Goal: Task Accomplishment & Management: Manage account settings

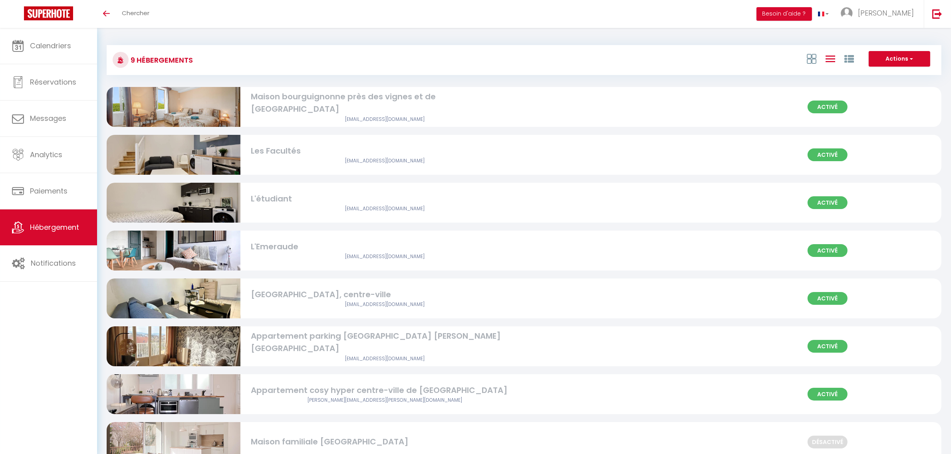
click at [181, 153] on img at bounding box center [174, 154] width 134 height 89
click at [379, 156] on div "Les Facultés" at bounding box center [385, 151] width 268 height 12
select select "3"
select select "2"
select select "1"
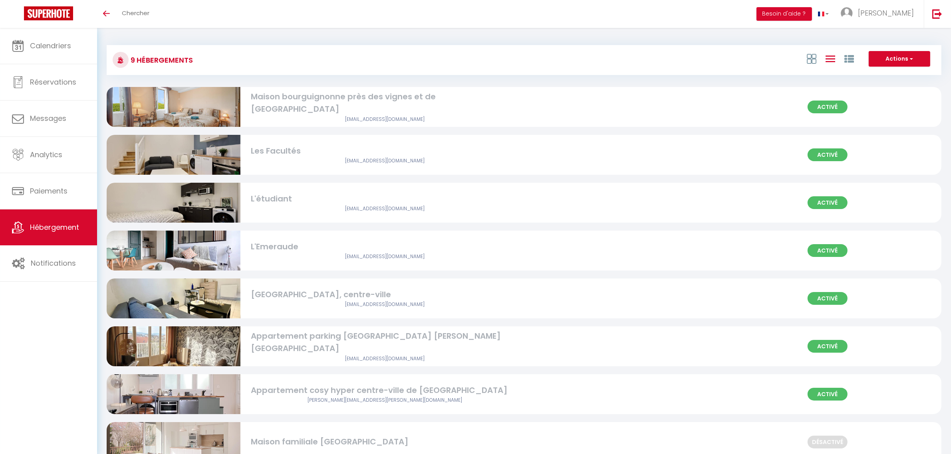
select select "1"
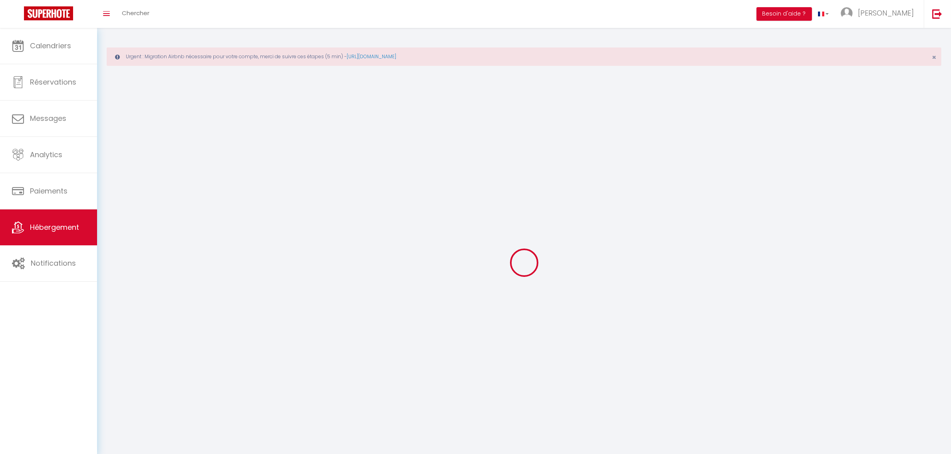
select select
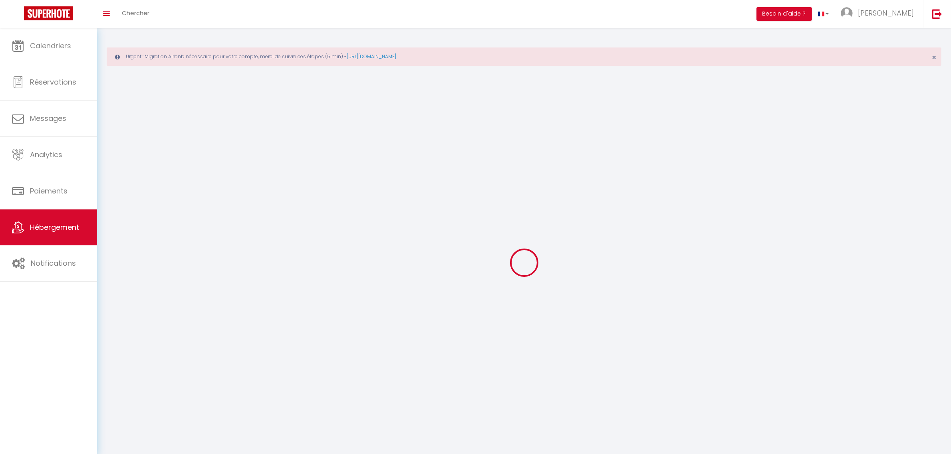
select select "1"
select select
checkbox input "false"
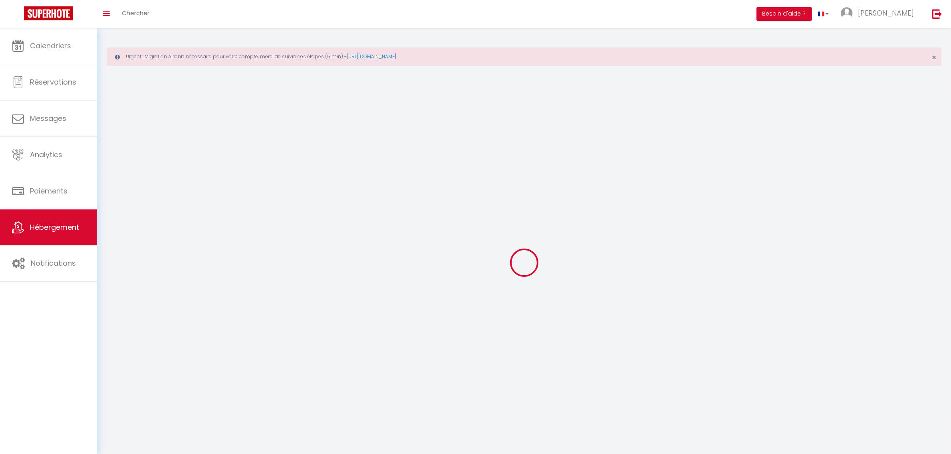
checkbox input "false"
select select "28"
select select
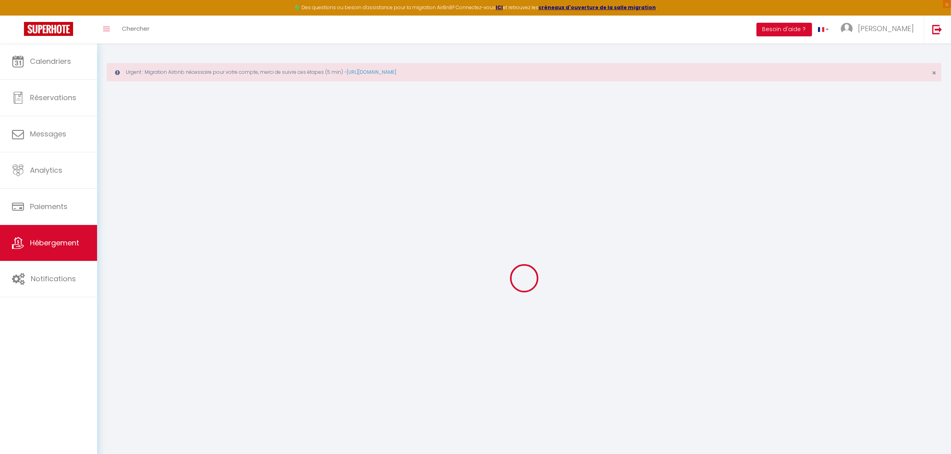
select select
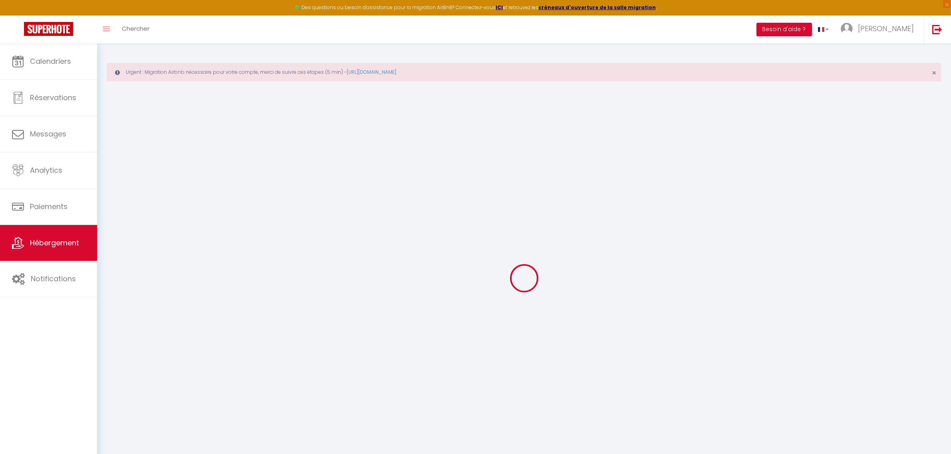
select select
checkbox input "false"
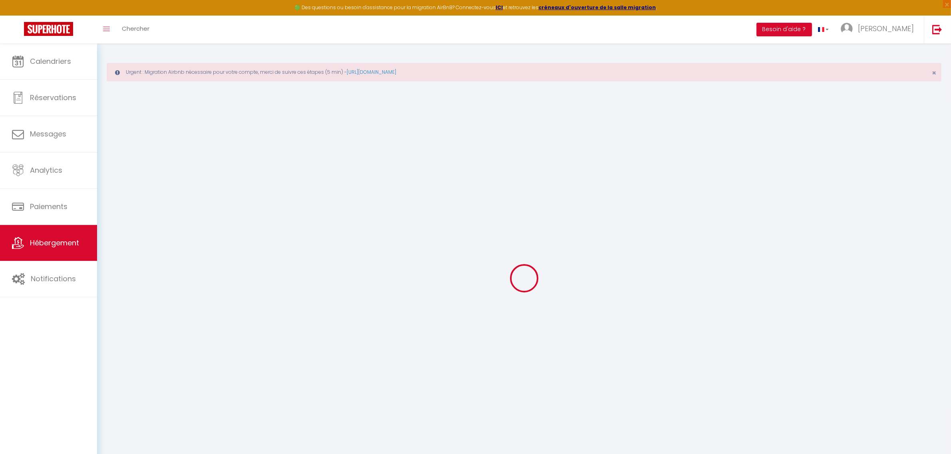
select select
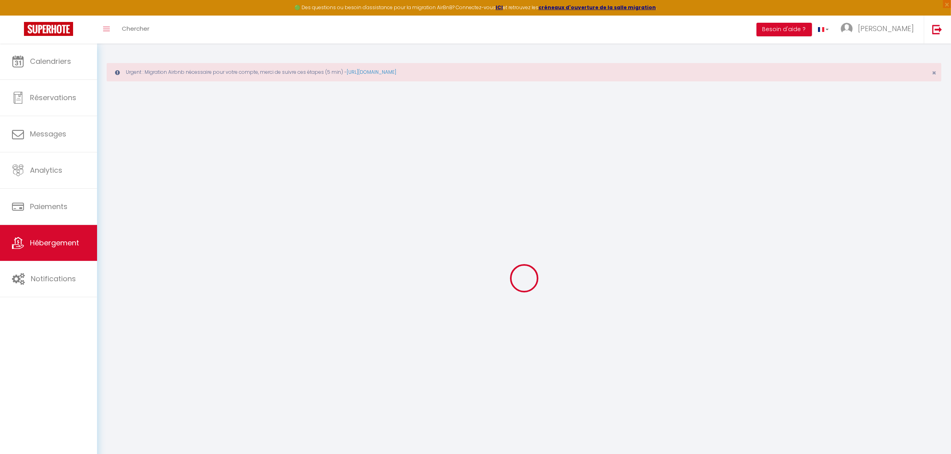
select select
checkbox input "false"
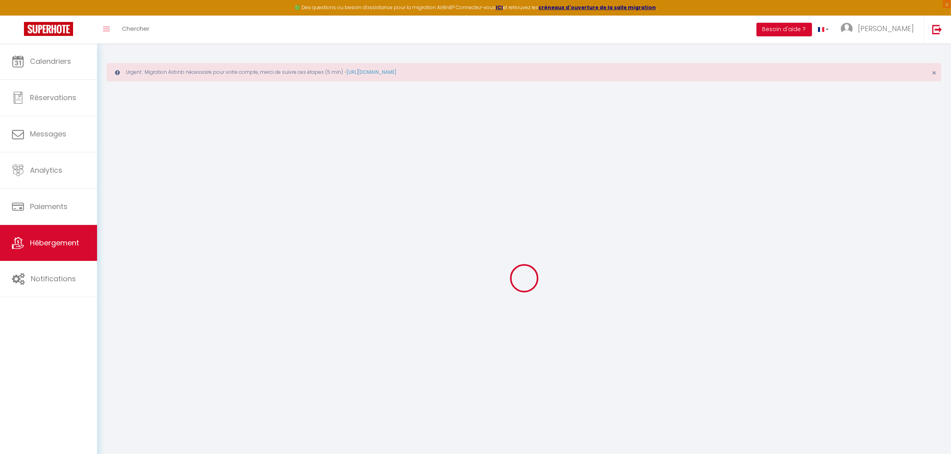
checkbox input "false"
select select
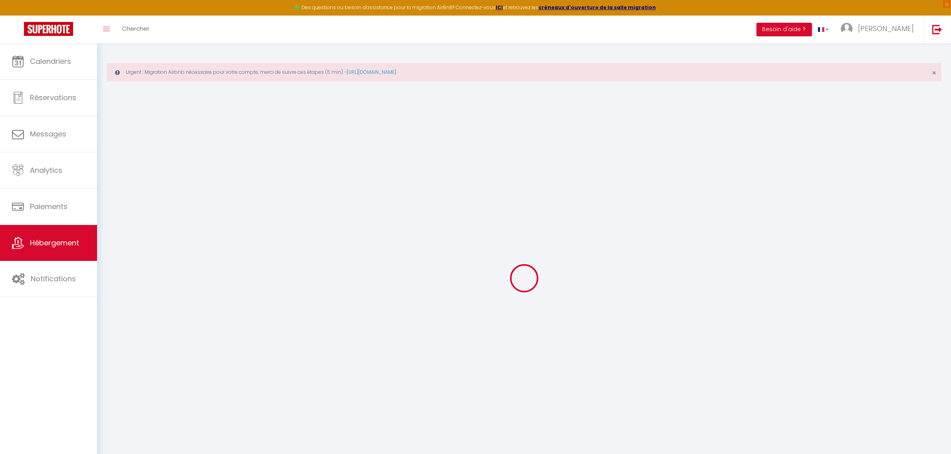
select select
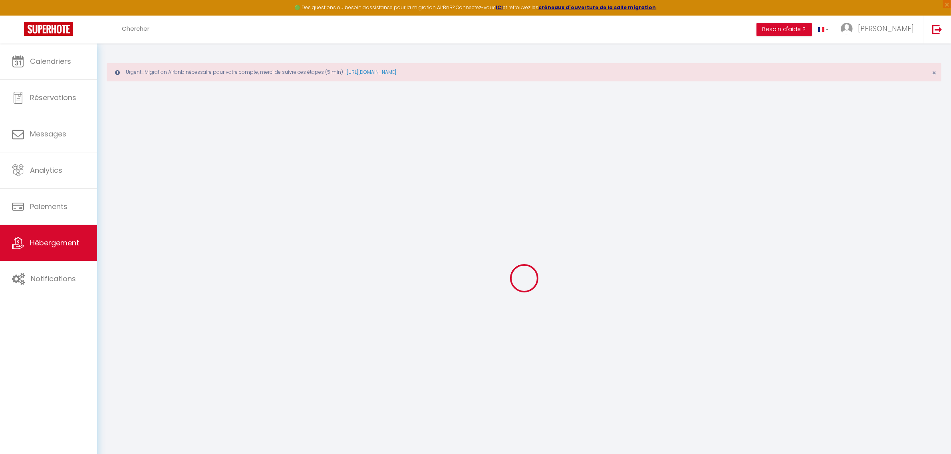
checkbox input "false"
select select
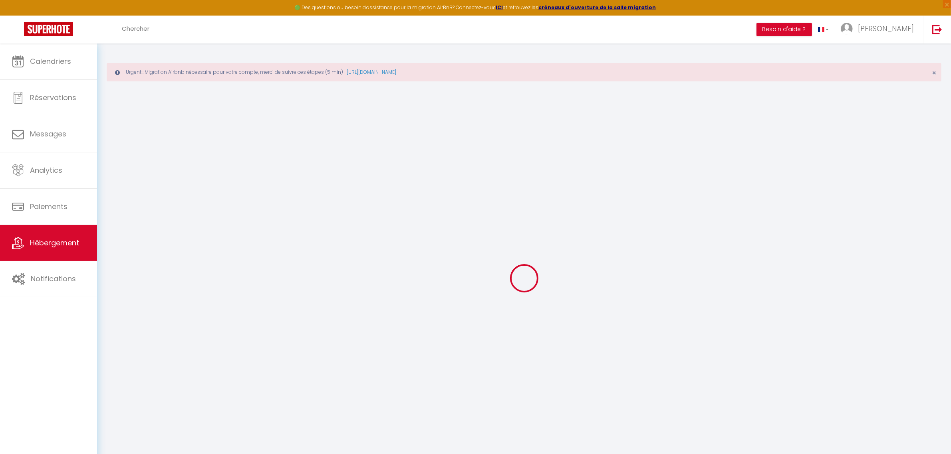
select select
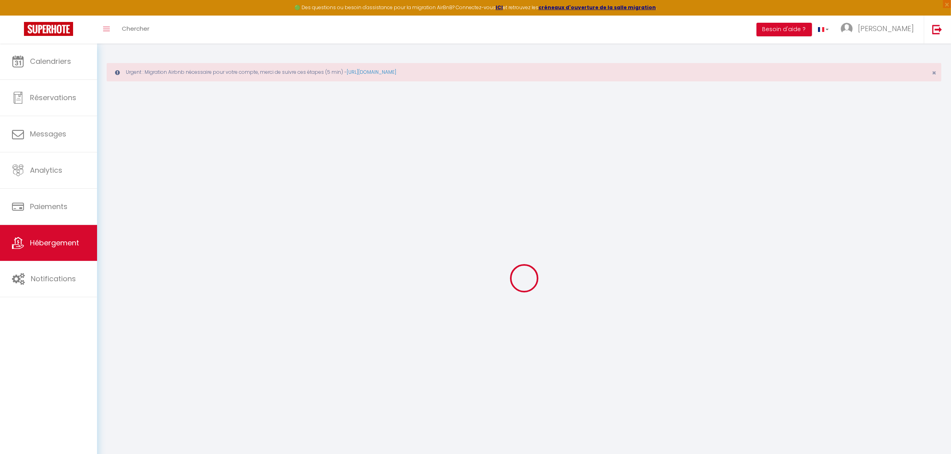
select select
checkbox input "false"
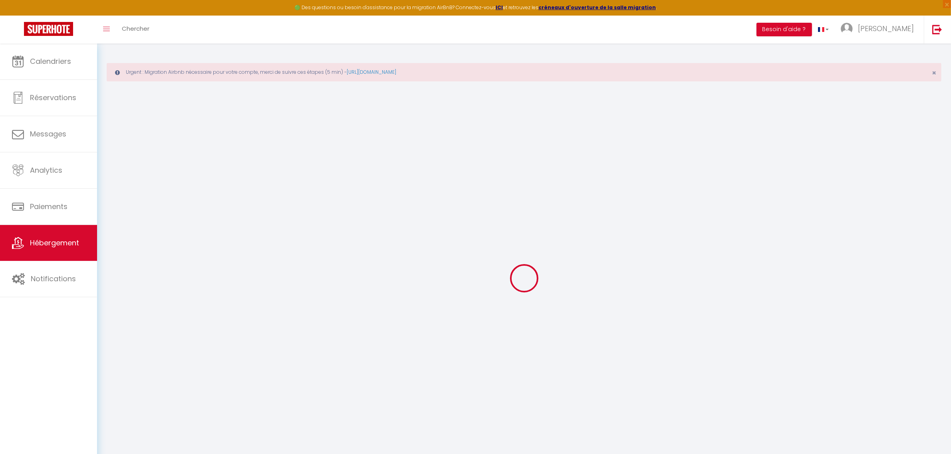
checkbox input "false"
select select
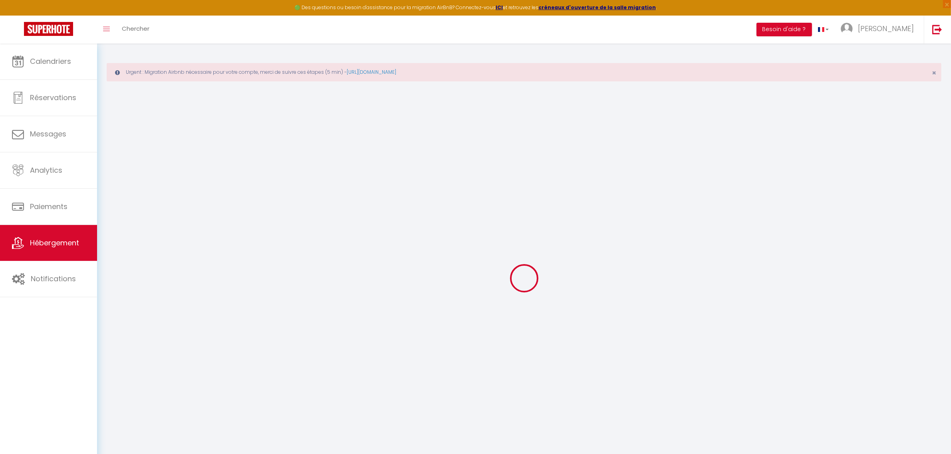
select select
checkbox input "false"
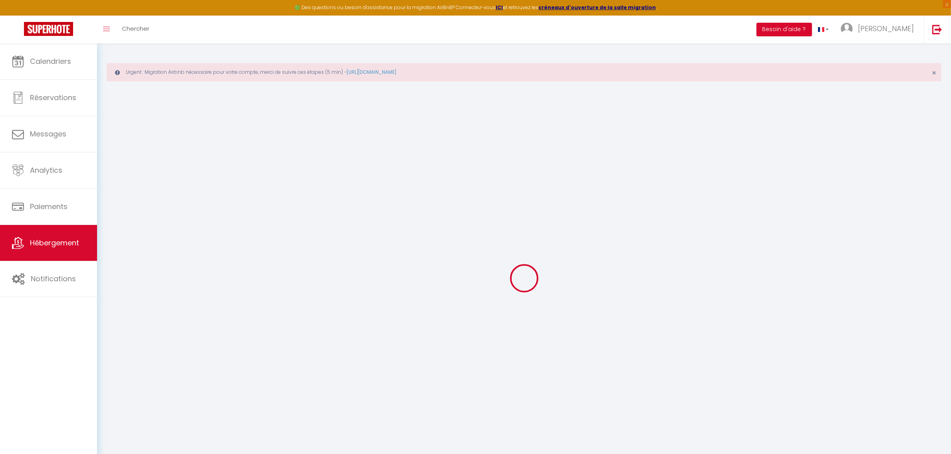
checkbox input "false"
select select
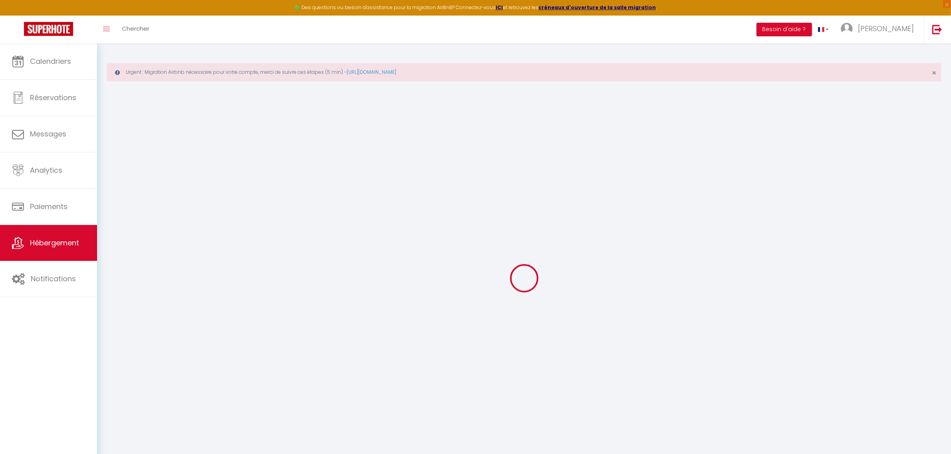
select select
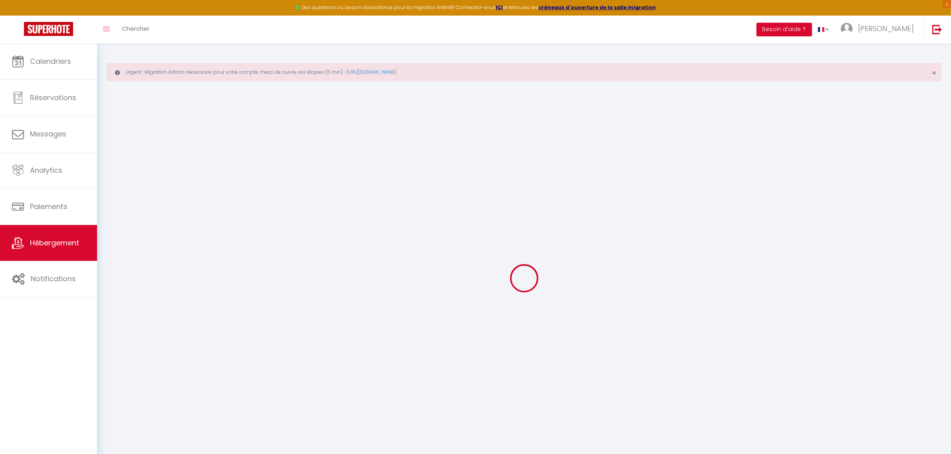
select select
checkbox input "false"
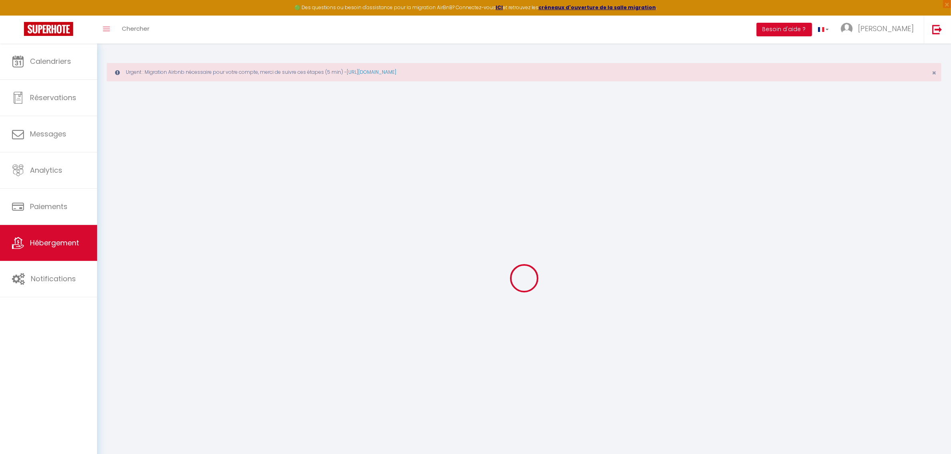
select select
type input "Les Facultés"
type input "Benjamin"
type input "ARBEZ"
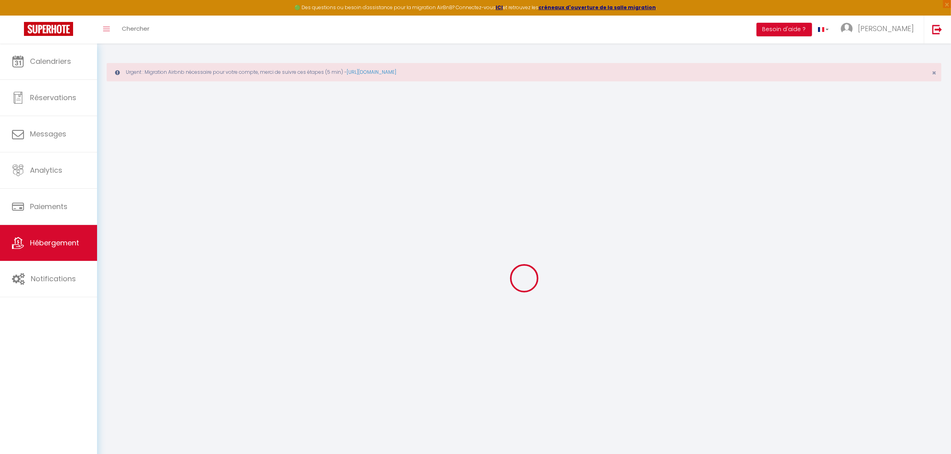
type input "21000"
type input "Talant"
select select "4"
select select "2"
type input "65"
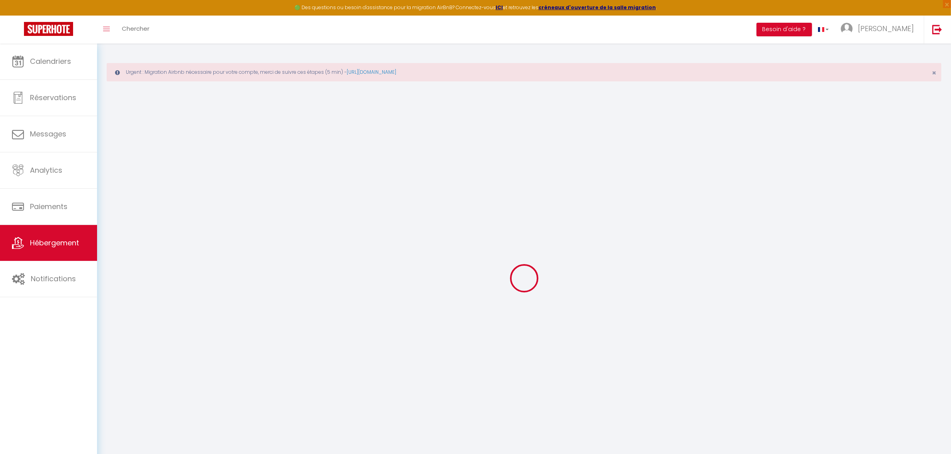
type input "36"
select select
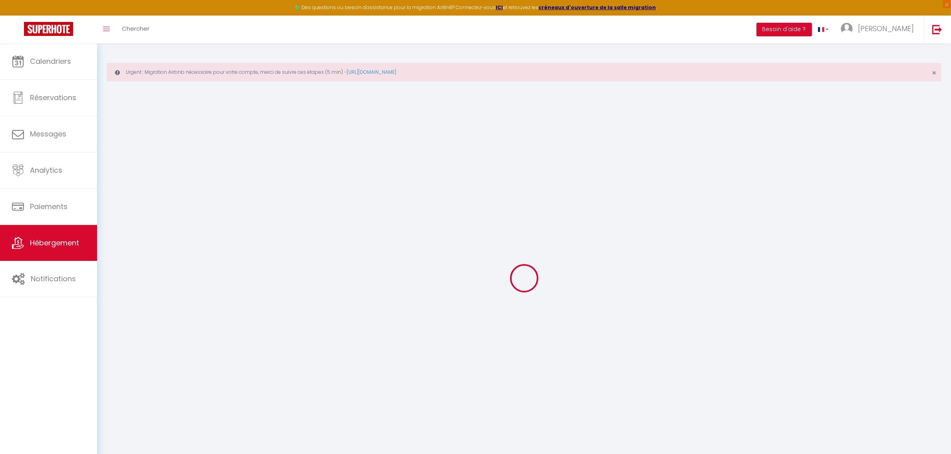
select select
type input "[STREET_ADDRESS][PERSON_NAME]"
type input "21000"
type input "[GEOGRAPHIC_DATA]"
type input "[PERSON_NAME][EMAIL_ADDRESS][DOMAIN_NAME]"
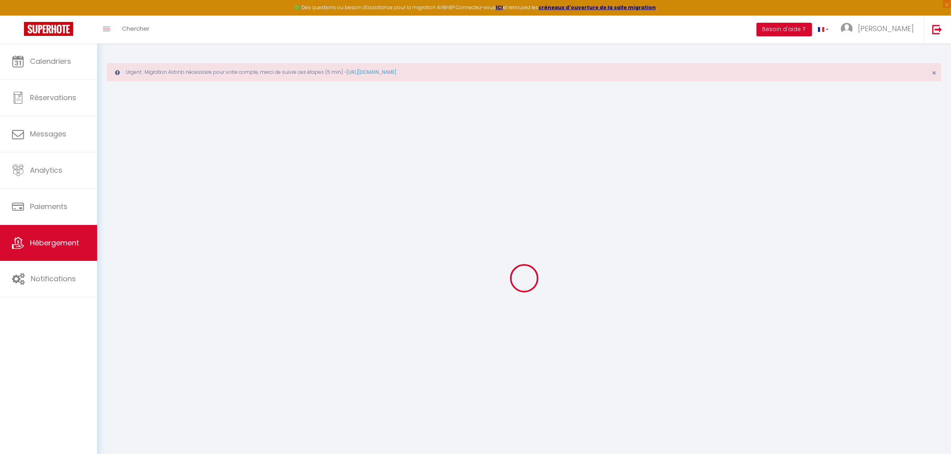
select select "15843"
checkbox input "true"
checkbox input "false"
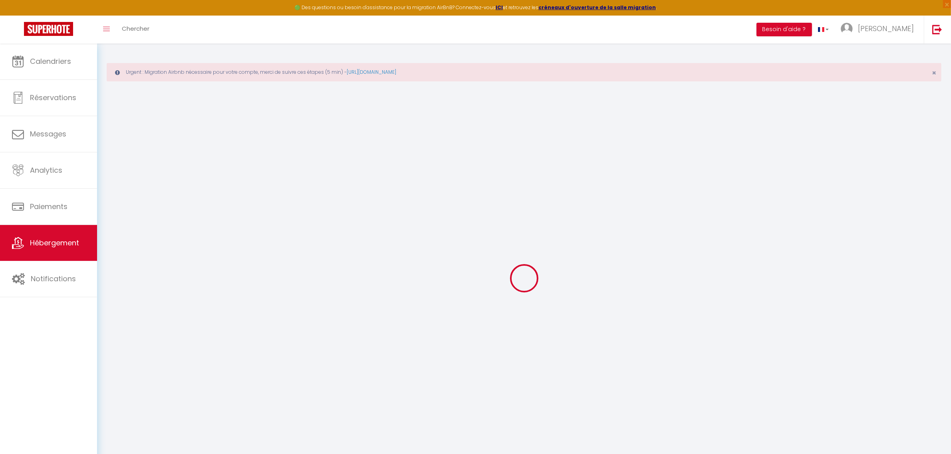
type input "0"
select select
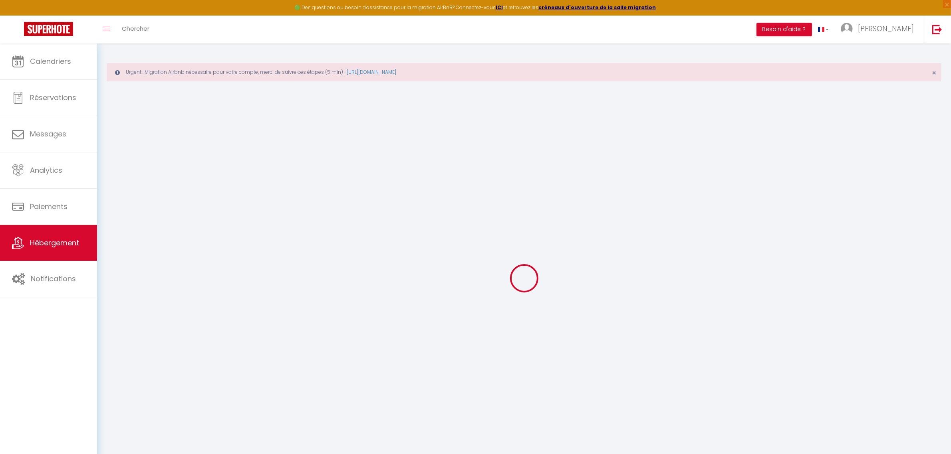
select select
checkbox input "true"
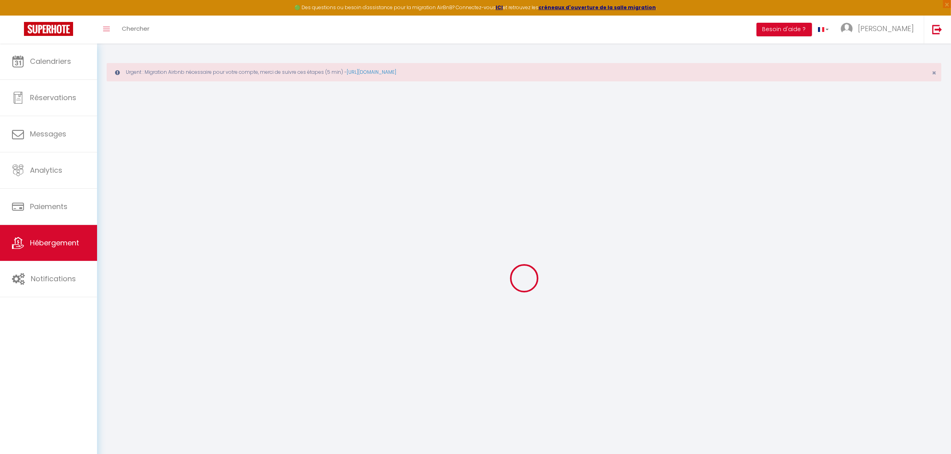
checkbox input "false"
select select "49502"
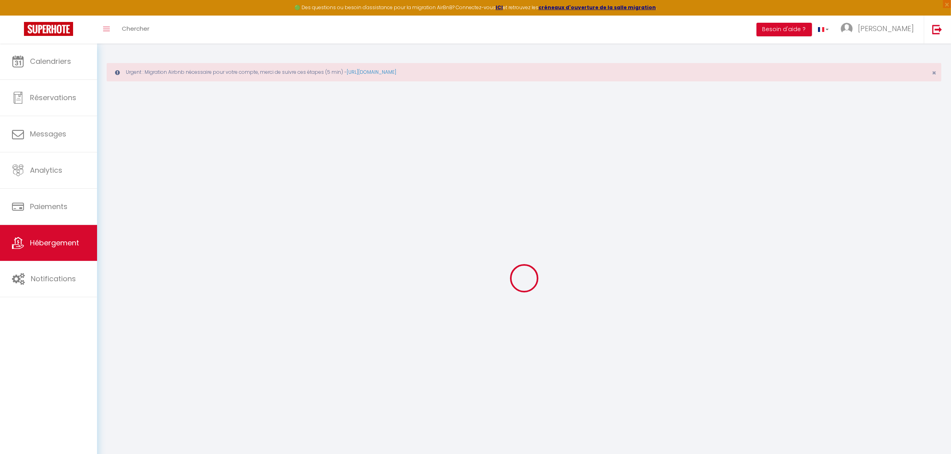
select select
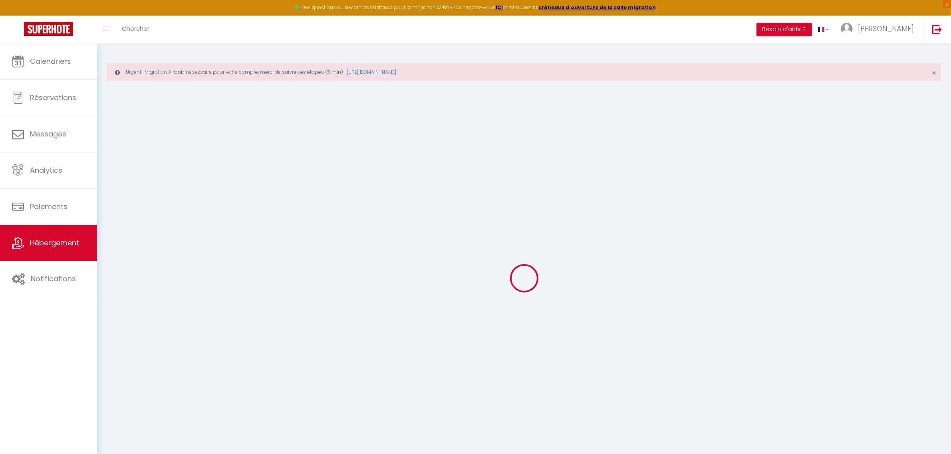
checkbox input "true"
checkbox input "false"
checkbox input "true"
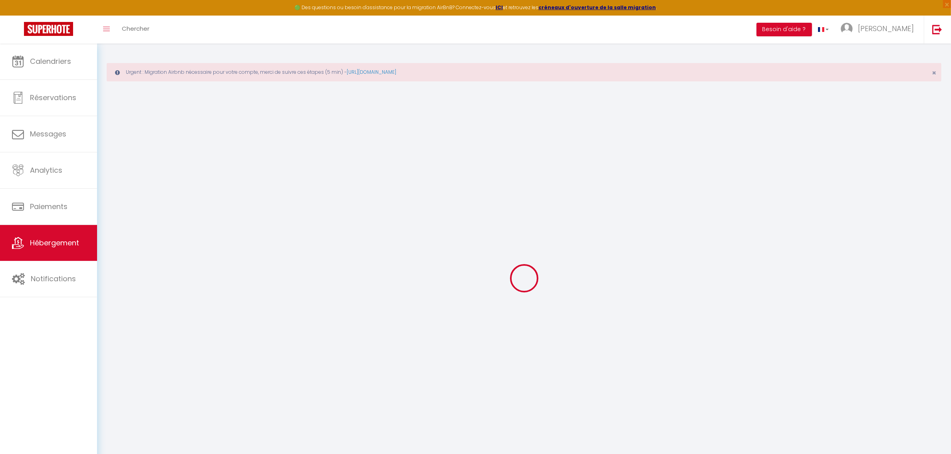
checkbox input "false"
checkbox input "true"
checkbox input "false"
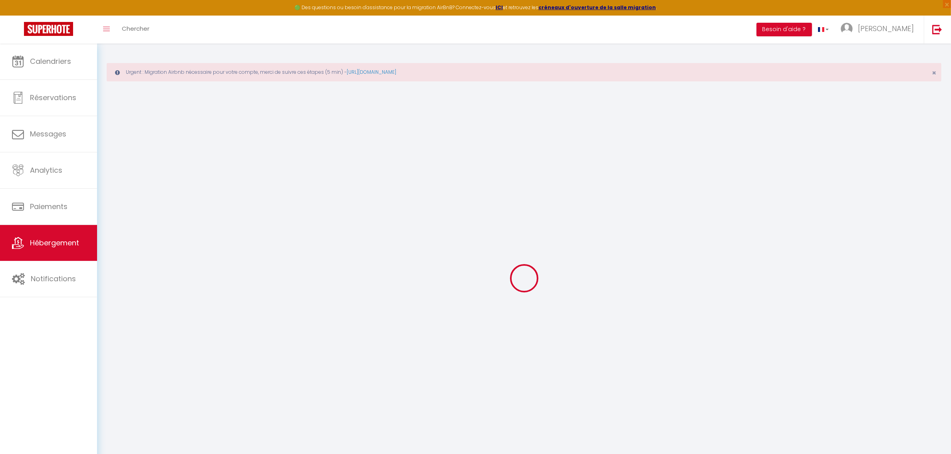
checkbox input "false"
select select "16:00"
select select "23:45"
select select "11:00"
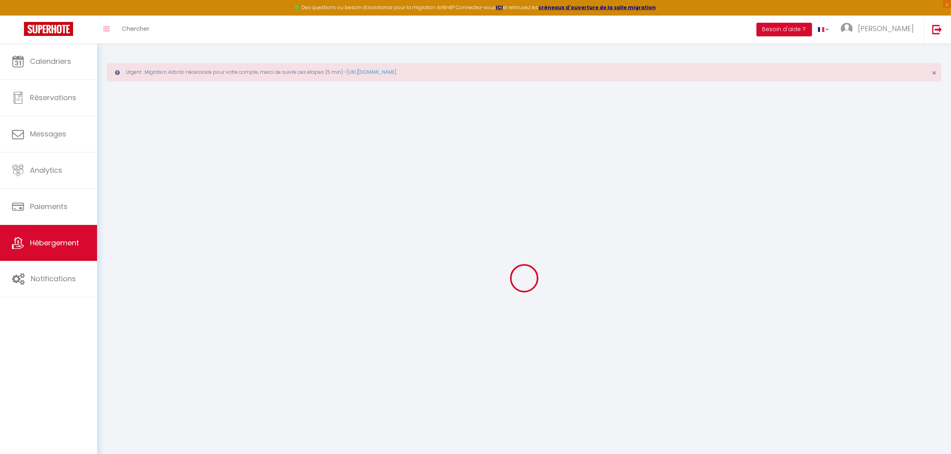
select select "30"
select select "120"
checkbox input "true"
checkbox input "false"
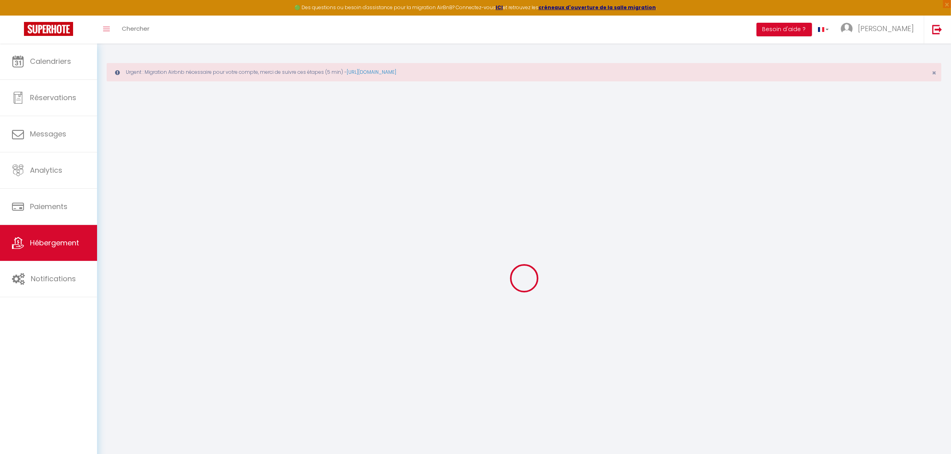
checkbox input "false"
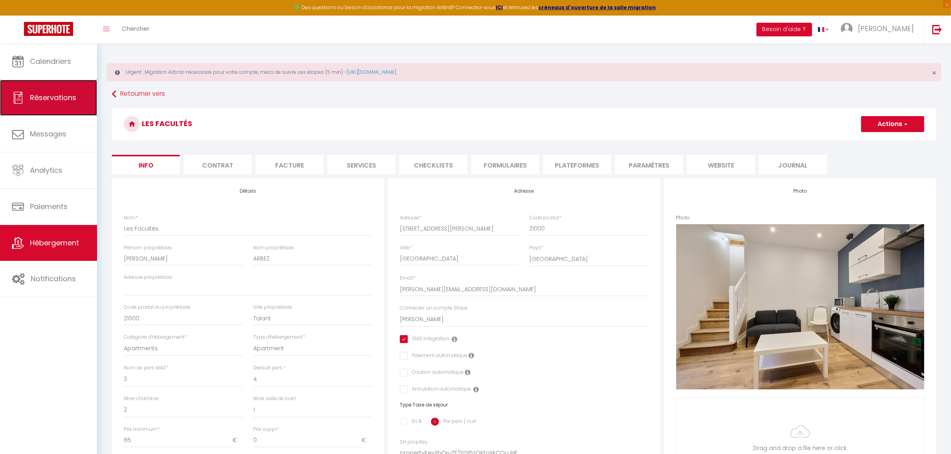
click at [41, 93] on span "Réservations" at bounding box center [53, 98] width 46 height 10
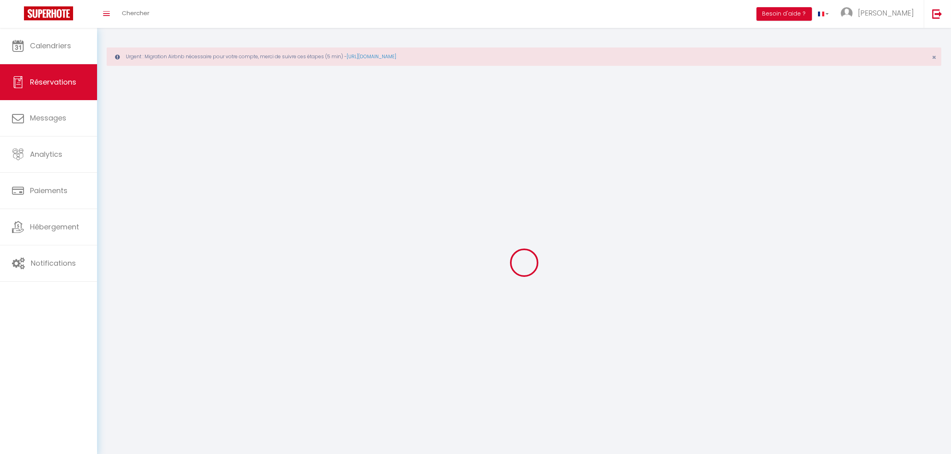
select select "confirmed"
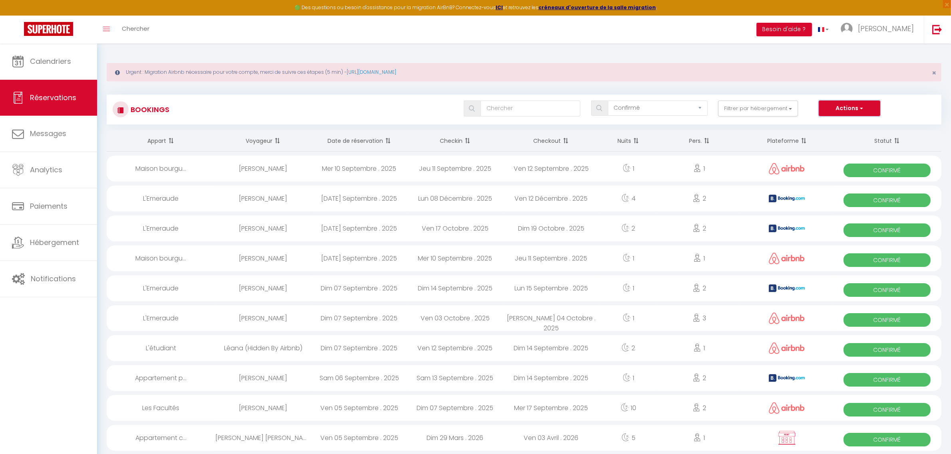
click at [861, 107] on span "button" at bounding box center [860, 108] width 5 height 8
click at [782, 110] on button "Filtrer par hébergement" at bounding box center [758, 109] width 80 height 16
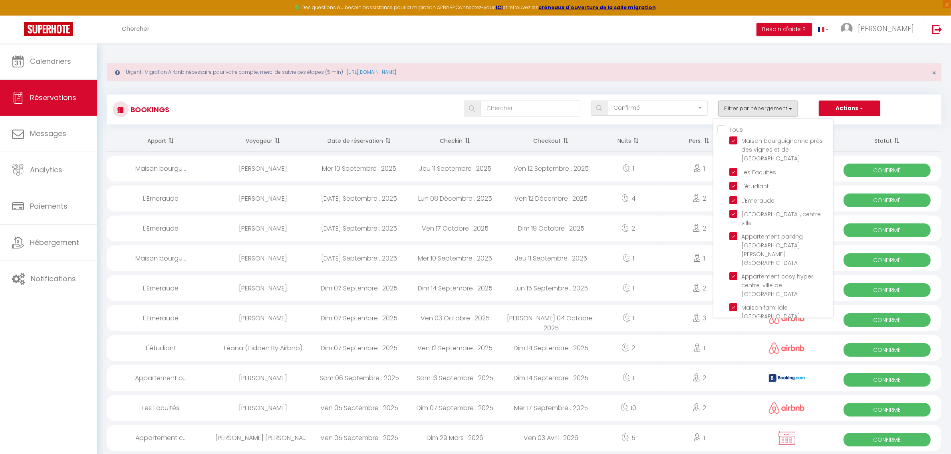
click at [723, 128] on input "Tous" at bounding box center [775, 129] width 116 height 8
checkbox input "false"
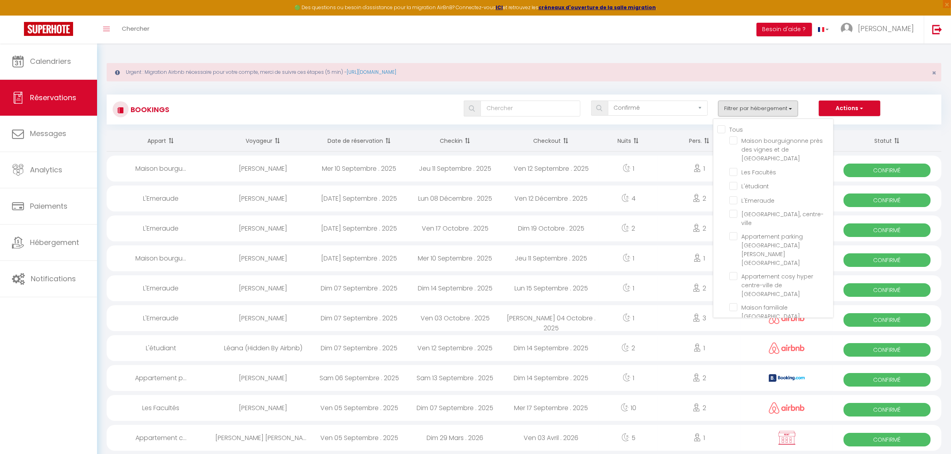
checkbox input "false"
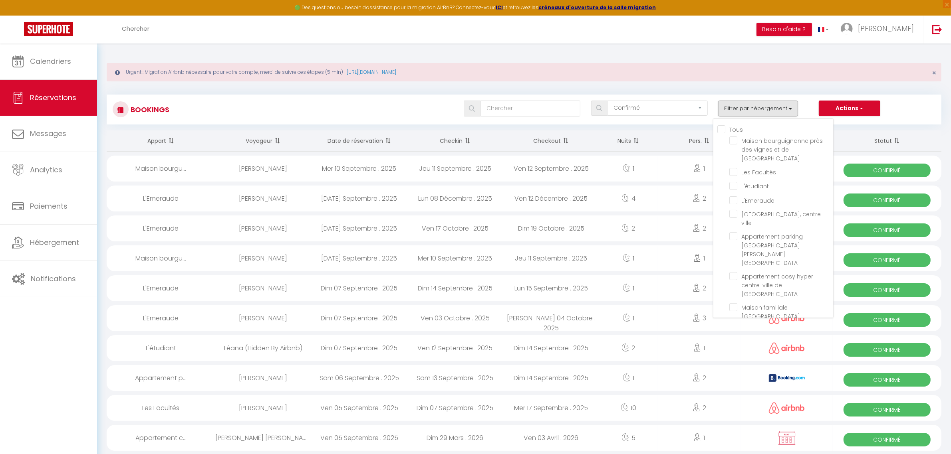
checkbox input "false"
click at [736, 168] on input "Les Facultés" at bounding box center [781, 172] width 104 height 8
checkbox input "true"
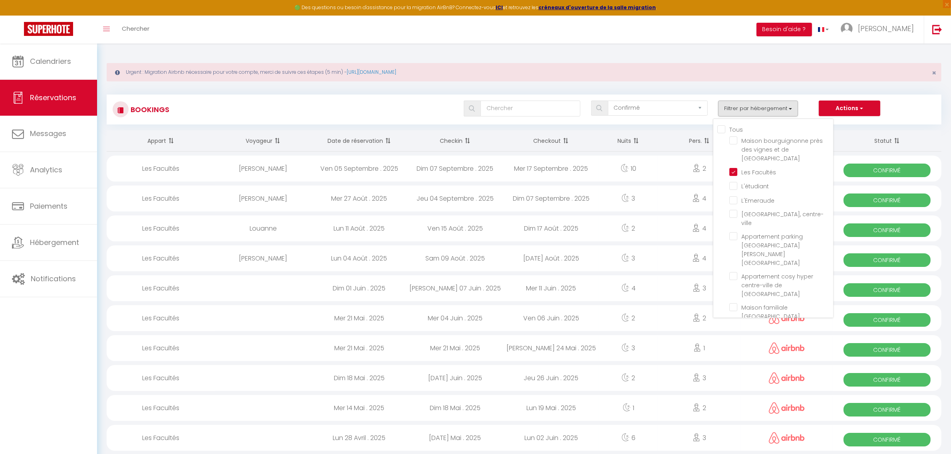
click at [915, 104] on div "Actions Nouvelle Réservation Exporter les réservations Importer les réservations" at bounding box center [877, 109] width 117 height 16
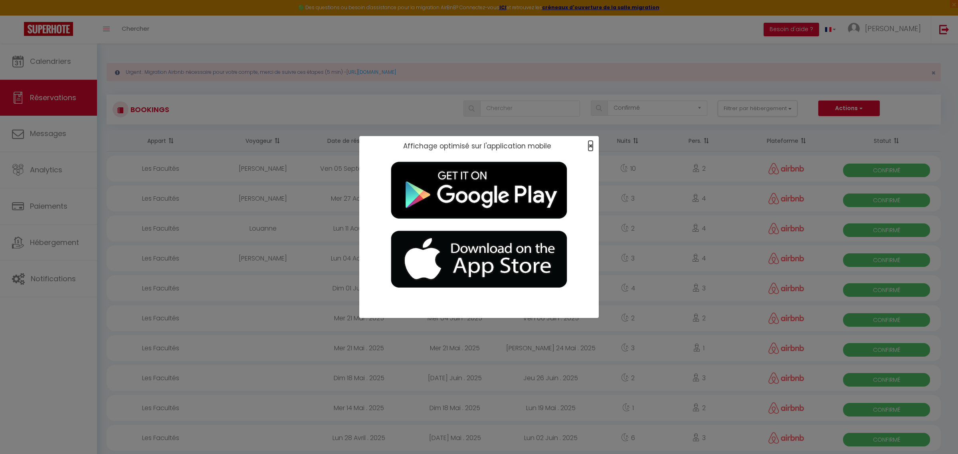
click at [589, 147] on span "×" at bounding box center [591, 146] width 4 height 10
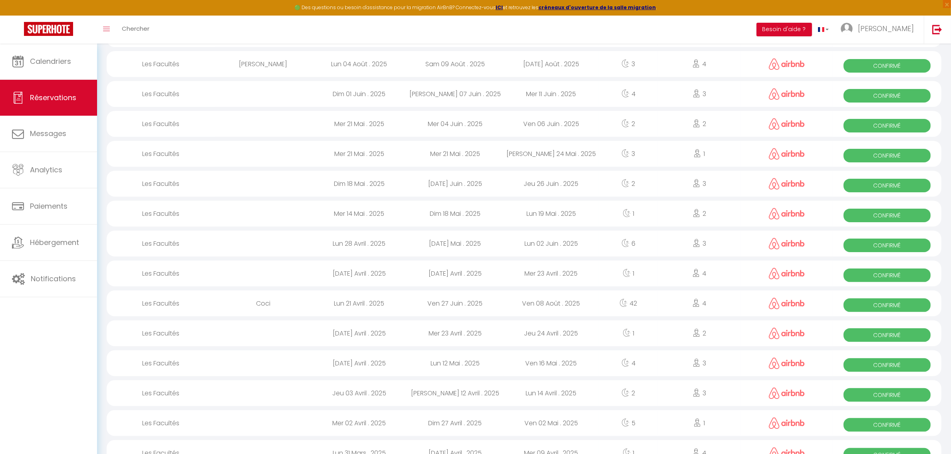
scroll to position [50, 0]
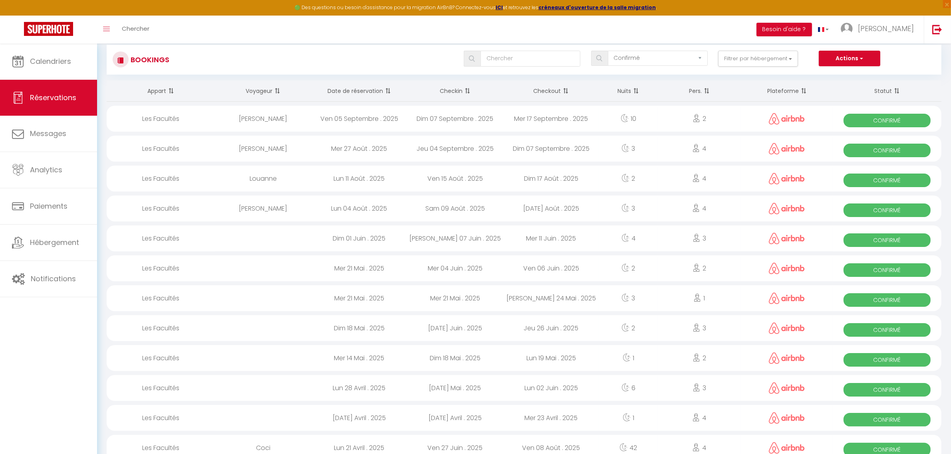
click at [467, 89] on span at bounding box center [466, 91] width 8 height 16
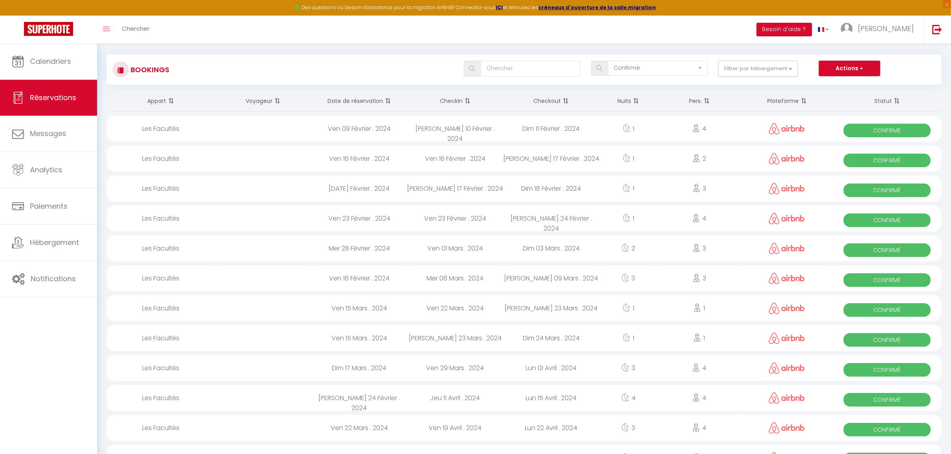
scroll to position [0, 0]
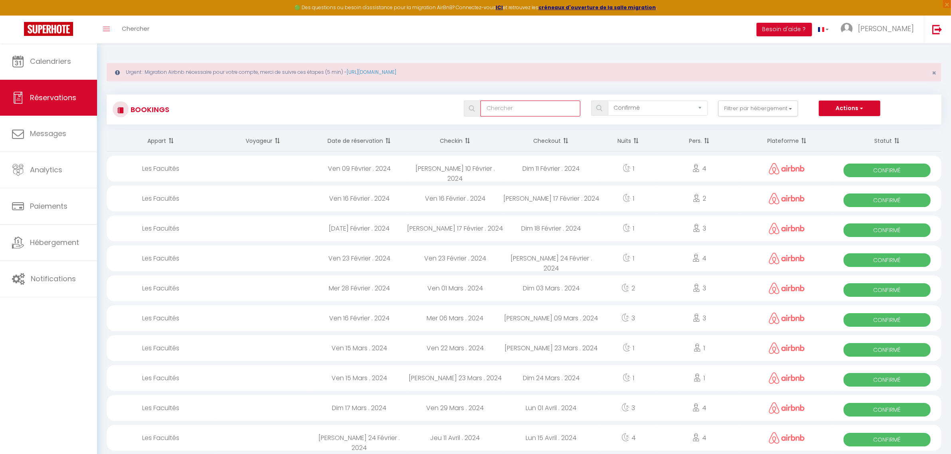
click at [536, 114] on input "text" at bounding box center [530, 109] width 100 height 16
click at [679, 109] on select "Tous les statuts Annulé Confirmé Non Confirmé Tout sauf annulé No Show Request" at bounding box center [658, 108] width 100 height 15
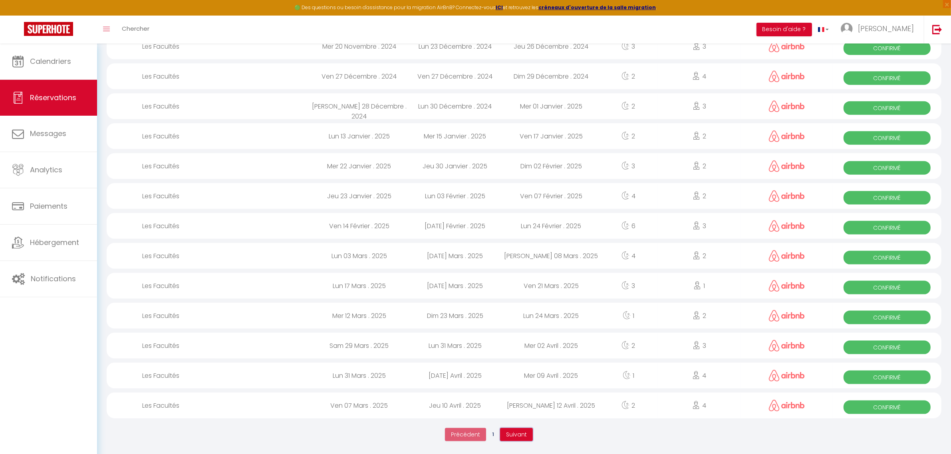
click at [508, 436] on span "Suivant" at bounding box center [516, 435] width 21 height 8
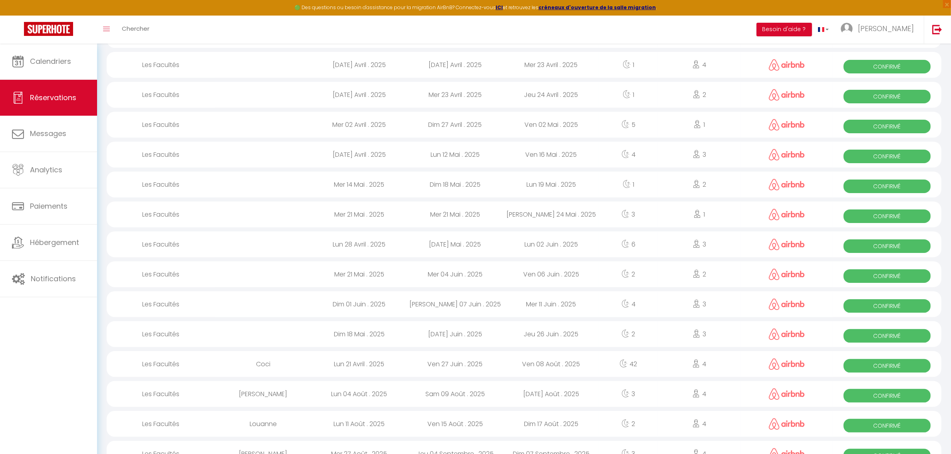
scroll to position [242, 0]
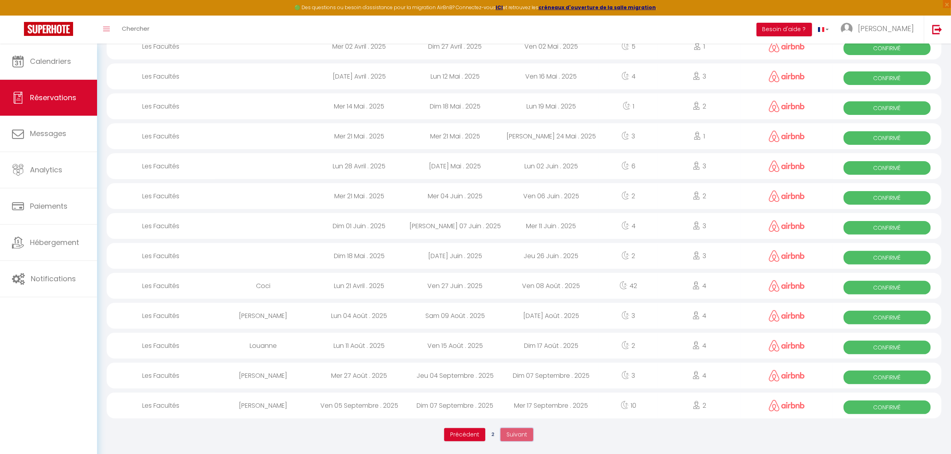
click at [512, 436] on span "Suivant" at bounding box center [516, 435] width 21 height 8
click at [546, 373] on div "Dim 07 Septembre . 2025" at bounding box center [551, 376] width 96 height 26
select select "OK"
select select "0"
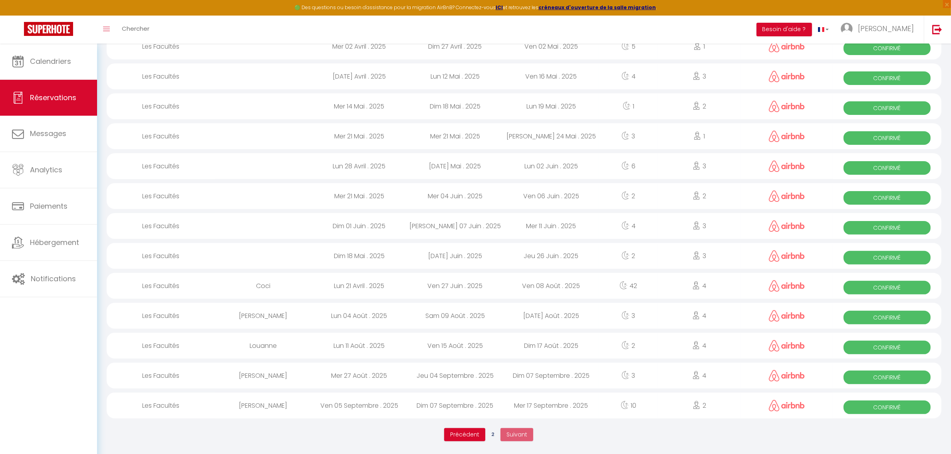
select select "0"
select select "1"
select select
select select "49502"
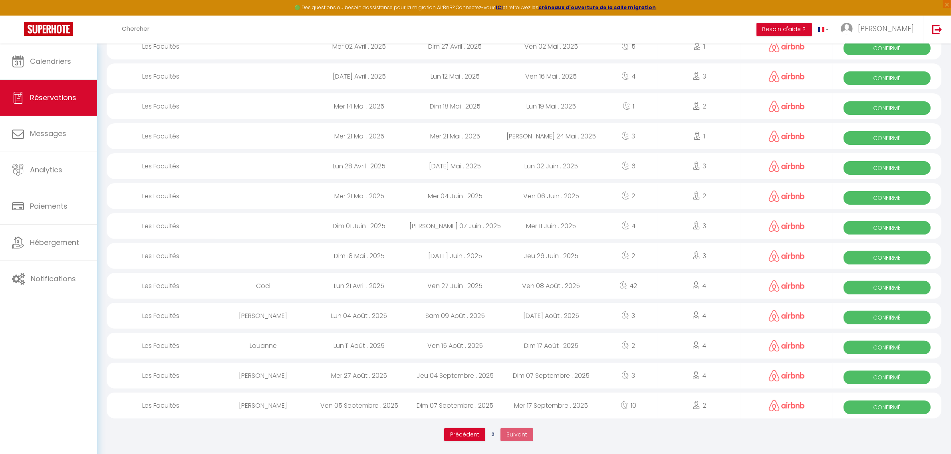
select select "49502"
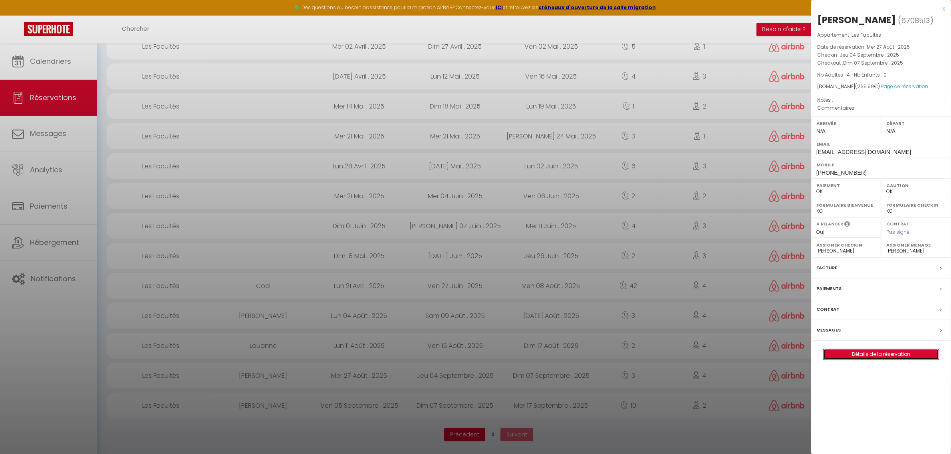
click at [885, 355] on link "Détails de la réservation" at bounding box center [880, 354] width 115 height 10
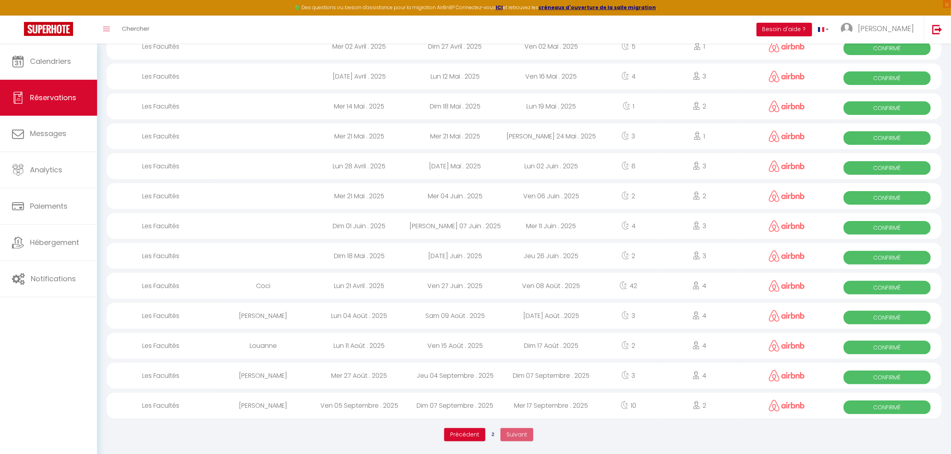
click at [439, 403] on div "Dim 07 Septembre . 2025" at bounding box center [455, 406] width 96 height 26
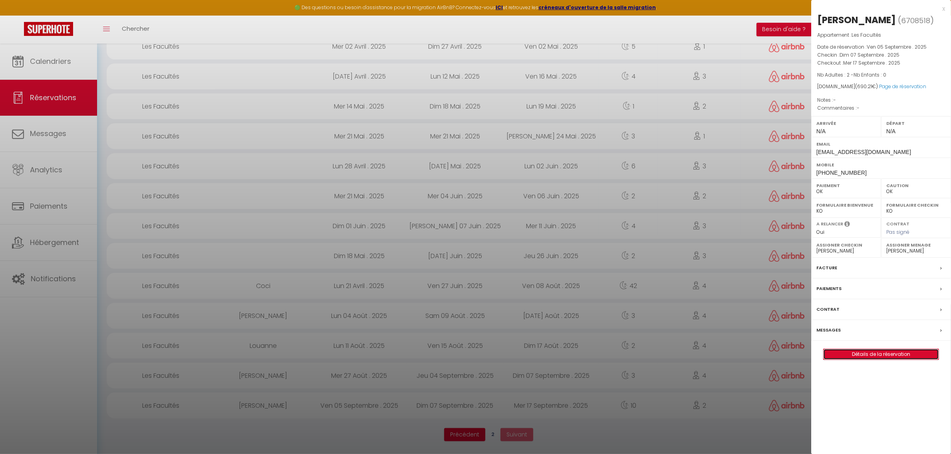
click at [856, 355] on link "Détails de la réservation" at bounding box center [880, 354] width 115 height 10
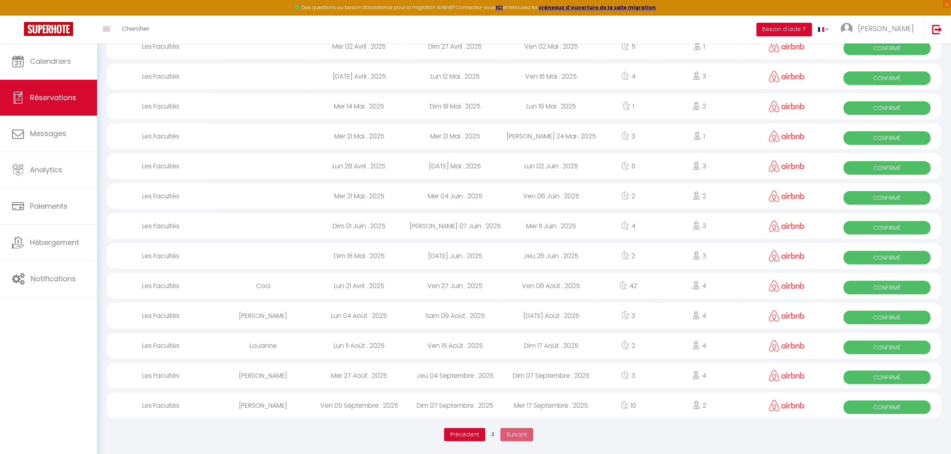
click at [450, 344] on div "Ven 15 Août . 2025" at bounding box center [455, 346] width 96 height 26
select select
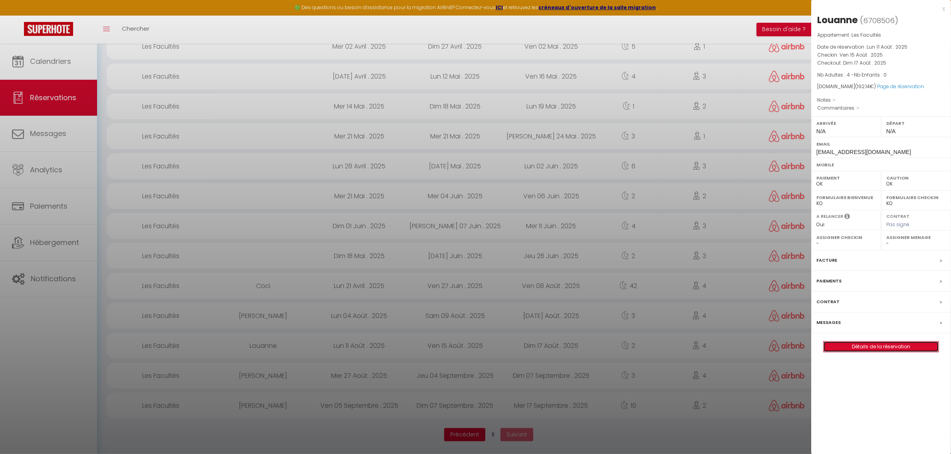
click at [843, 346] on link "Détails de la réservation" at bounding box center [880, 347] width 115 height 10
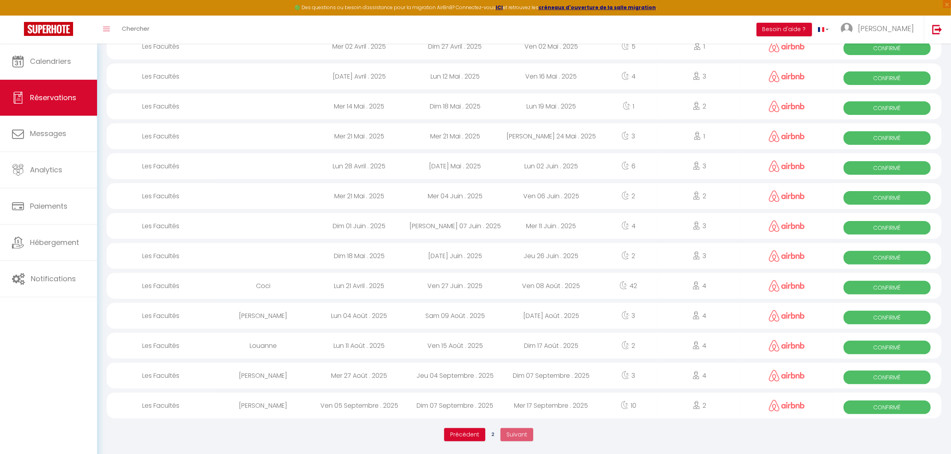
click at [461, 316] on div "Sam 09 Août . 2025" at bounding box center [455, 316] width 96 height 26
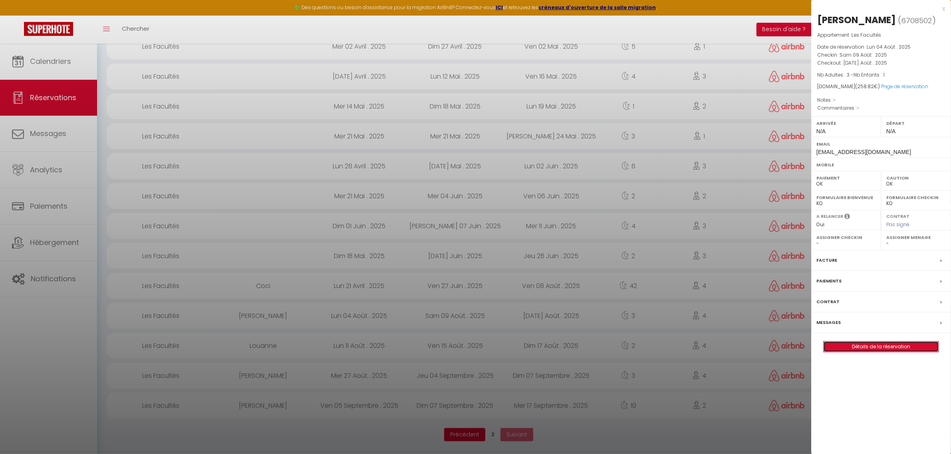
click at [902, 348] on link "Détails de la réservation" at bounding box center [880, 347] width 115 height 10
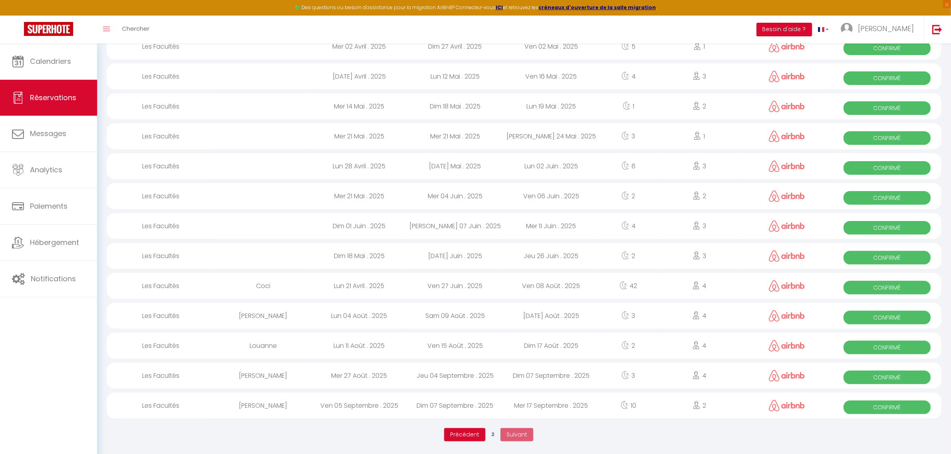
click at [482, 282] on div "Ven 27 Juin . 2025" at bounding box center [455, 286] width 96 height 26
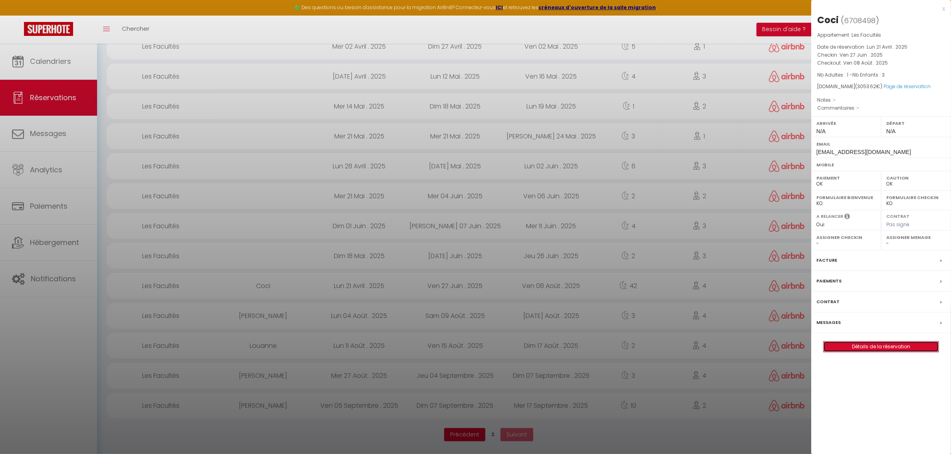
click at [891, 350] on link "Détails de la réservation" at bounding box center [880, 347] width 115 height 10
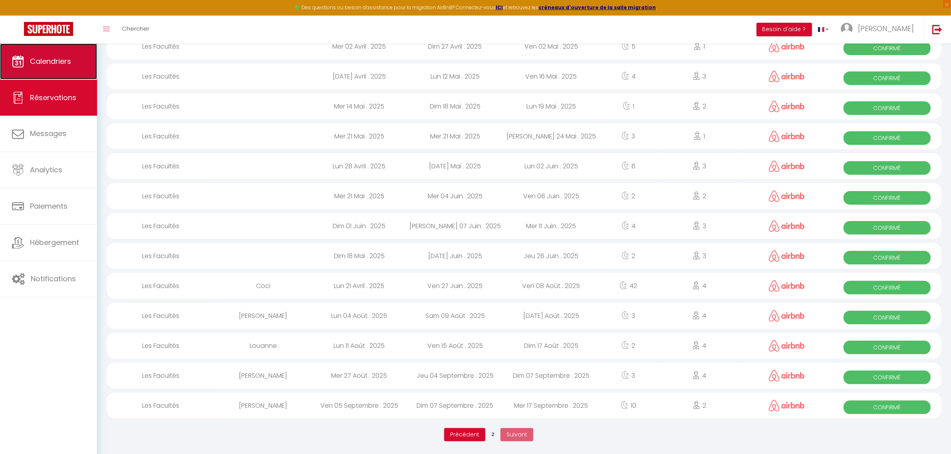
click at [46, 65] on span "Calendriers" at bounding box center [50, 61] width 41 height 10
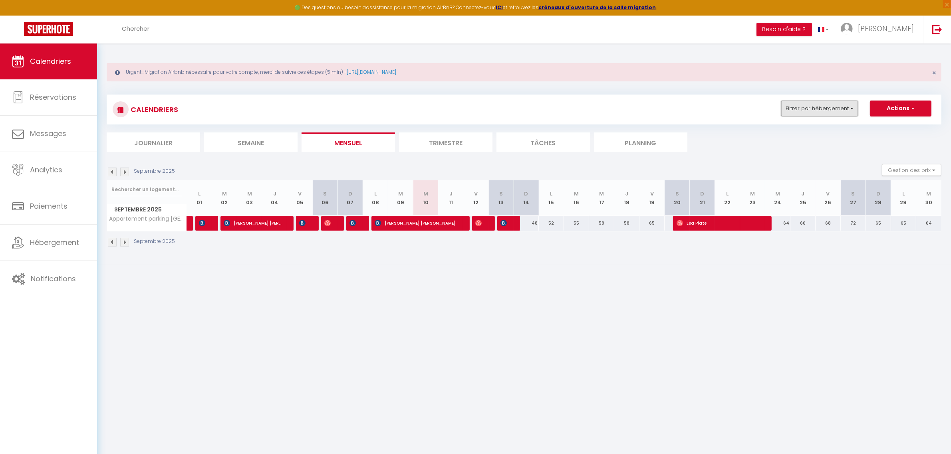
click at [839, 106] on button "Filtrer par hébergement" at bounding box center [819, 109] width 77 height 16
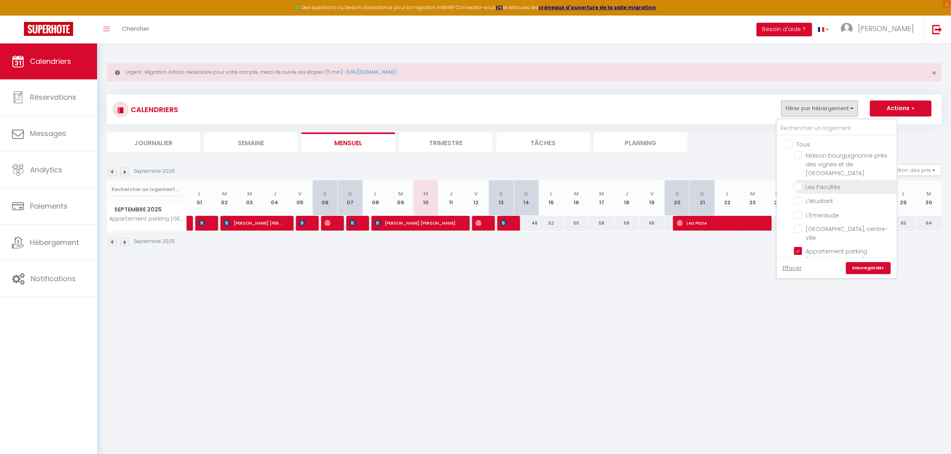
click at [799, 183] on input "Les Facultés" at bounding box center [844, 187] width 100 height 8
checkbox input "true"
checkbox input "false"
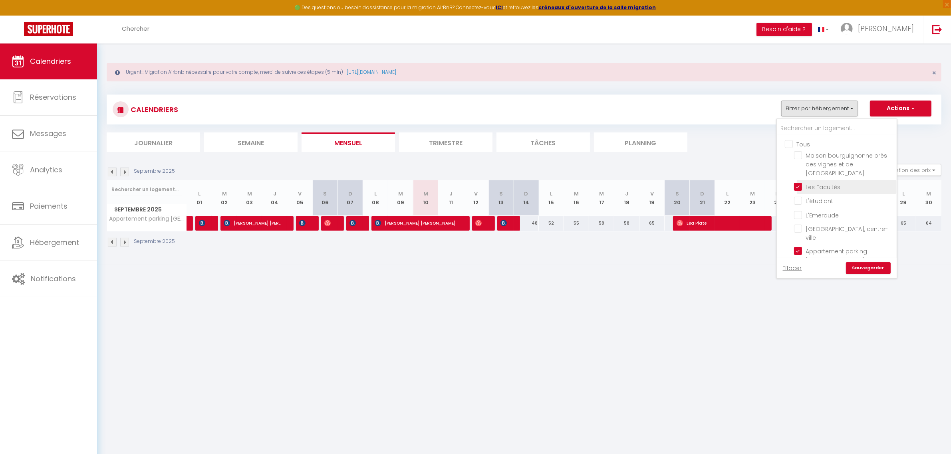
checkbox input "false"
click at [797, 238] on ul "Tous Maison bourguignonne près des vignes et de Beaune Les Facultés L'étudiant …" at bounding box center [837, 250] width 120 height 229
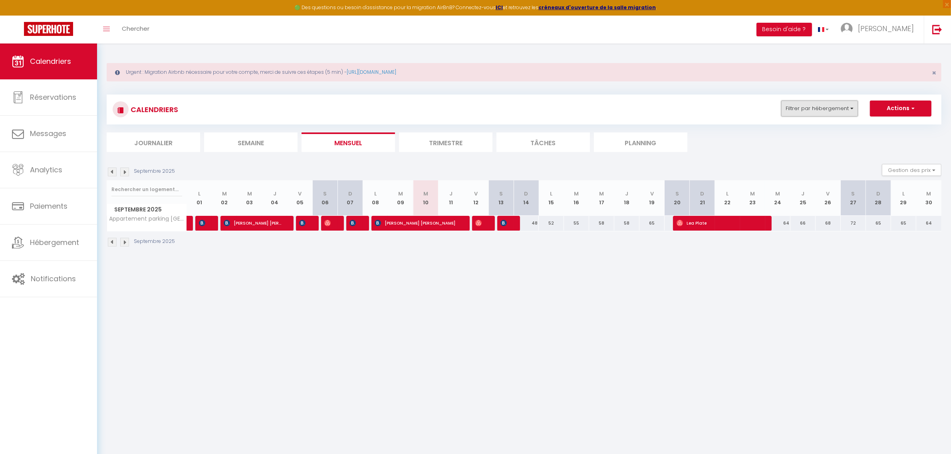
click at [810, 113] on button "Filtrer par hébergement" at bounding box center [819, 109] width 77 height 16
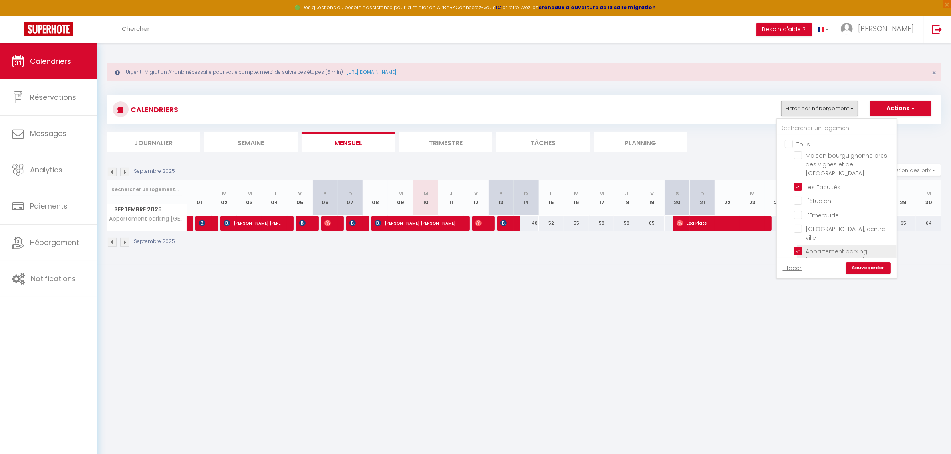
click at [800, 247] on input "Appartement parking [GEOGRAPHIC_DATA] [PERSON_NAME][GEOGRAPHIC_DATA]" at bounding box center [844, 251] width 100 height 8
checkbox input "false"
click at [867, 267] on link "Sauvegarder" at bounding box center [868, 268] width 45 height 12
select select
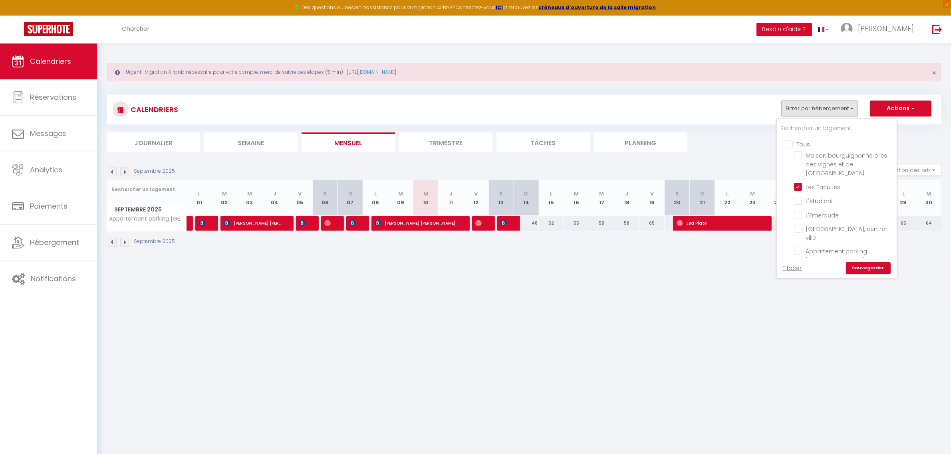
select select
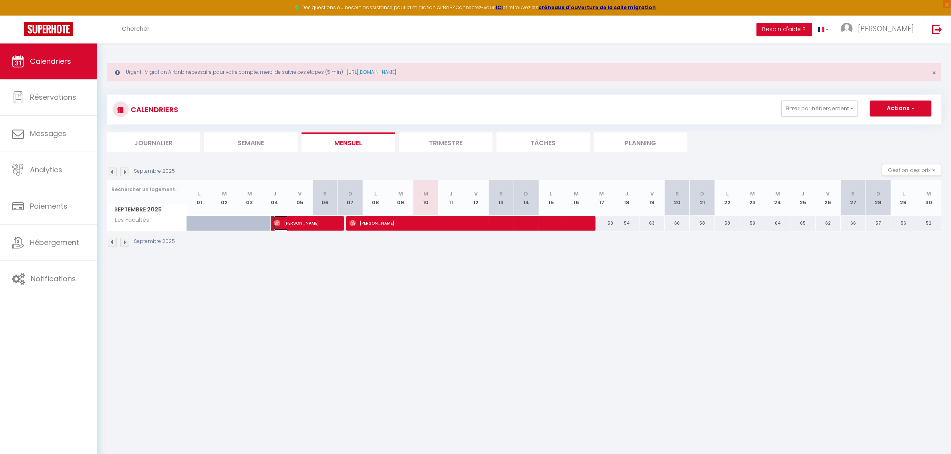
click at [308, 224] on span "[PERSON_NAME]" at bounding box center [303, 223] width 59 height 15
select select "OK"
select select "0"
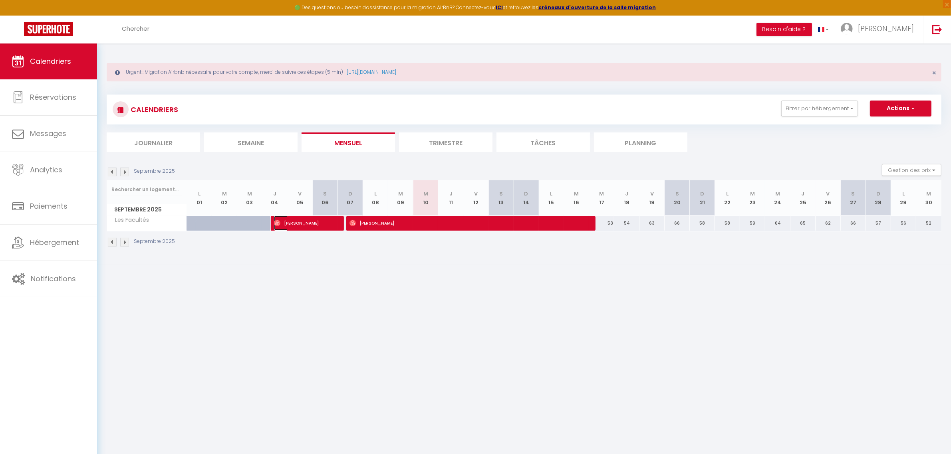
select select "1"
select select
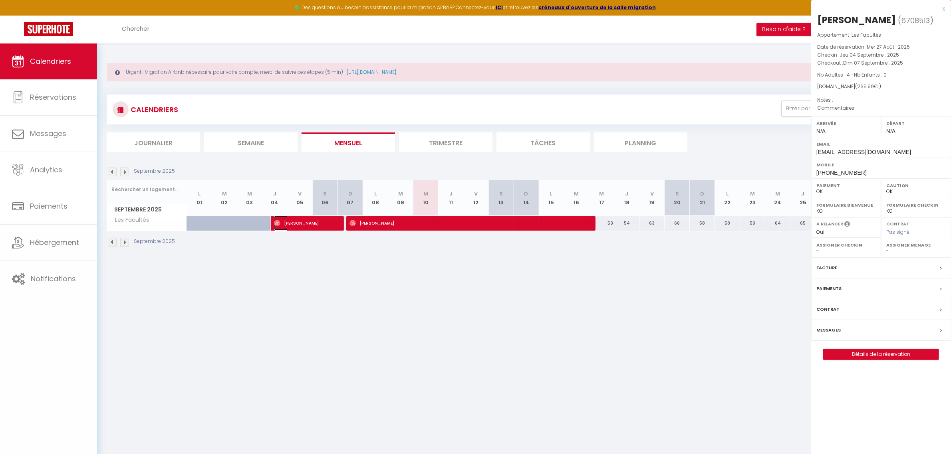
select select "49502"
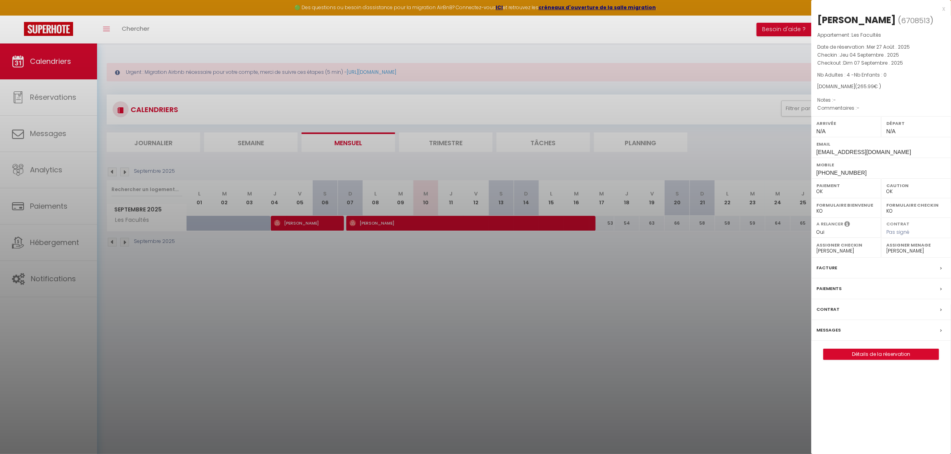
click at [389, 212] on div at bounding box center [475, 227] width 951 height 454
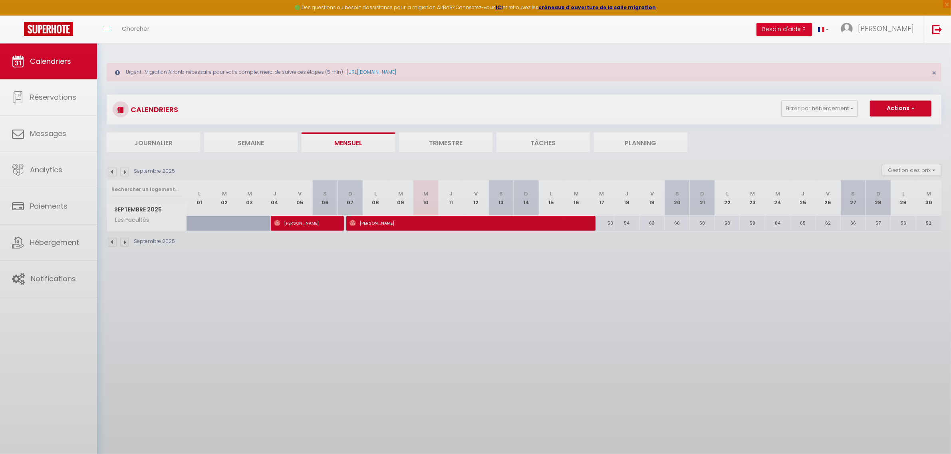
click at [404, 222] on div at bounding box center [475, 227] width 951 height 454
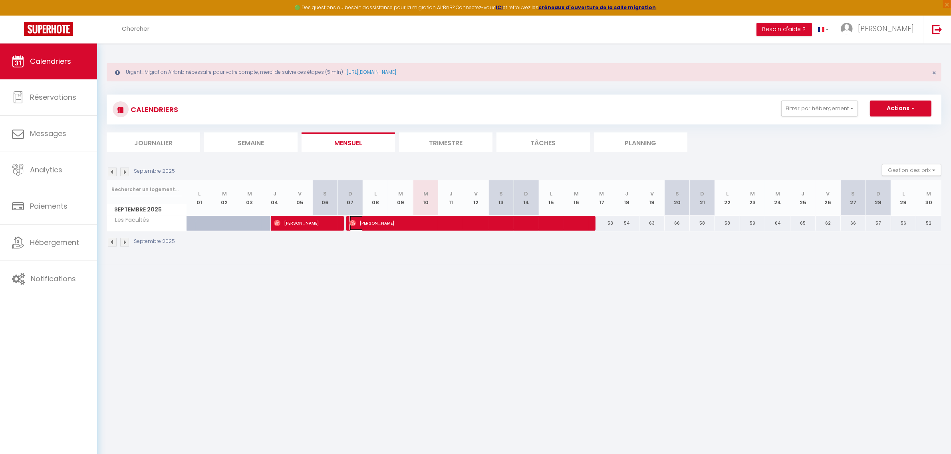
click at [415, 226] on span "[PERSON_NAME]" at bounding box center [466, 223] width 235 height 15
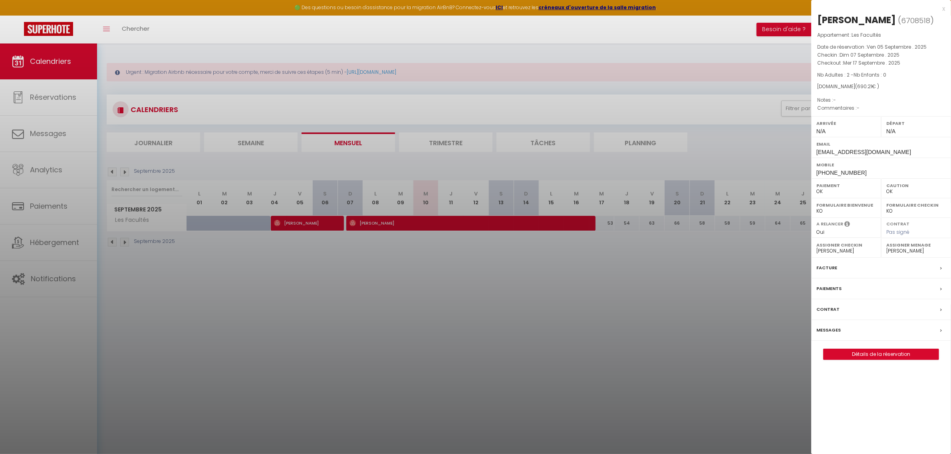
click at [490, 297] on div at bounding box center [475, 227] width 951 height 454
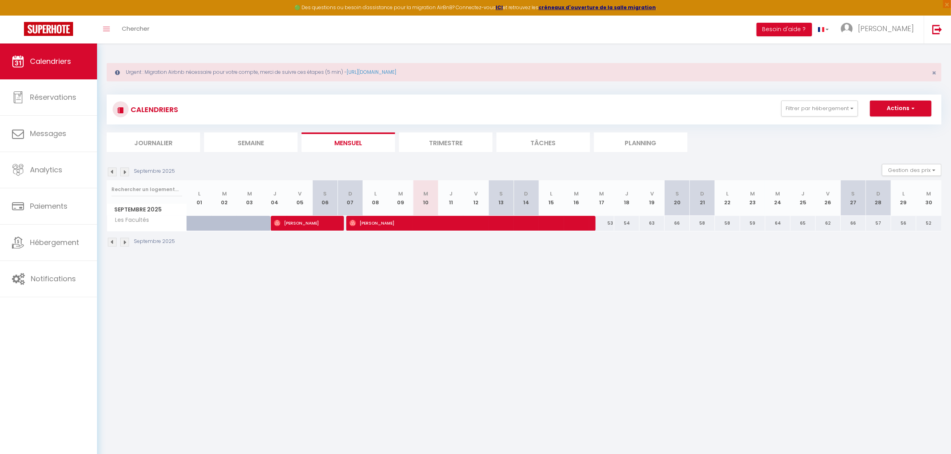
click at [536, 282] on body "🟢 Des questions ou besoin d'assistance pour la migration AirBnB? Connectez-vous…" at bounding box center [475, 271] width 951 height 454
click at [595, 309] on body "🟢 Des questions ou besoin d'assistance pour la migration AirBnB? Connectez-vous…" at bounding box center [475, 271] width 951 height 454
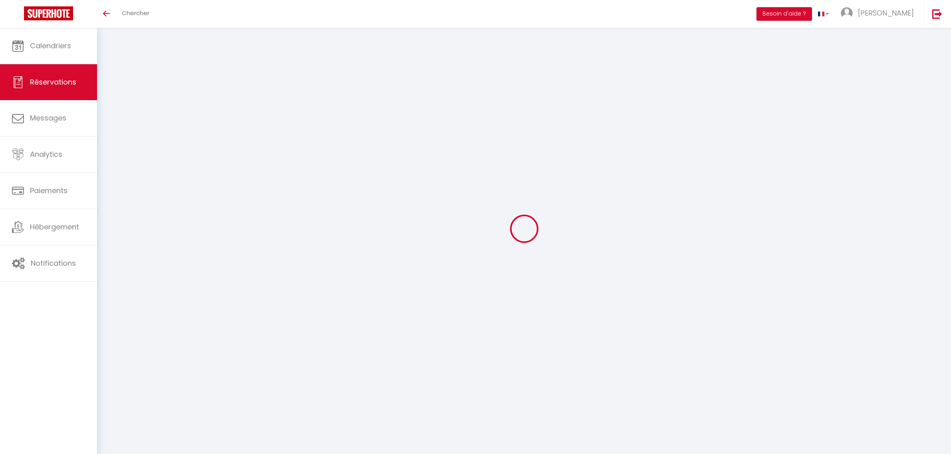
select select
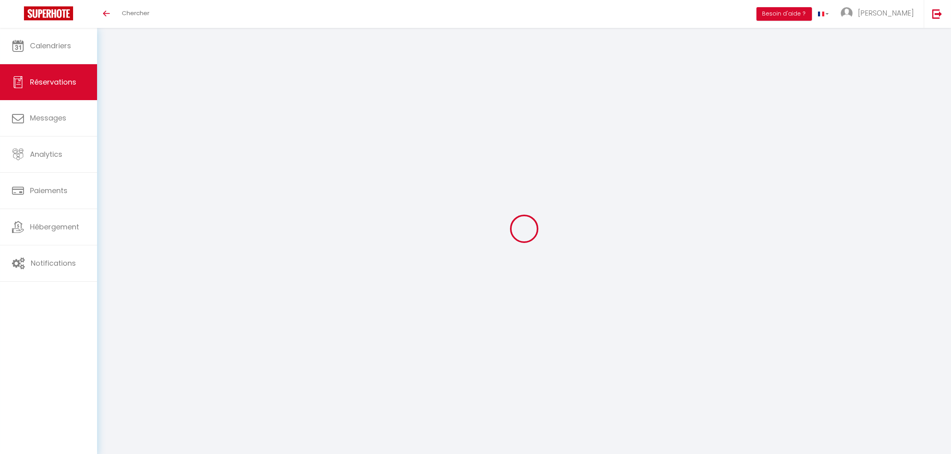
type input "[PERSON_NAME]"
type input "Cilingiri"
type input "brky8ozspmyavyefv6luy624lt5q@reply.superhote.com"
type input "+33783718109"
select select
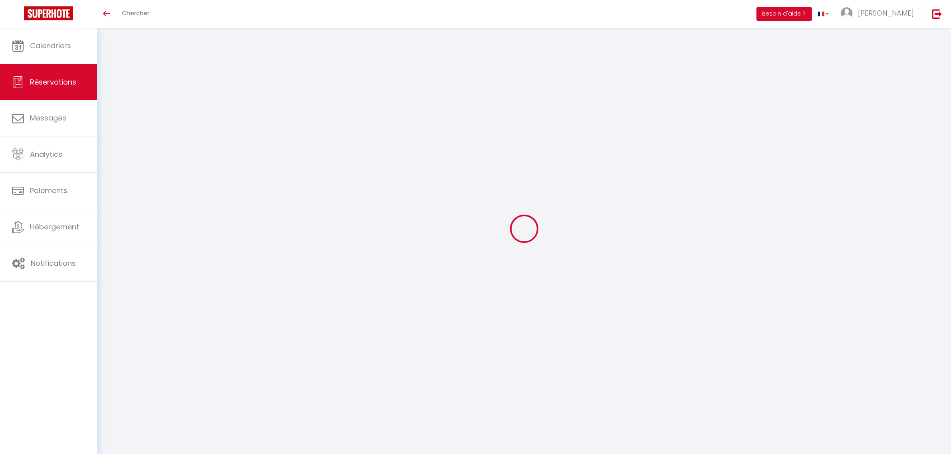
type input "9.14"
select select "76148"
select select "1"
select select
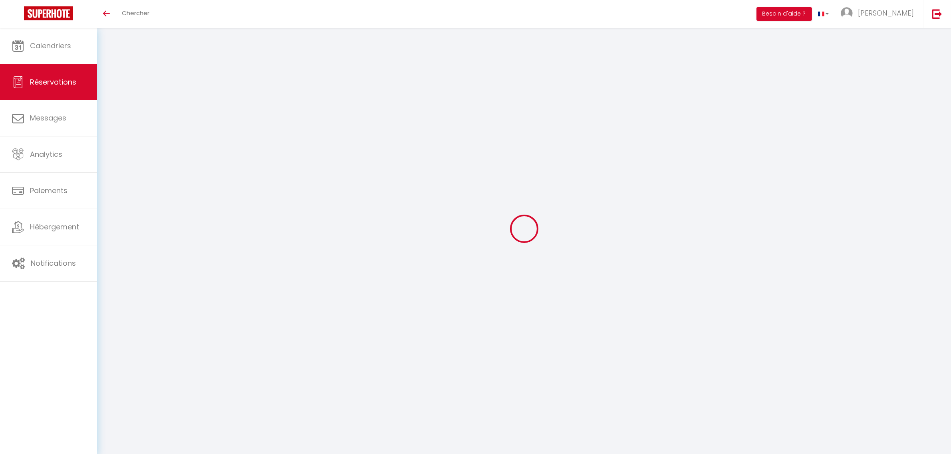
type input "4"
select select "12"
select select
type input "218"
checkbox input "false"
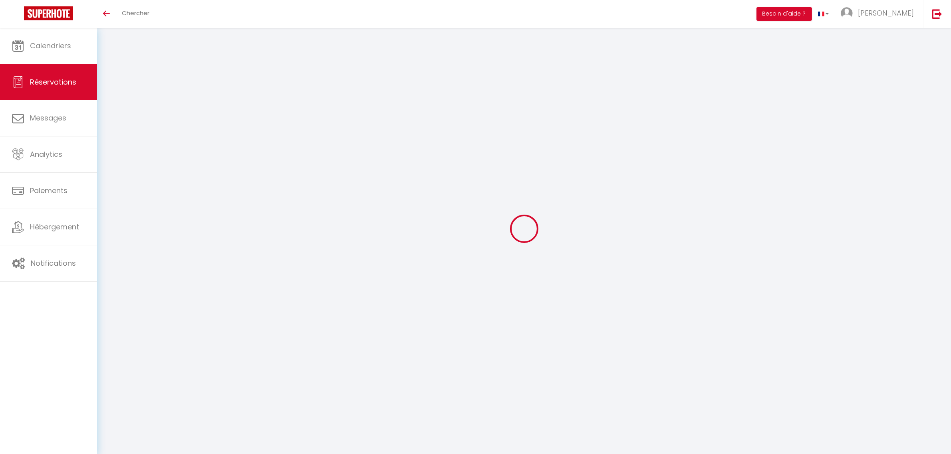
type input "0"
select select "1"
type input "0"
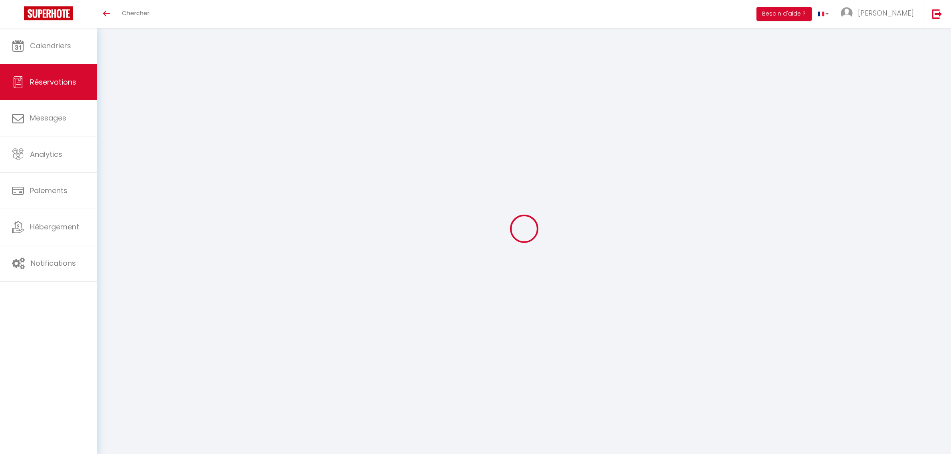
select select
select select "15"
checkbox input "false"
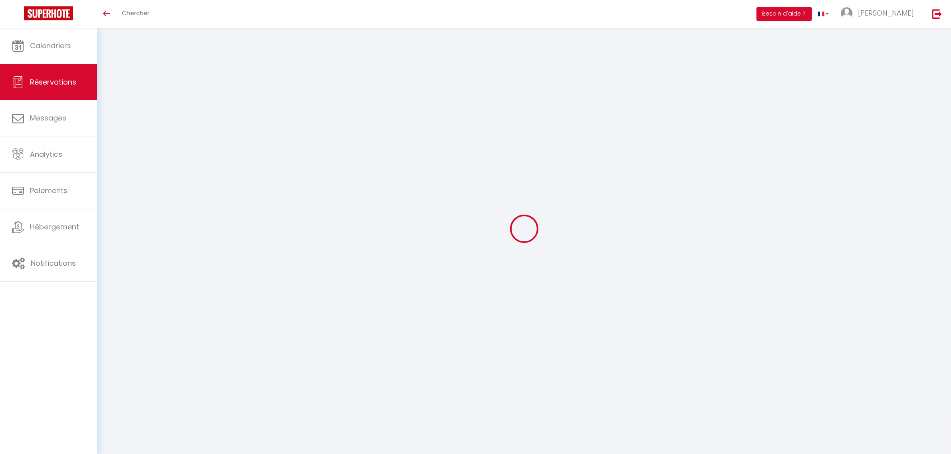
select select
checkbox input "false"
select select
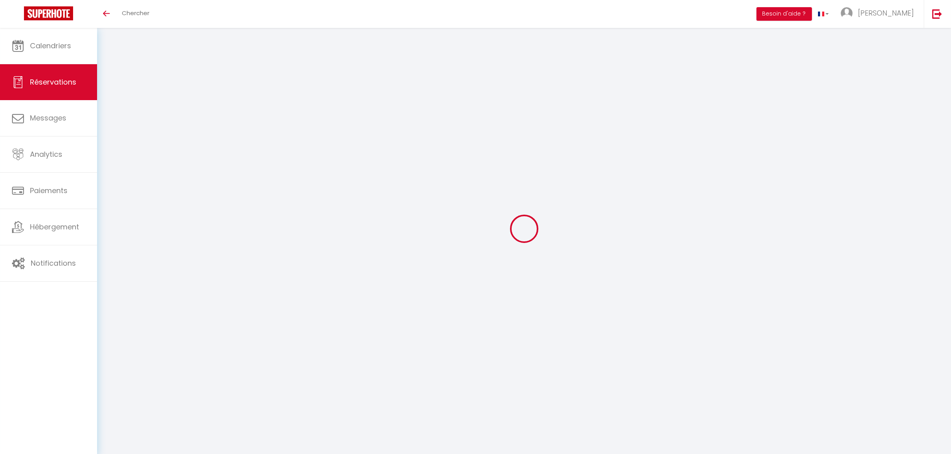
select select
checkbox input "false"
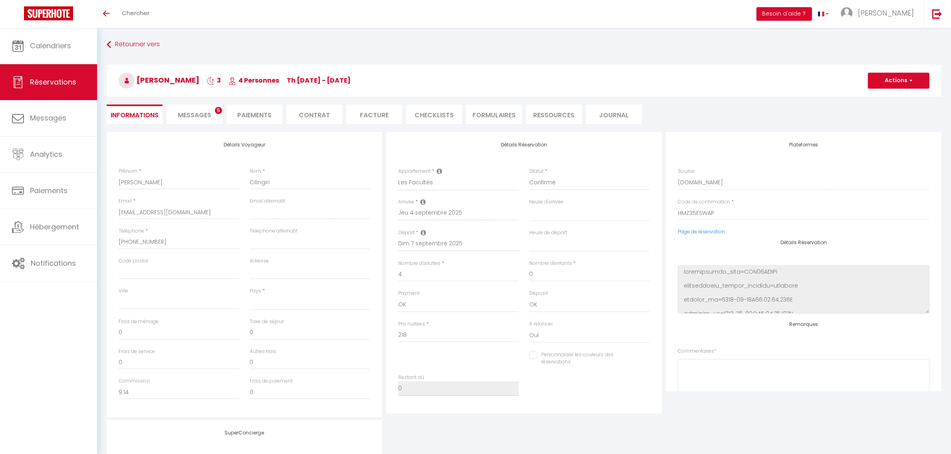
select select
type input "36"
type input "11.99"
select select
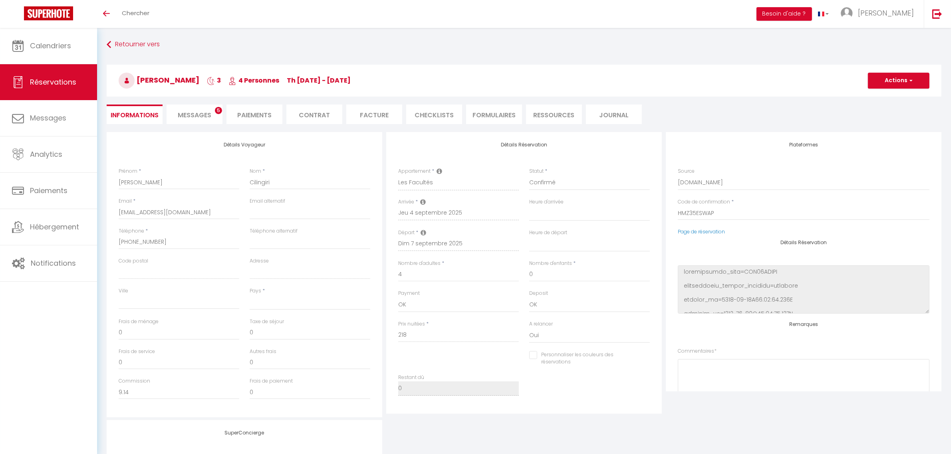
checkbox input "false"
select select
checkbox input "false"
select select
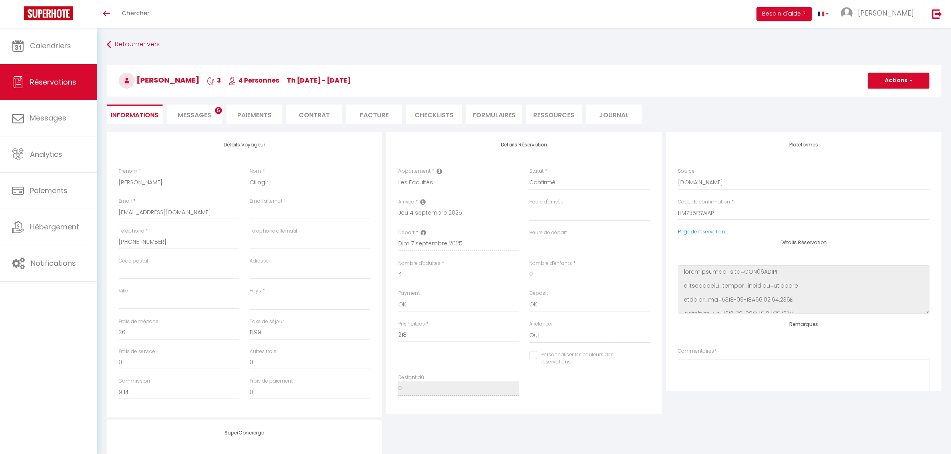
click at [198, 115] on span "Messages" at bounding box center [195, 115] width 34 height 9
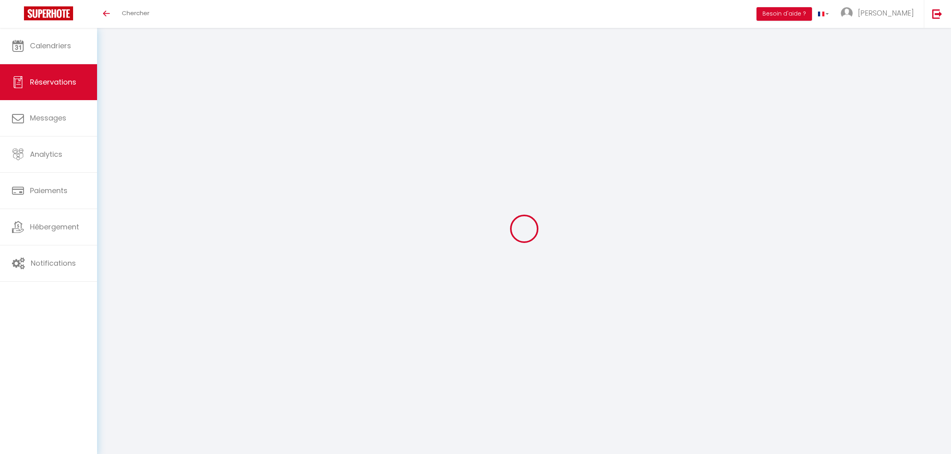
select select
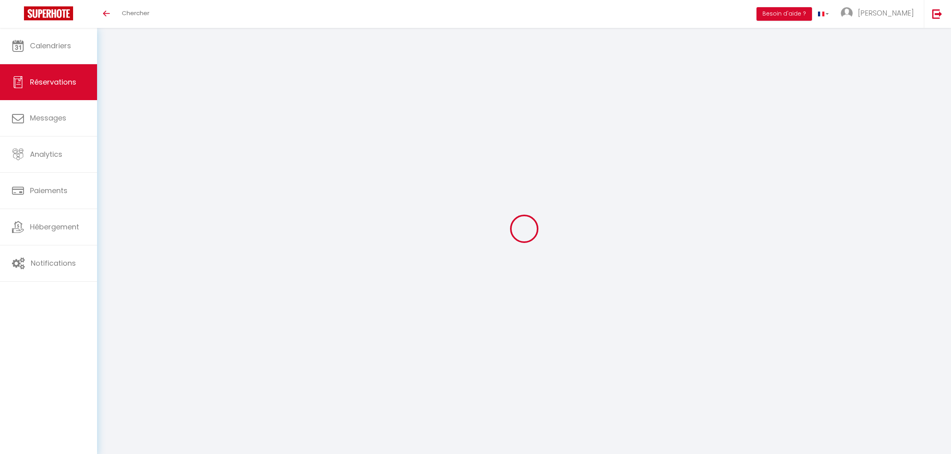
type input "Manon"
type input "Dussaule"
type input "[EMAIL_ADDRESS][DOMAIN_NAME]"
type input "[PHONE_NUMBER]"
select select
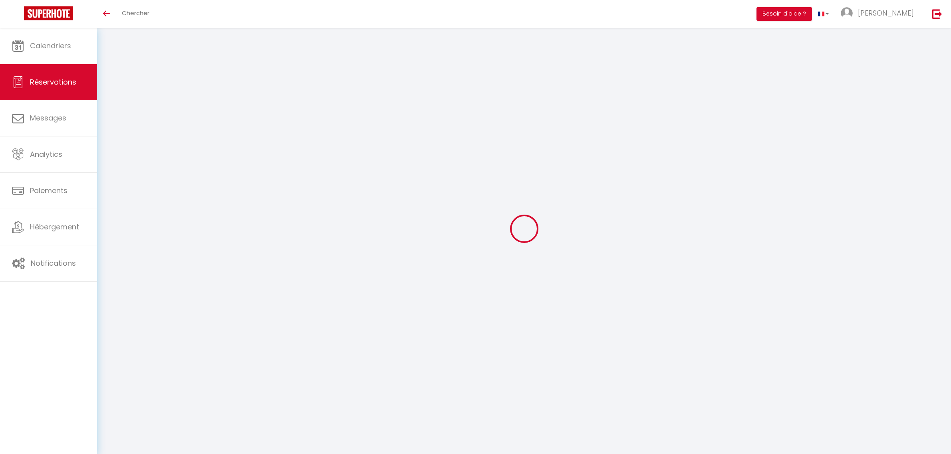
type input "105.32"
select select "76148"
select select "1"
select select
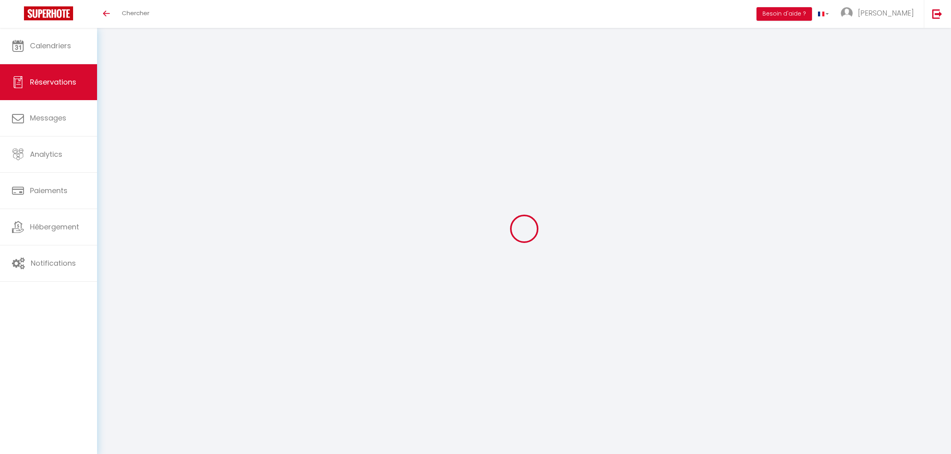
type input "2"
select select "12"
select select
type input "624"
checkbox input "false"
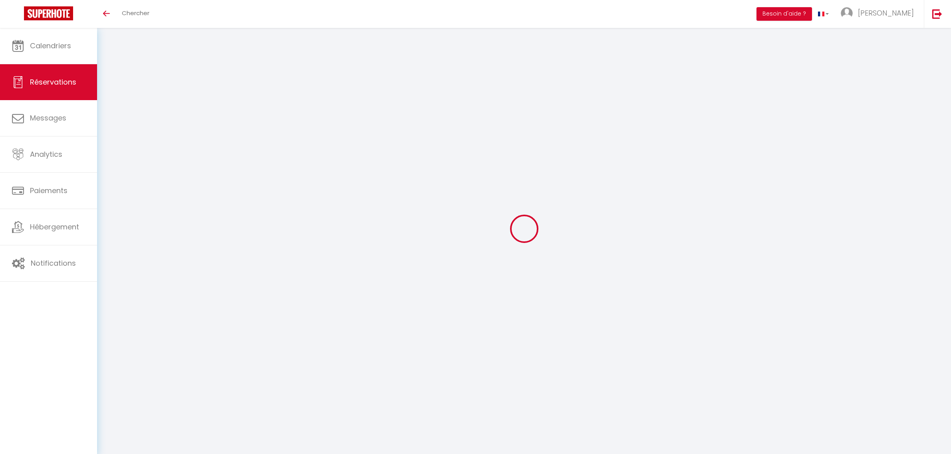
type input "74.88"
select select "1"
type input "0"
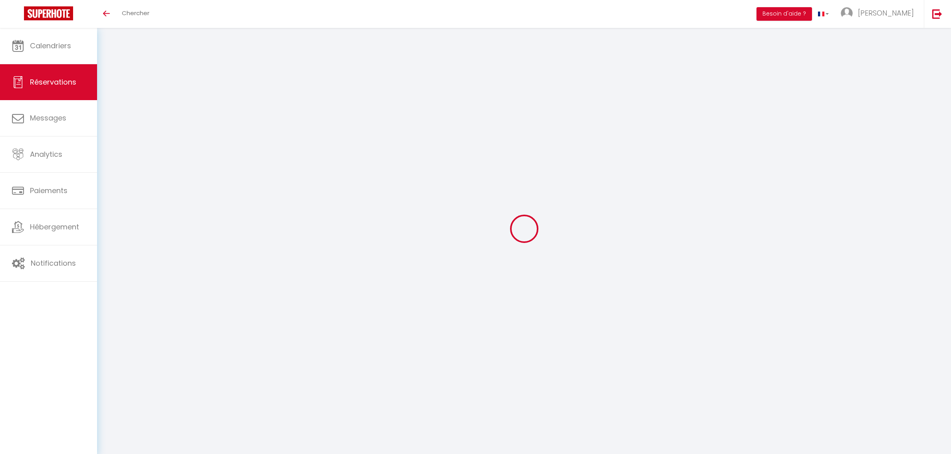
select select
select select "15"
checkbox input "false"
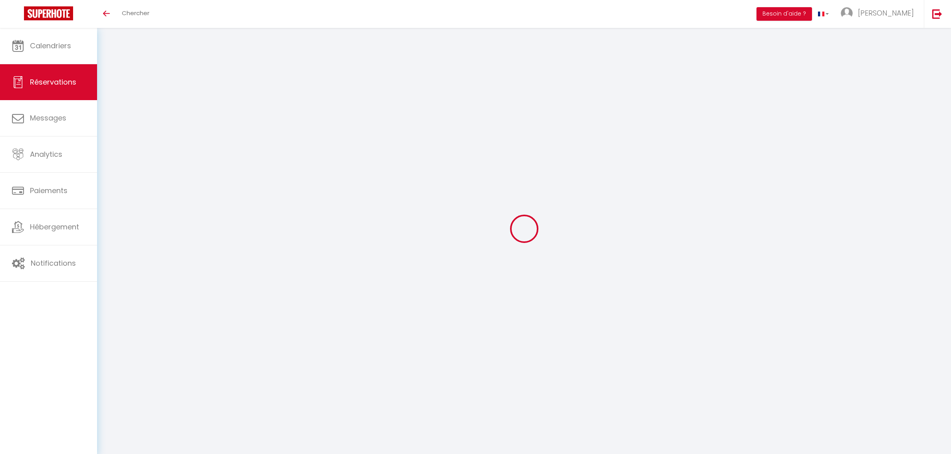
select select
checkbox input "false"
select select
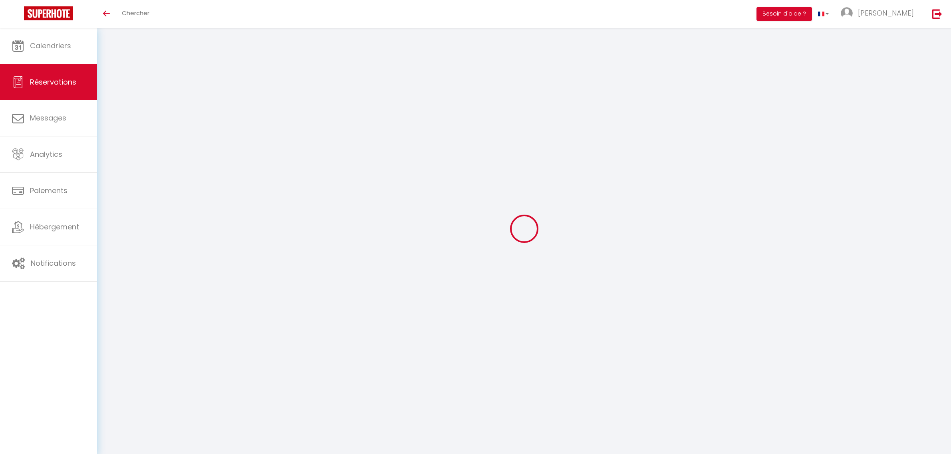
select select
checkbox input "false"
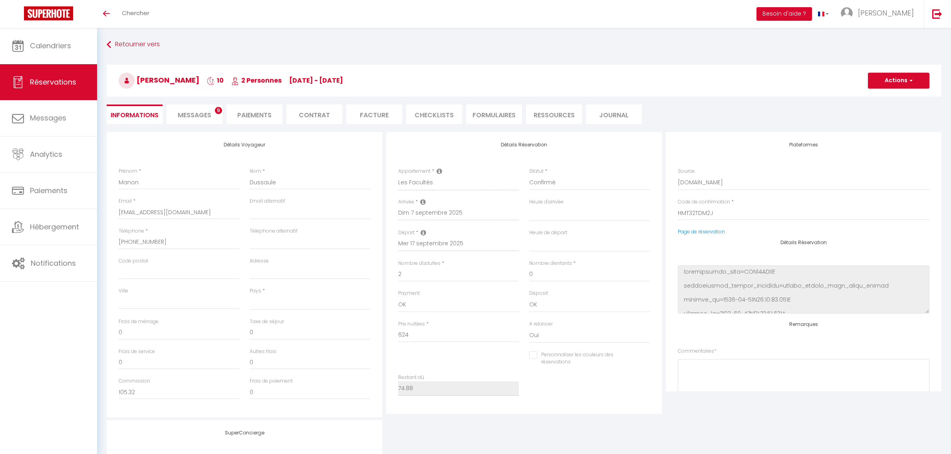
select select
type input "36"
type input "30.21"
select select
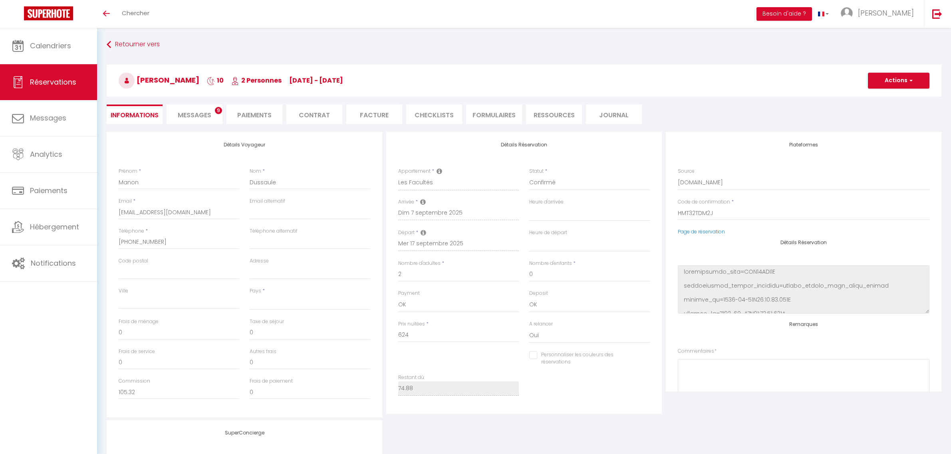
checkbox input "false"
select select
checkbox input "false"
select select
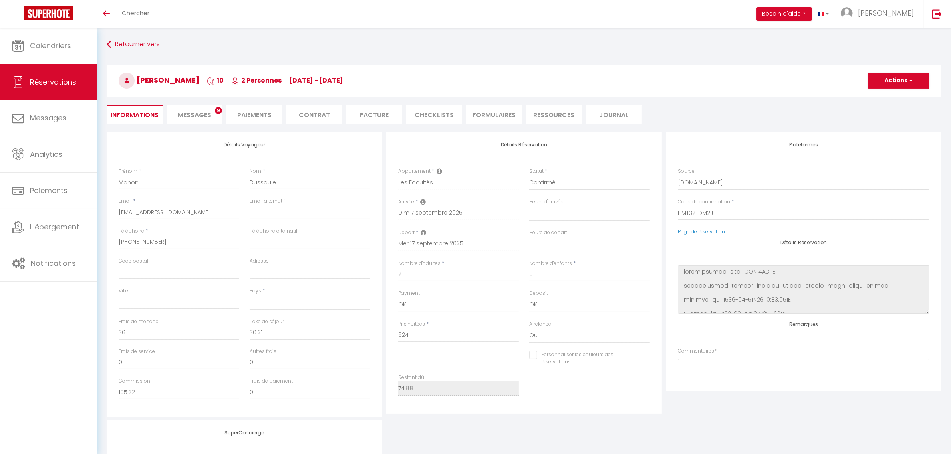
click at [193, 116] on span "Messages" at bounding box center [195, 115] width 34 height 9
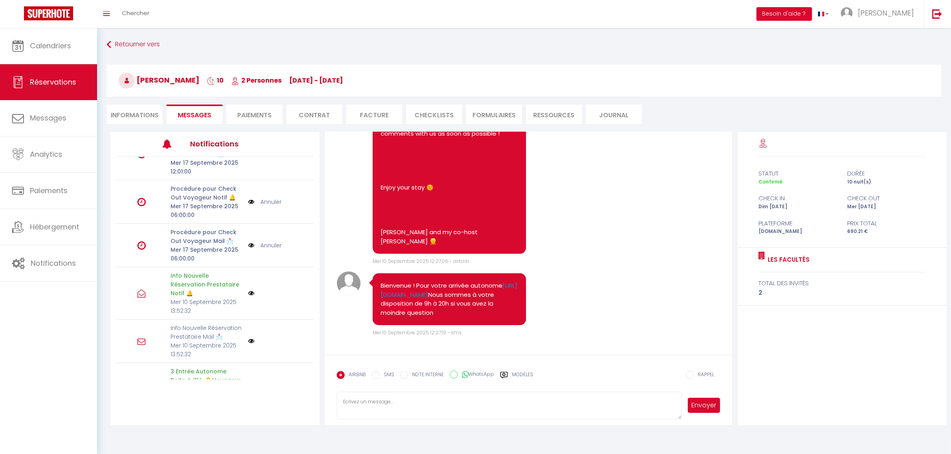
scroll to position [3703, 0]
click at [133, 114] on li "Informations" at bounding box center [135, 115] width 56 height 20
select select
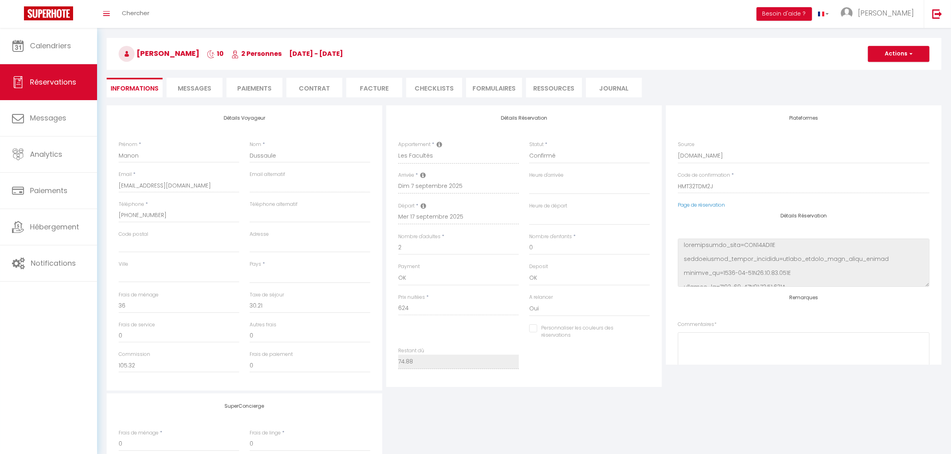
click at [256, 85] on li "Paiements" at bounding box center [254, 88] width 56 height 20
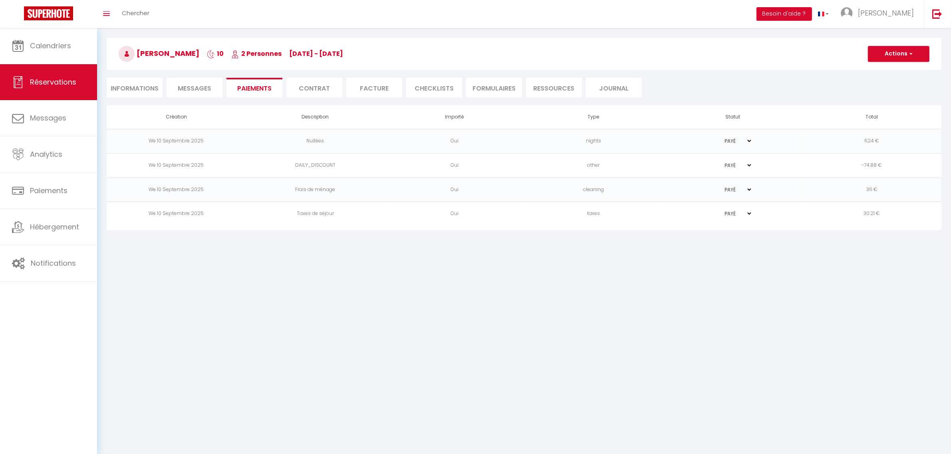
click at [325, 92] on li "Contrat" at bounding box center [314, 88] width 56 height 20
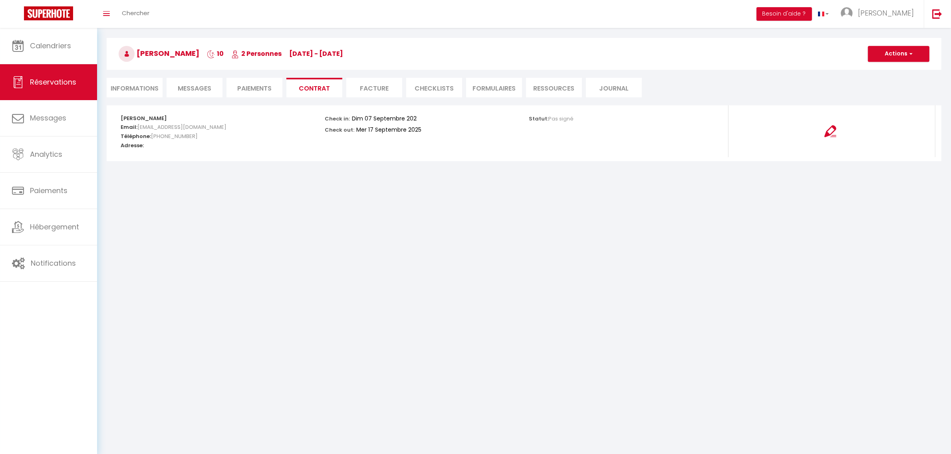
click at [372, 88] on li "Facture" at bounding box center [374, 88] width 56 height 20
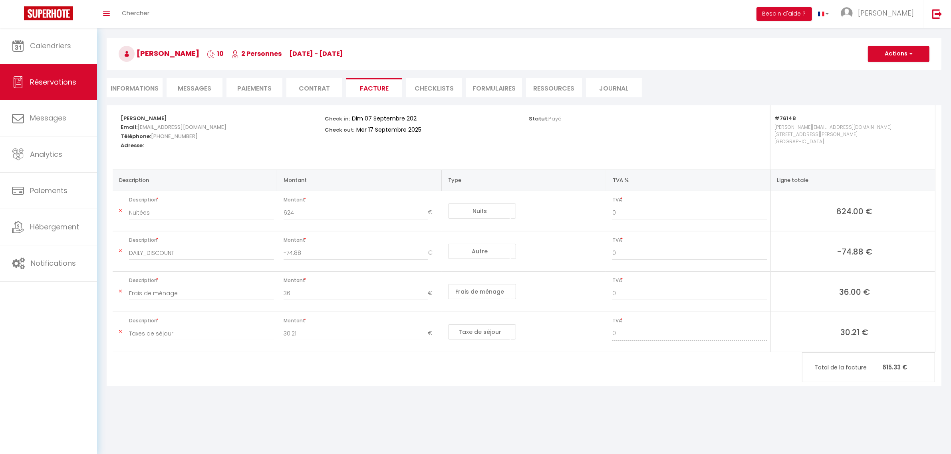
click at [453, 87] on li "CHECKLISTS" at bounding box center [434, 88] width 56 height 20
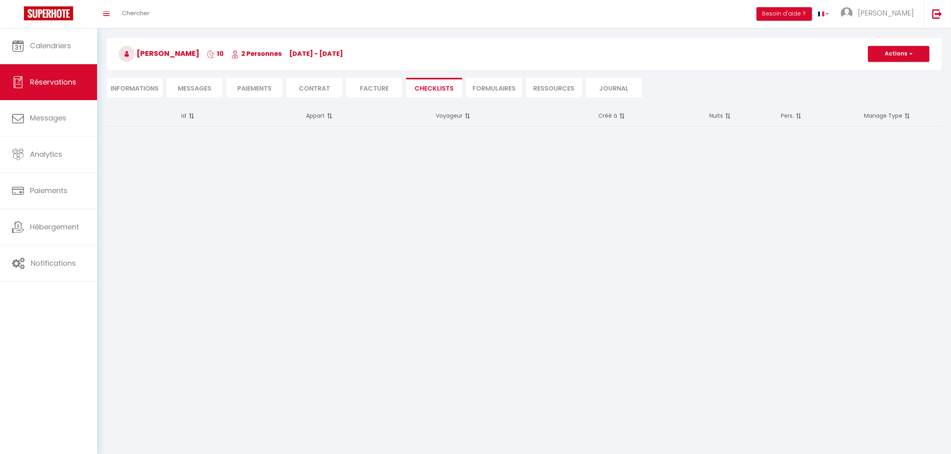
click at [492, 86] on li "FORMULAIRES" at bounding box center [494, 88] width 56 height 20
select select
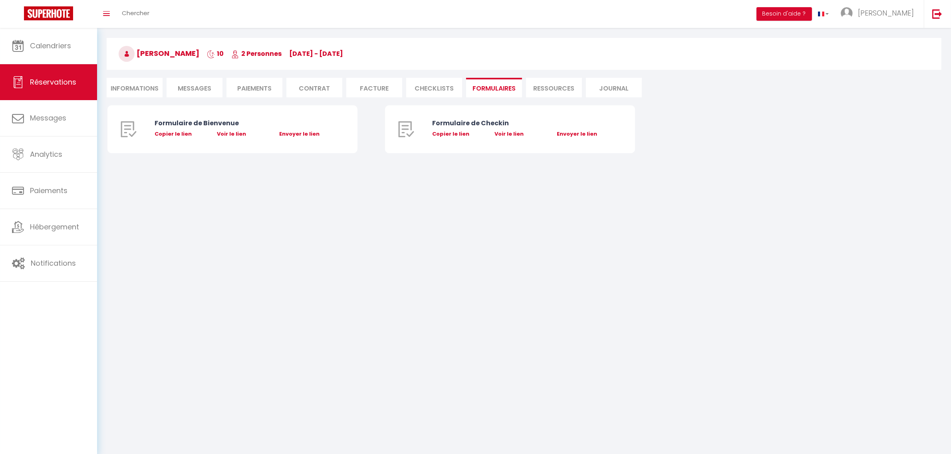
select select
click at [551, 88] on li "Ressources" at bounding box center [554, 88] width 56 height 20
select select
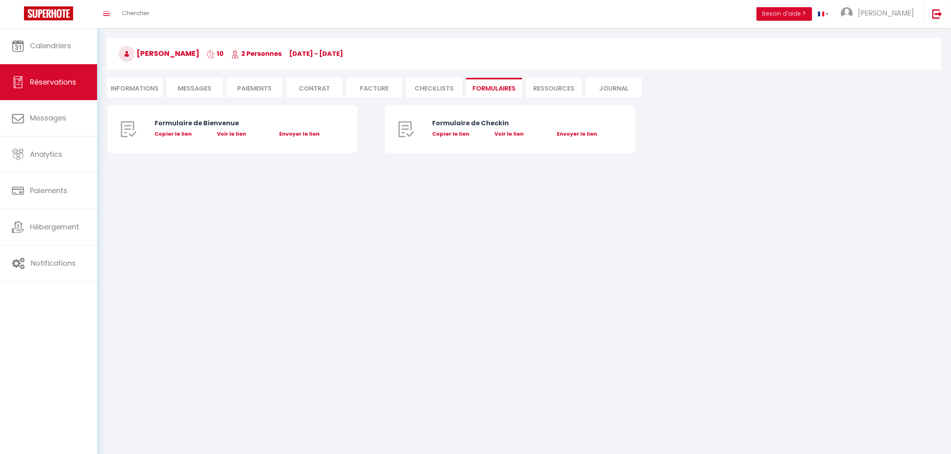
select select
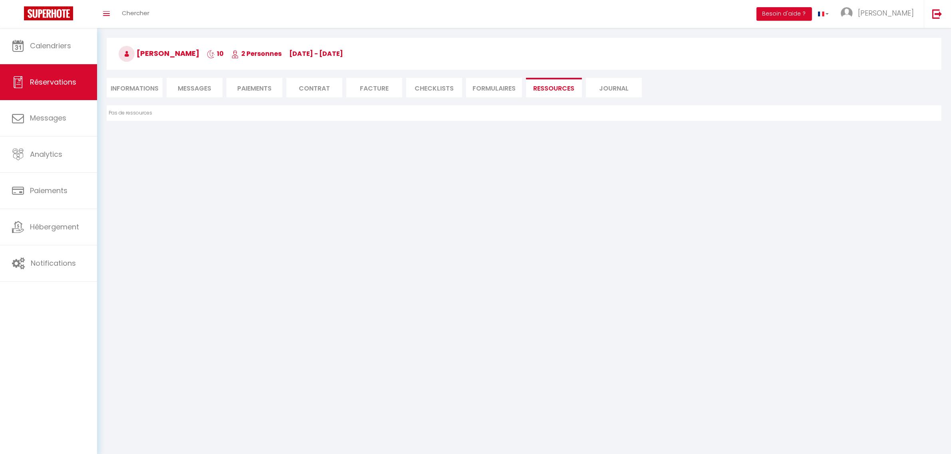
click at [613, 88] on li "Journal" at bounding box center [614, 88] width 56 height 20
select select
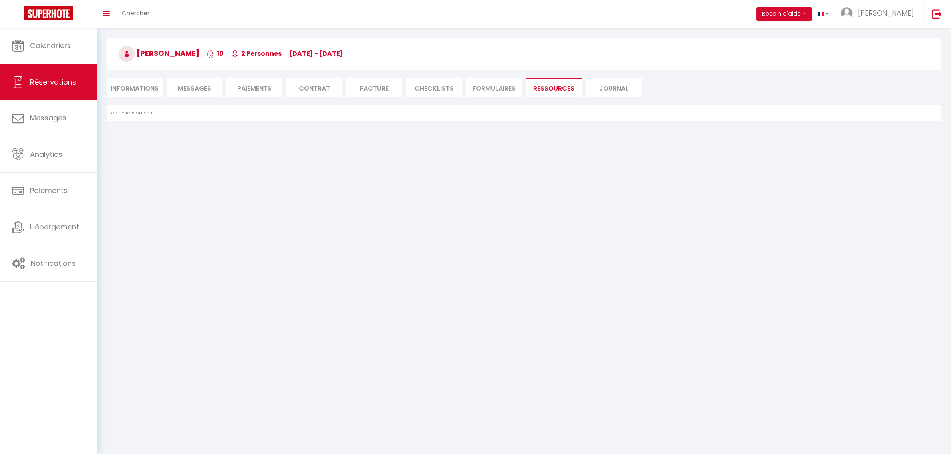
select select
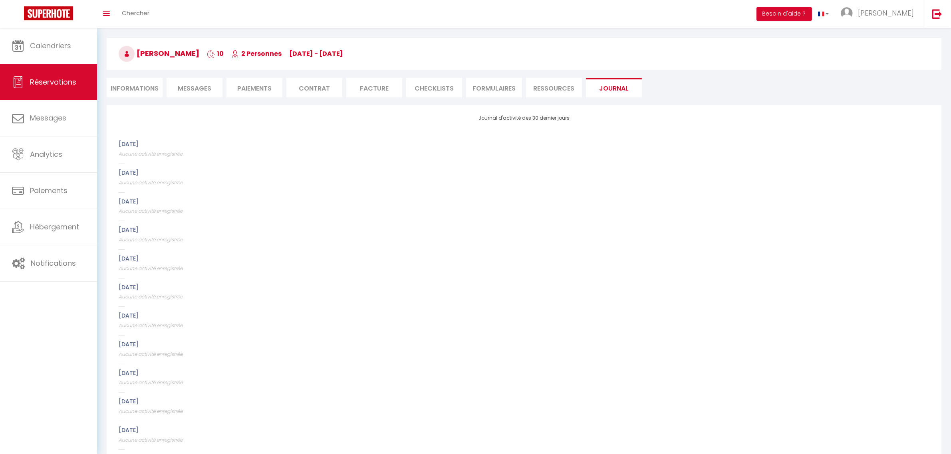
click at [160, 84] on li "Informations" at bounding box center [135, 88] width 56 height 20
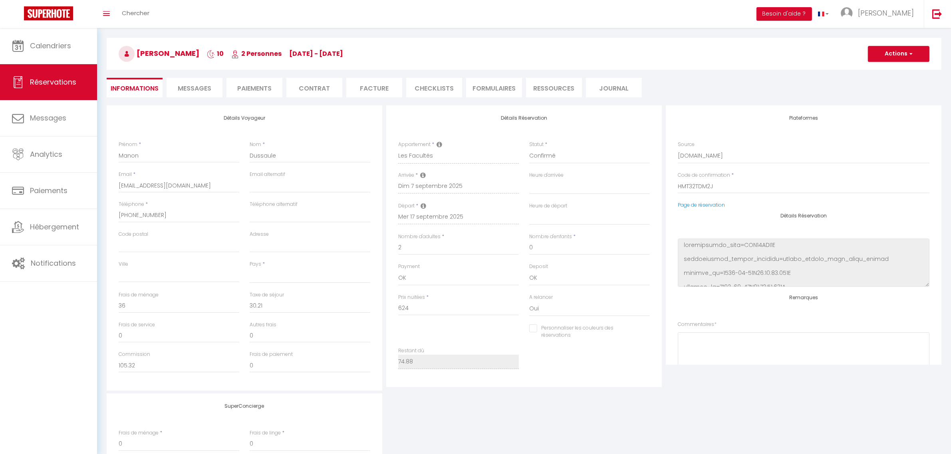
select select
click at [212, 92] on li "Messages" at bounding box center [195, 88] width 56 height 20
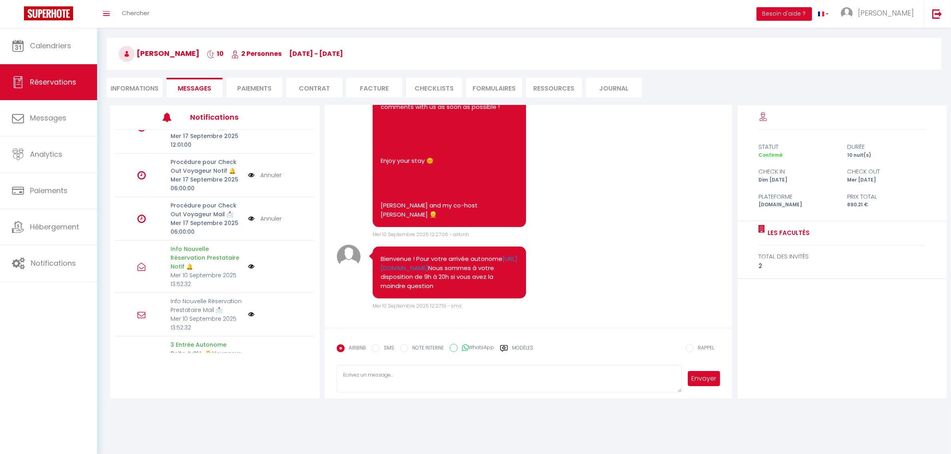
click at [268, 88] on li "Paiements" at bounding box center [254, 88] width 56 height 20
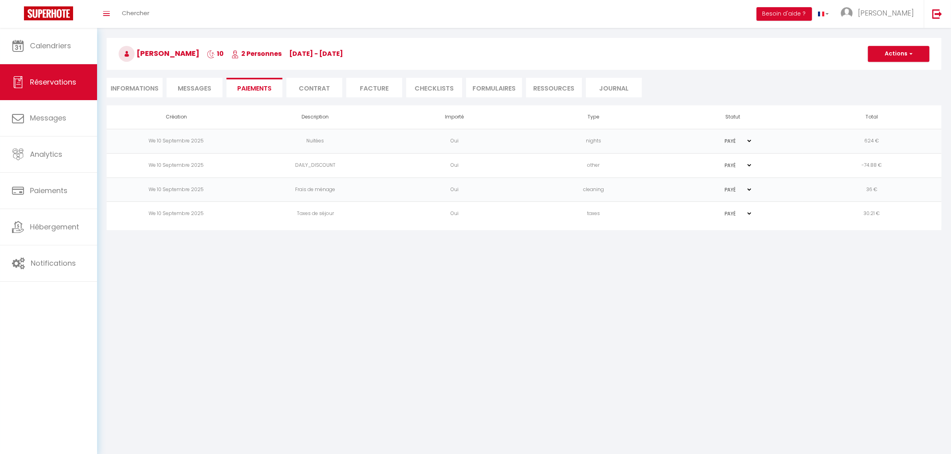
click at [172, 88] on li "Messages" at bounding box center [195, 88] width 56 height 20
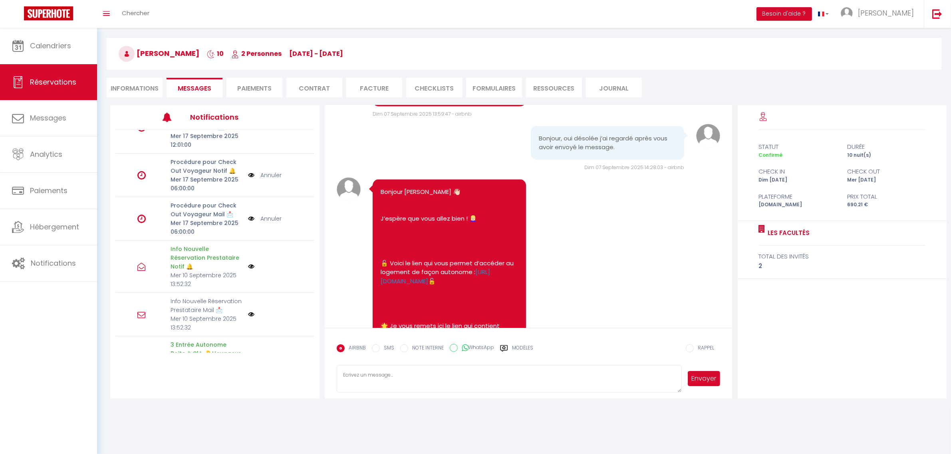
scroll to position [1806, 0]
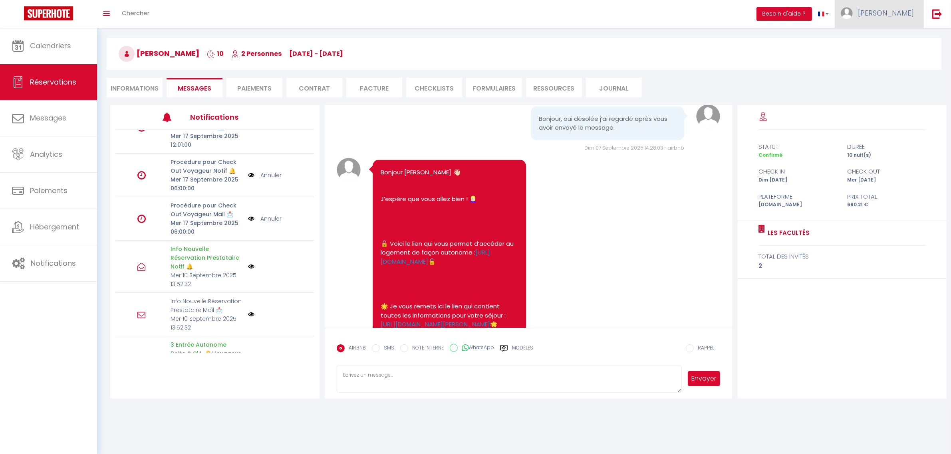
click at [905, 11] on span "[PERSON_NAME]" at bounding box center [886, 13] width 56 height 10
click at [885, 51] on link "Équipe" at bounding box center [891, 55] width 59 height 14
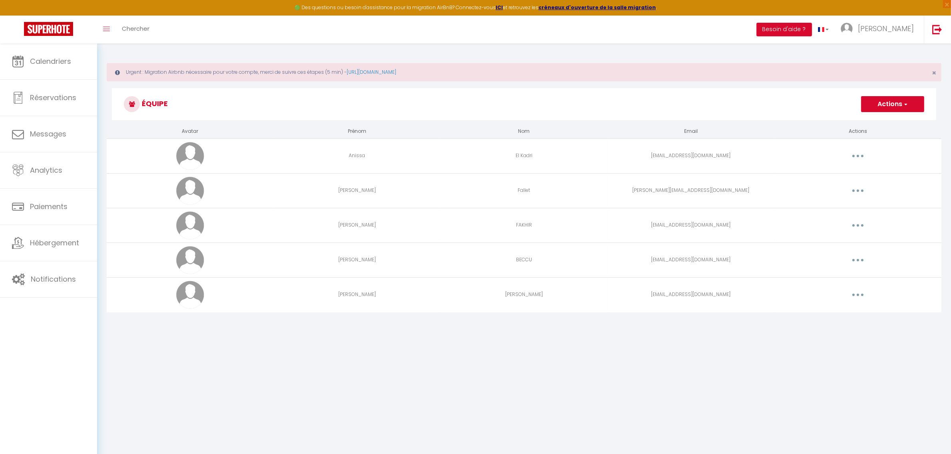
click at [554, 302] on td "Casagrande" at bounding box center [523, 295] width 167 height 35
click at [853, 298] on button "button" at bounding box center [858, 295] width 22 height 13
click at [833, 311] on link "Editer" at bounding box center [836, 314] width 59 height 14
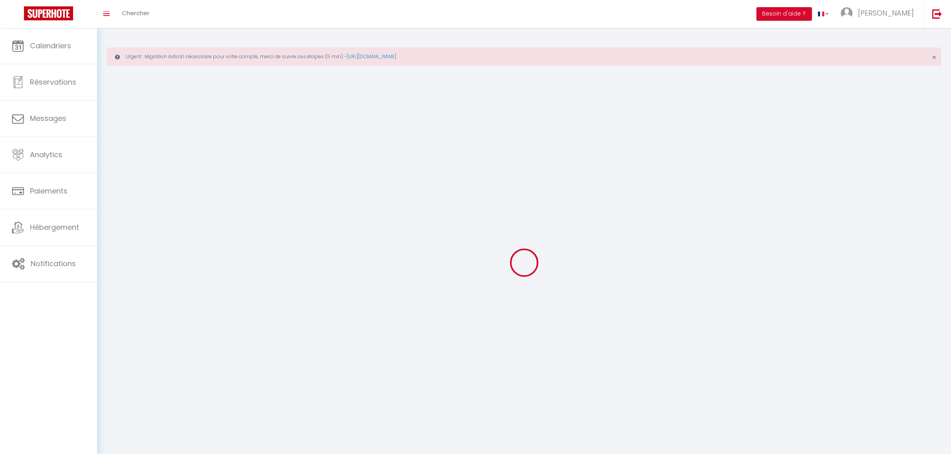
type input "Magali"
type input "Casagrande"
type input "magalicasagrande21000@gmail.com"
type textarea "https://app.superhote.com/#/connect/bsaZ22kO8Z"
checkbox input "true"
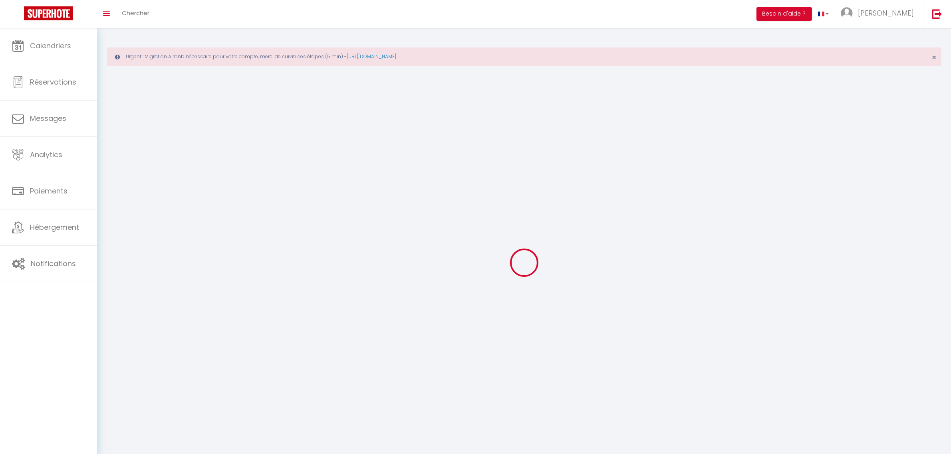
checkbox input "true"
checkbox input "false"
checkbox input "true"
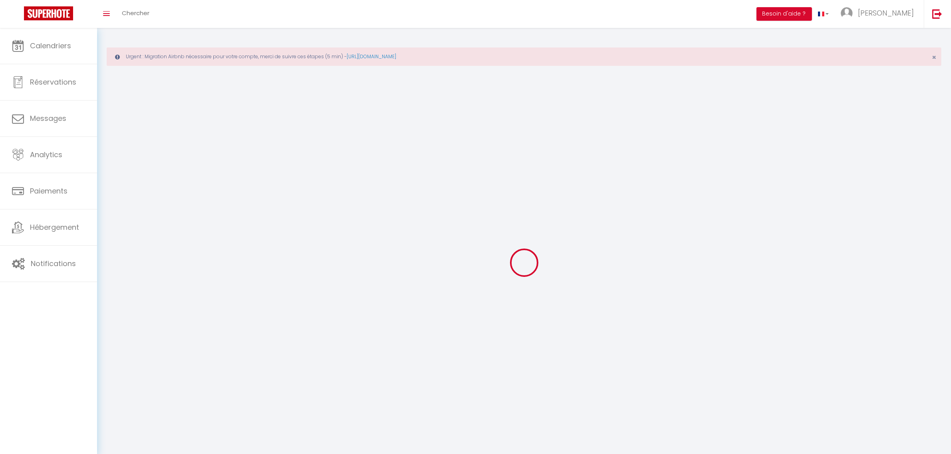
checkbox input "true"
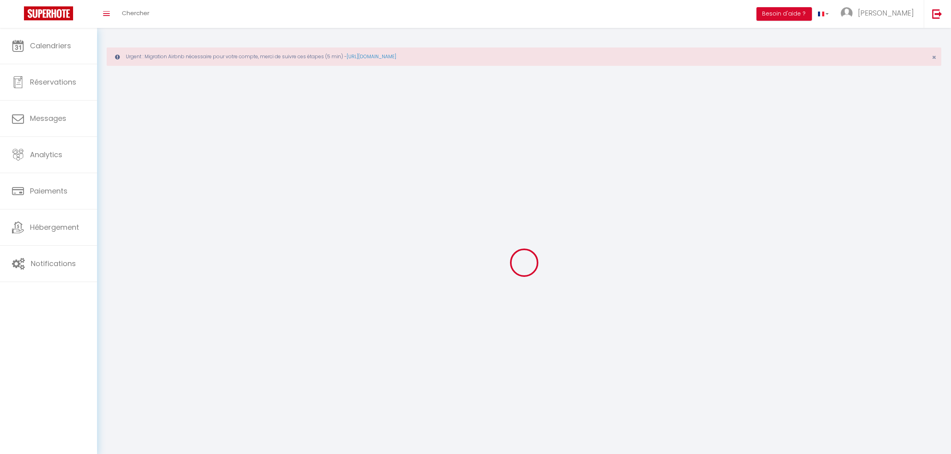
checkbox input "true"
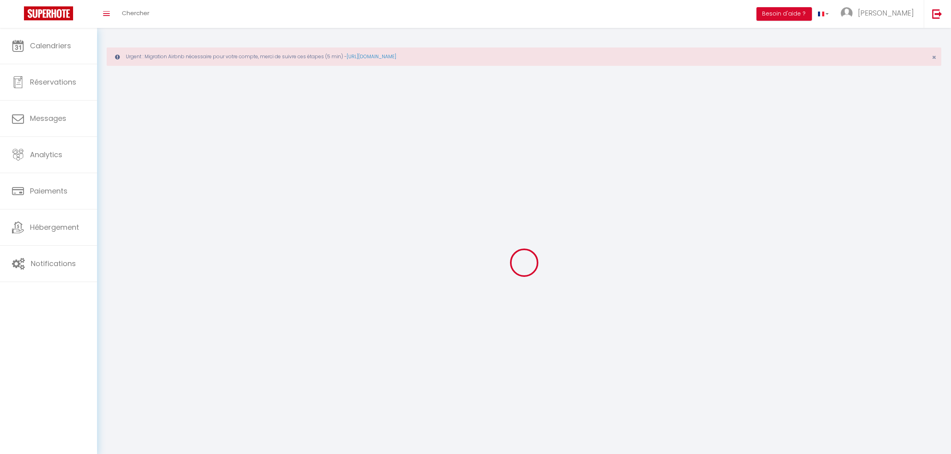
checkbox input "true"
select select
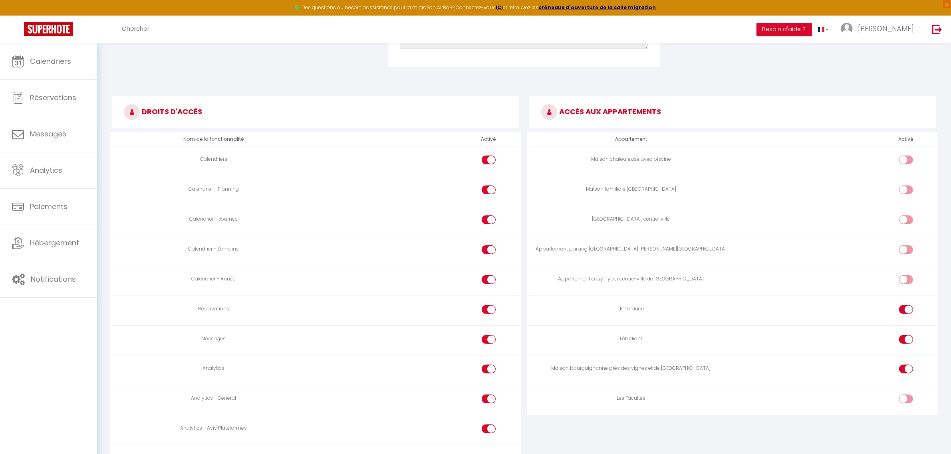
scroll to position [399, 0]
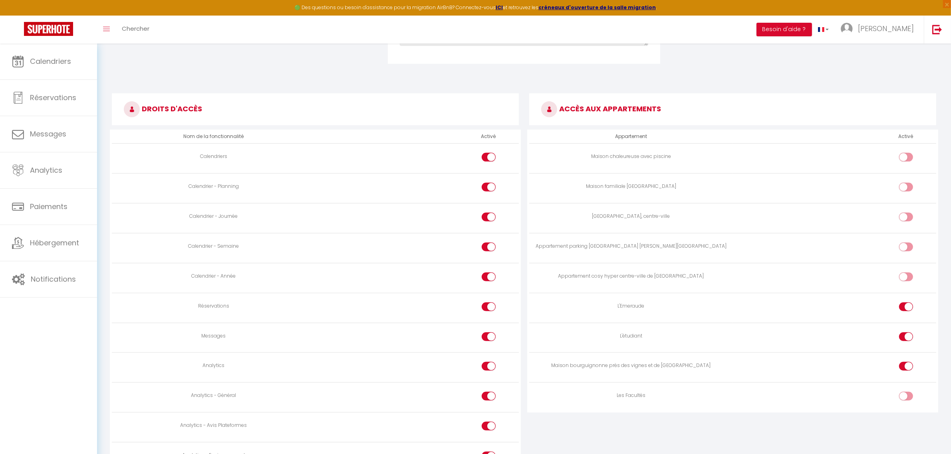
click at [903, 397] on div at bounding box center [906, 396] width 14 height 9
click at [906, 397] on input "checkbox" at bounding box center [913, 398] width 14 height 12
checkbox input "true"
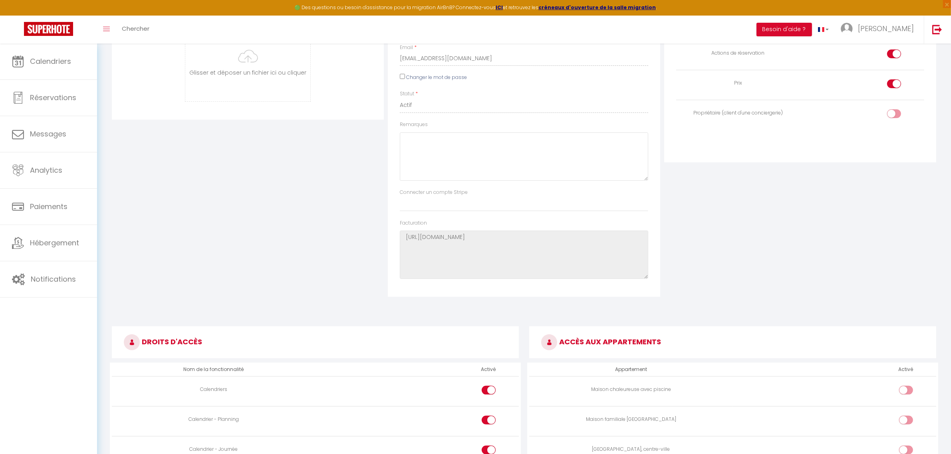
scroll to position [100, 0]
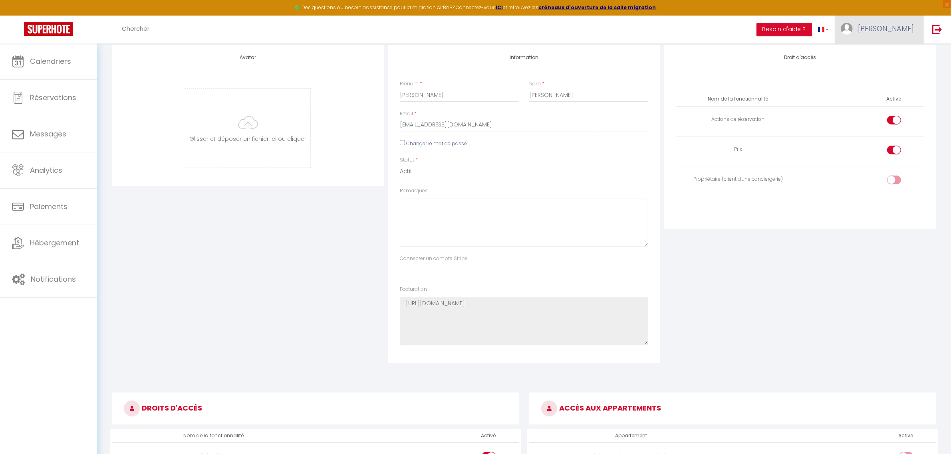
click at [891, 22] on link "[PERSON_NAME]" at bounding box center [879, 30] width 89 height 28
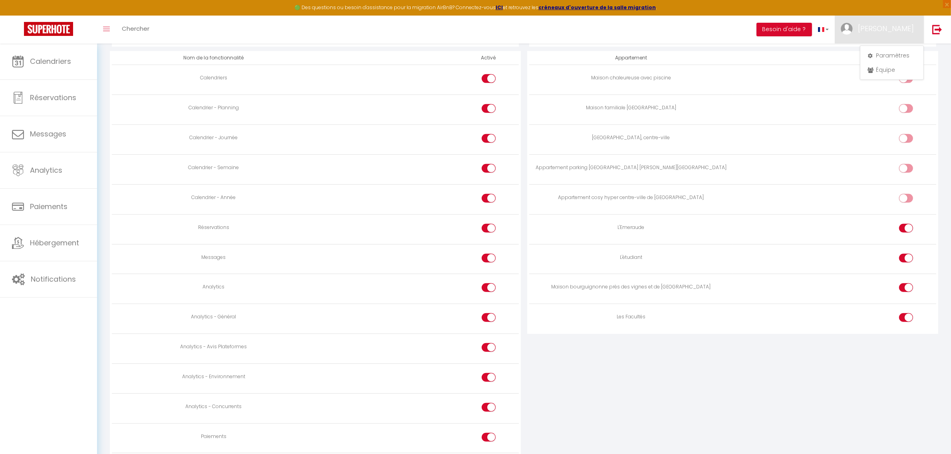
scroll to position [496, 0]
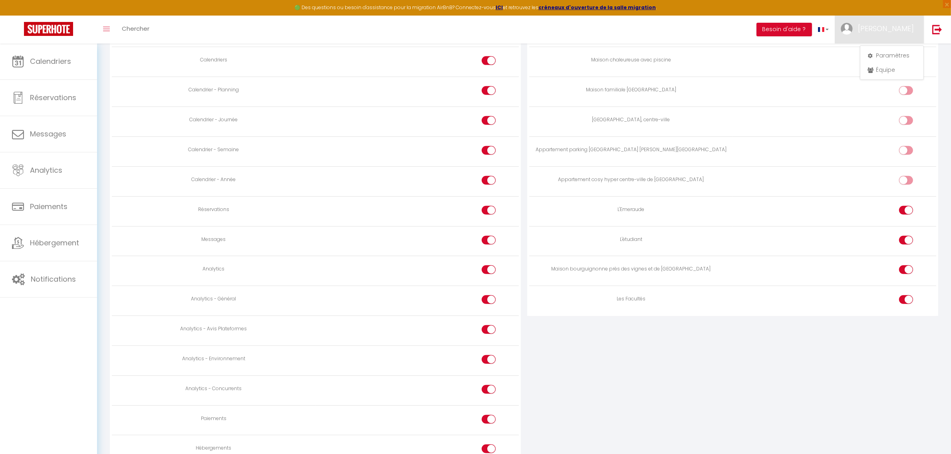
click at [488, 270] on div at bounding box center [489, 270] width 14 height 9
click at [488, 270] on input "checkbox" at bounding box center [495, 272] width 14 height 12
checkbox input "false"
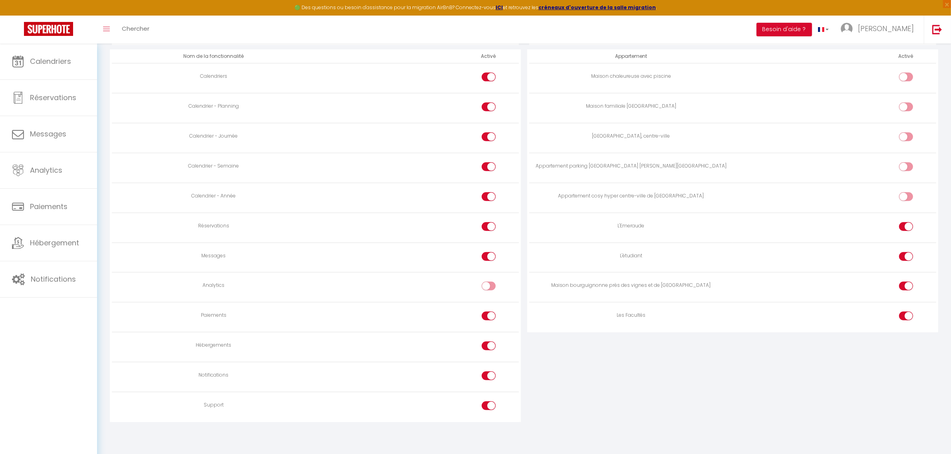
scroll to position [477, 0]
click at [490, 317] on input "checkbox" at bounding box center [495, 320] width 14 height 12
checkbox input "false"
click at [489, 349] on input "checkbox" at bounding box center [495, 350] width 14 height 12
checkbox input "false"
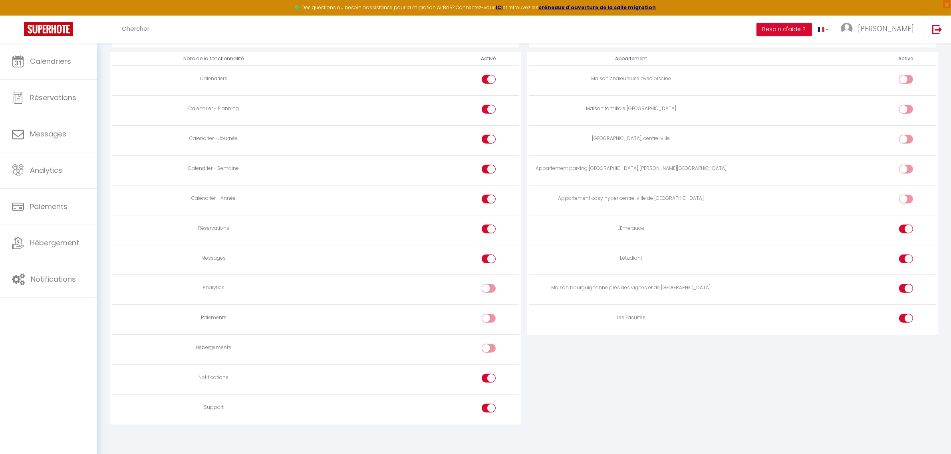
click at [489, 411] on input "checkbox" at bounding box center [495, 410] width 14 height 12
checkbox input "false"
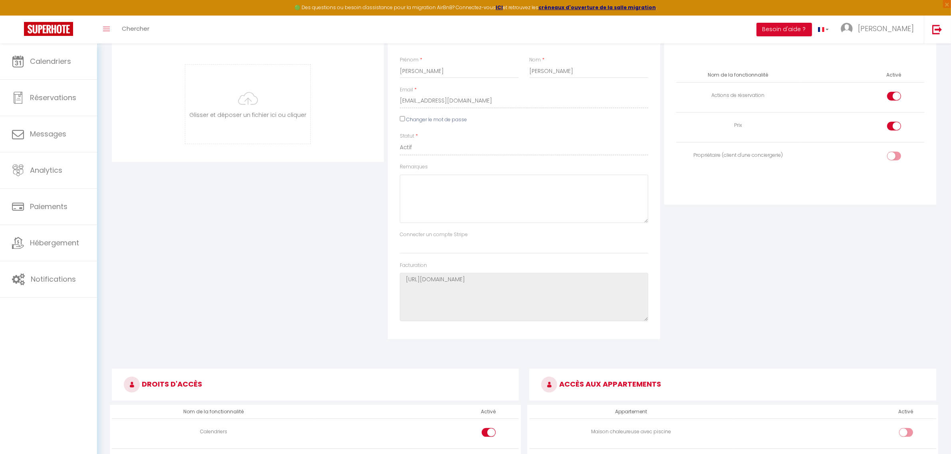
scroll to position [0, 0]
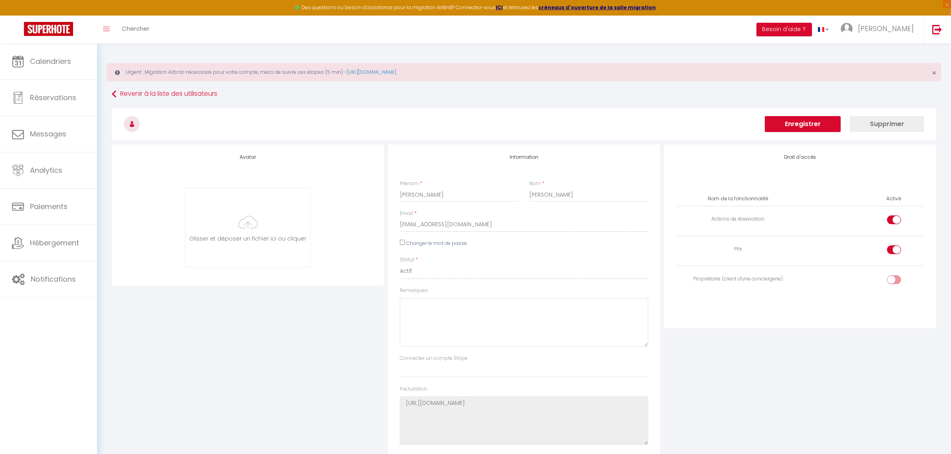
click at [806, 121] on button "Enregistrer" at bounding box center [803, 124] width 76 height 16
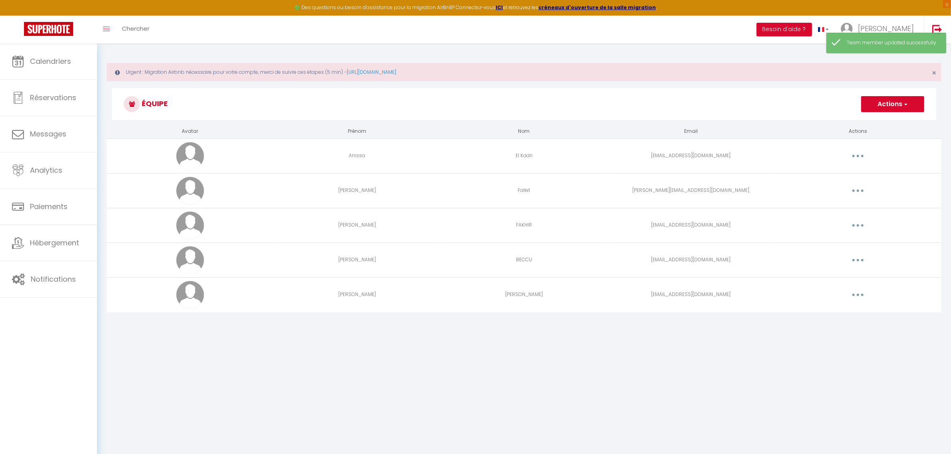
click at [861, 263] on button "button" at bounding box center [858, 260] width 22 height 13
click at [847, 280] on link "Editer" at bounding box center [836, 279] width 59 height 14
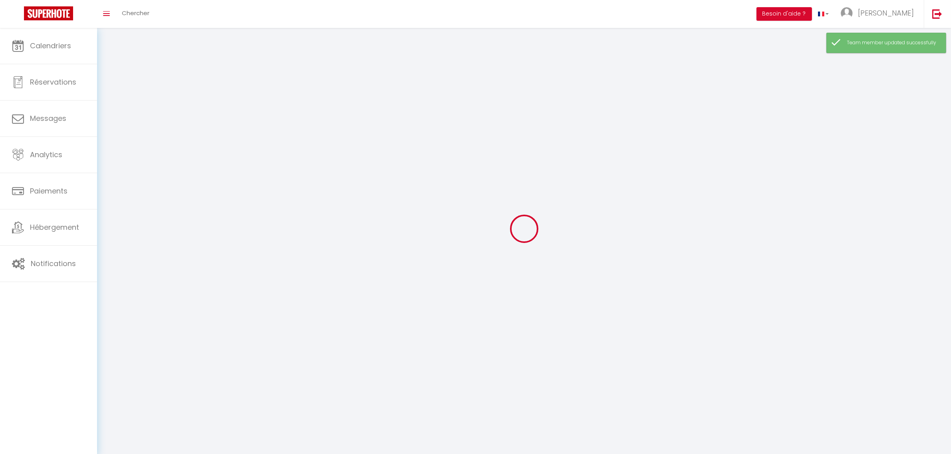
type input "Clement"
type input "BECCU"
type input "beccuclement@gmail.com"
type textarea "https://app.superhote.com/#/connect/fQ8hTkYjP6"
checkbox input "true"
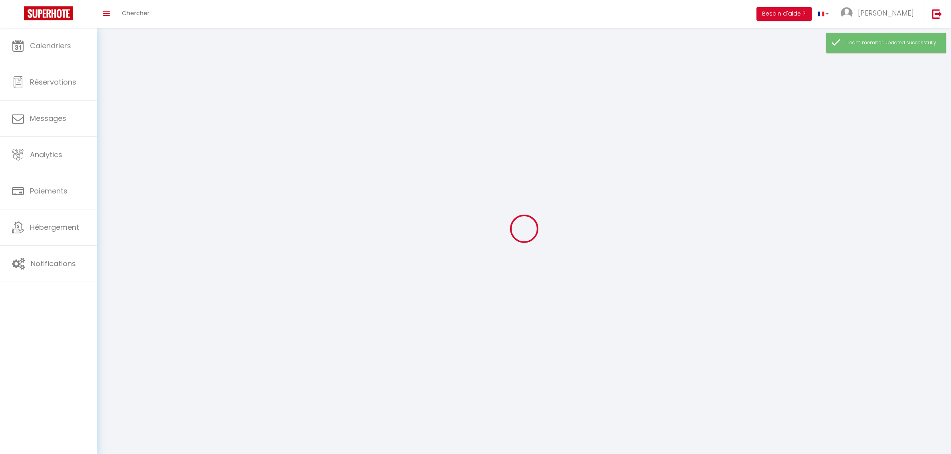
checkbox input "true"
checkbox input "false"
checkbox input "true"
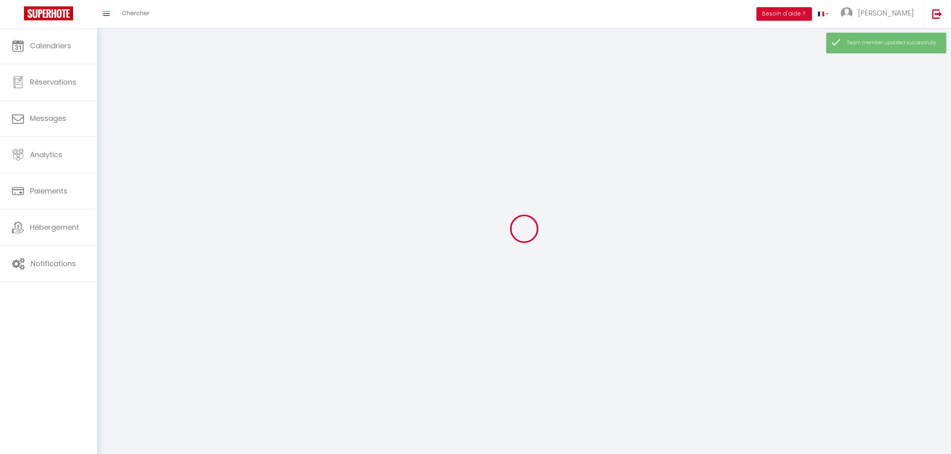
checkbox input "true"
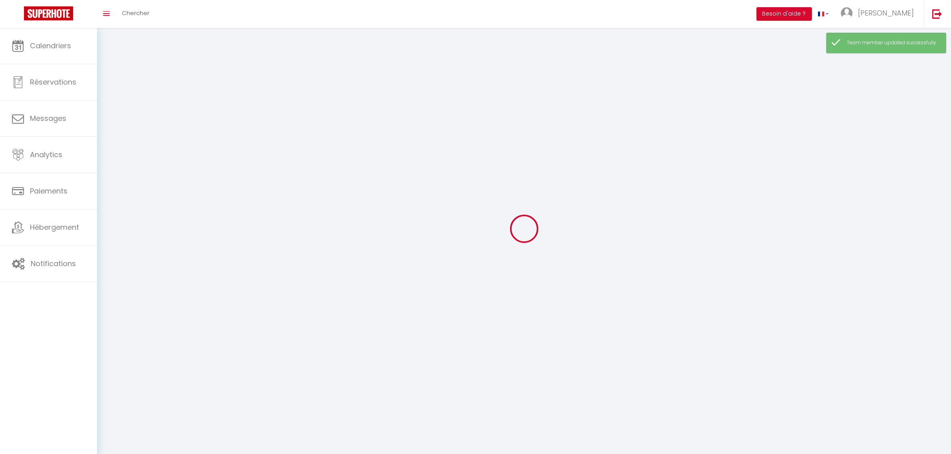
checkbox input "true"
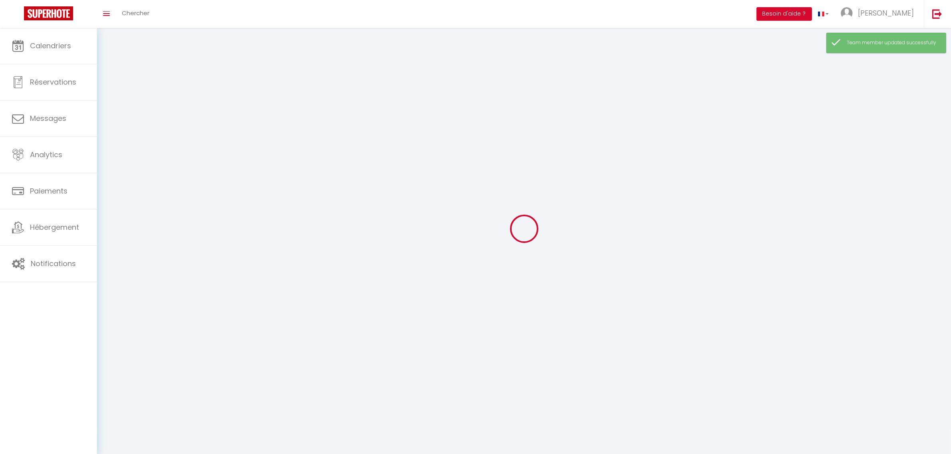
checkbox input "true"
select select
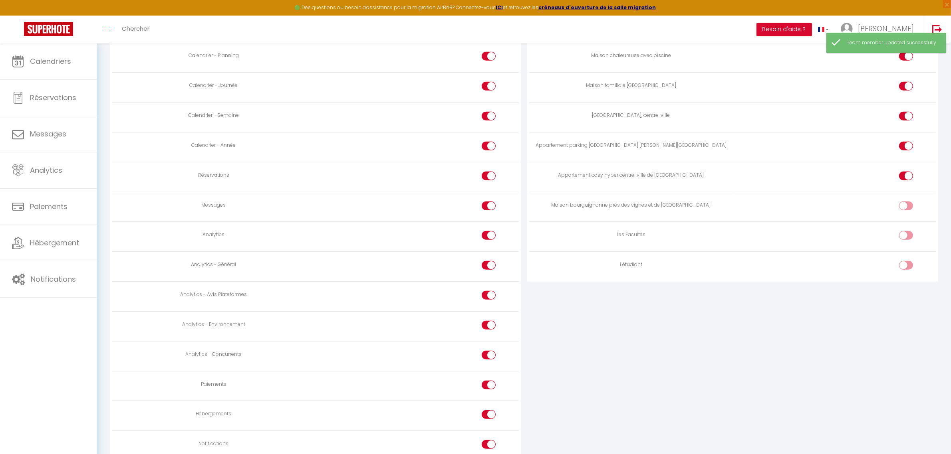
scroll to position [596, 0]
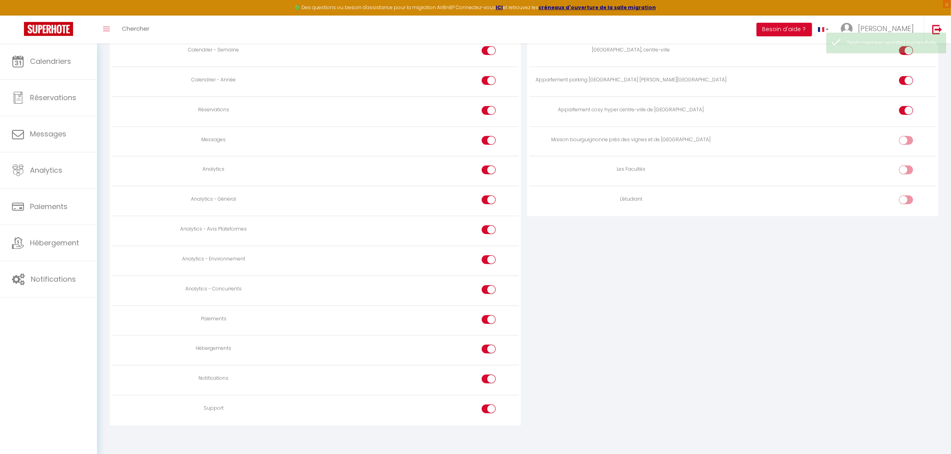
click at [487, 407] on div at bounding box center [489, 409] width 14 height 9
click at [488, 407] on input "checkbox" at bounding box center [495, 411] width 14 height 12
checkbox input "false"
click at [487, 348] on div at bounding box center [489, 349] width 14 height 9
click at [488, 348] on input "checkbox" at bounding box center [495, 351] width 14 height 12
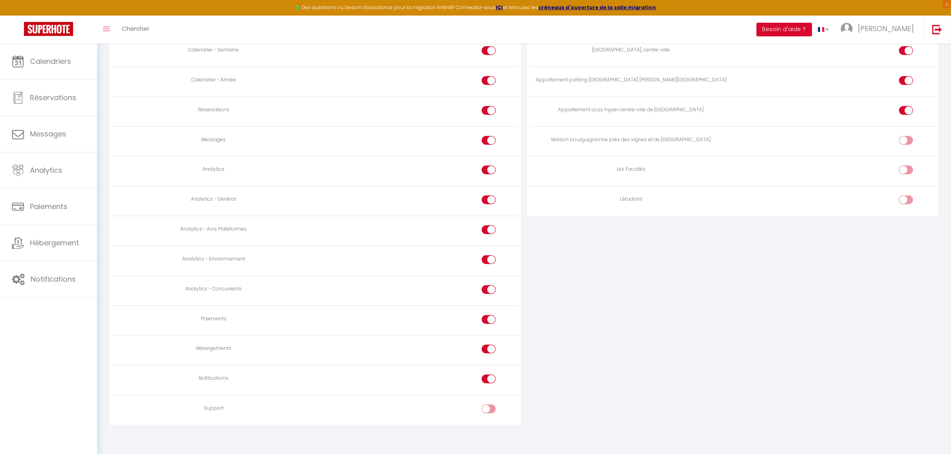
checkbox input "false"
click at [487, 319] on div at bounding box center [489, 319] width 14 height 9
click at [488, 319] on input "checkbox" at bounding box center [495, 321] width 14 height 12
checkbox input "false"
click at [488, 287] on div at bounding box center [489, 290] width 14 height 9
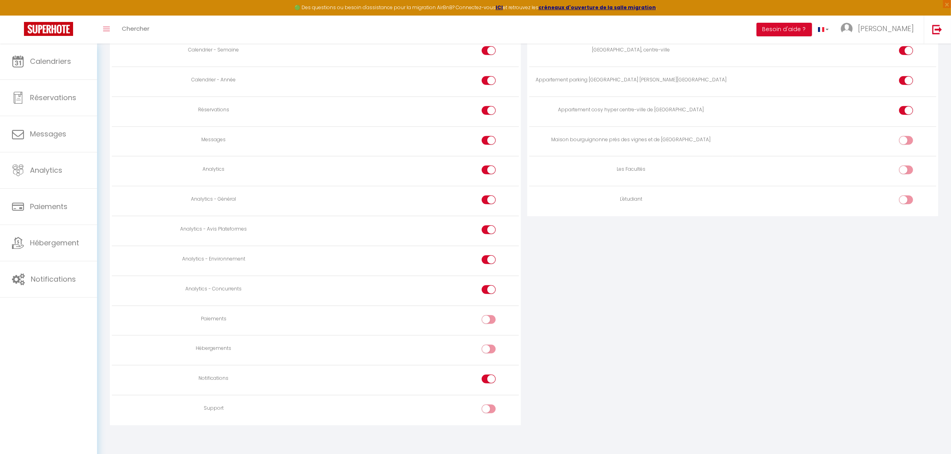
click at [488, 287] on input "checkbox" at bounding box center [495, 292] width 14 height 12
checkbox input "false"
click at [488, 256] on input "checkbox" at bounding box center [495, 262] width 14 height 12
checkbox input "false"
click at [488, 226] on input "checkbox" at bounding box center [495, 232] width 14 height 12
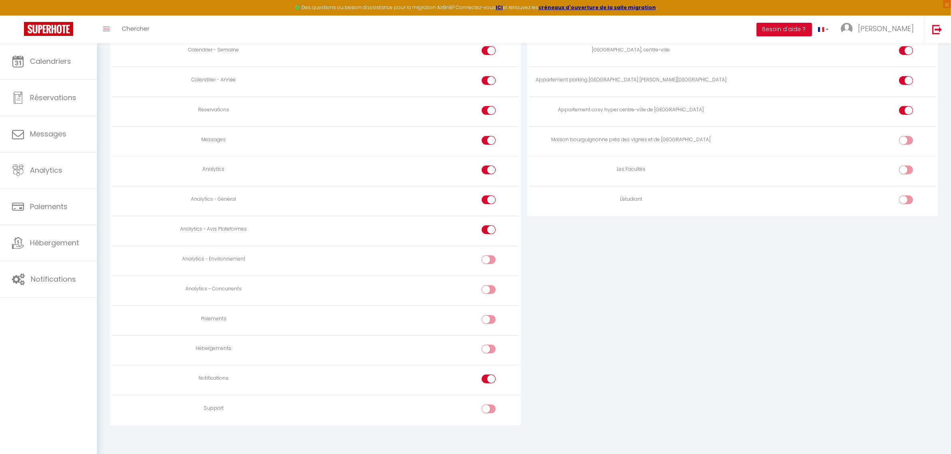
checkbox input "false"
click at [489, 197] on input "checkbox" at bounding box center [495, 202] width 14 height 12
checkbox input "false"
click at [494, 166] on input "checkbox" at bounding box center [495, 172] width 14 height 12
checkbox input "false"
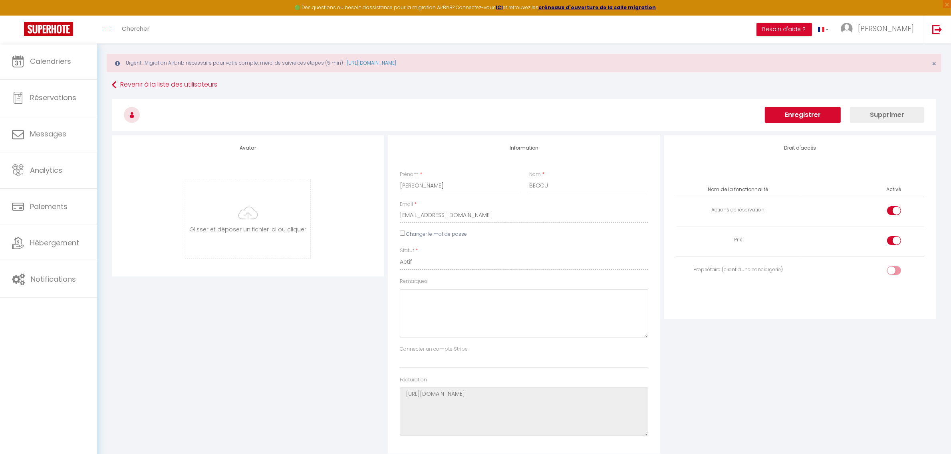
scroll to position [0, 0]
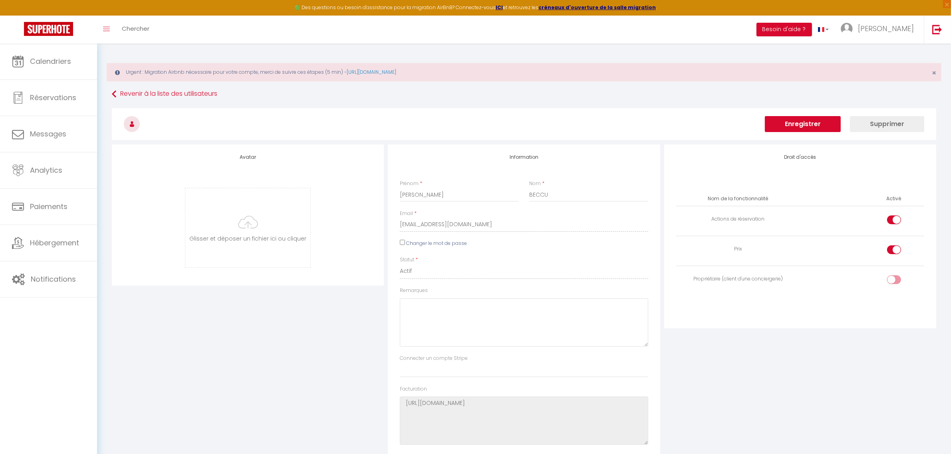
click at [817, 123] on button "Enregistrer" at bounding box center [803, 124] width 76 height 16
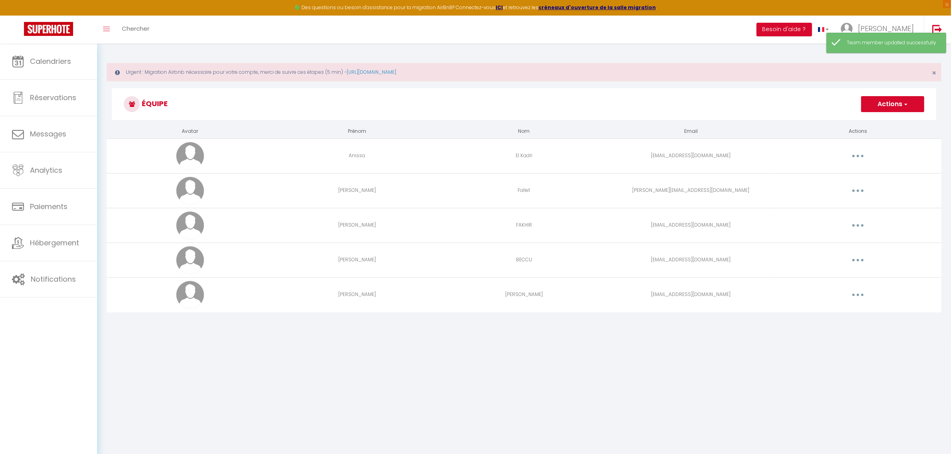
click at [857, 228] on button "button" at bounding box center [858, 225] width 22 height 13
click at [836, 244] on link "Editer" at bounding box center [836, 244] width 59 height 14
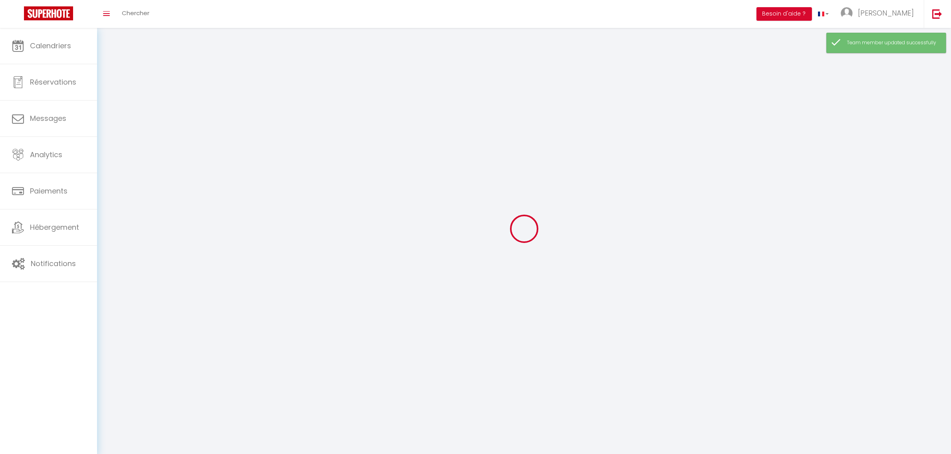
type input "Rachida"
type input "FAKHIR"
type input "rachida.fakhir@gmail.com"
type textarea "https://app.superhote.com/#/connect/V8Wh8JueN2"
checkbox input "true"
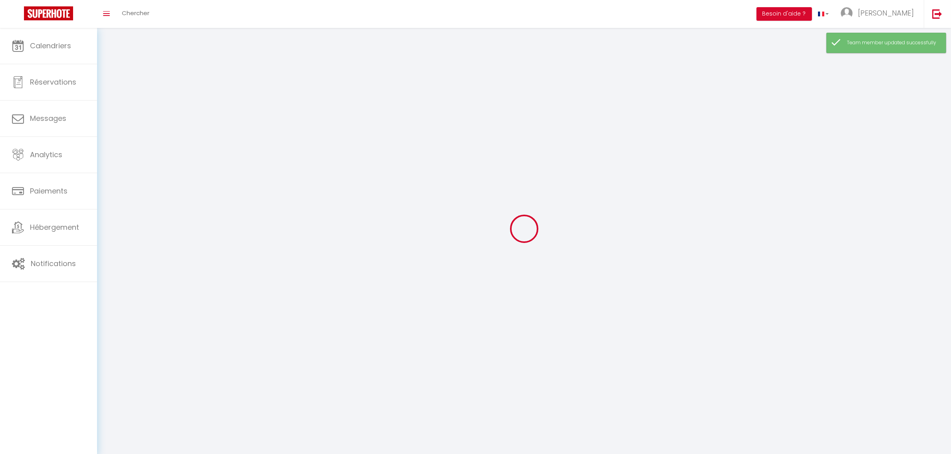
checkbox input "true"
checkbox input "false"
checkbox input "true"
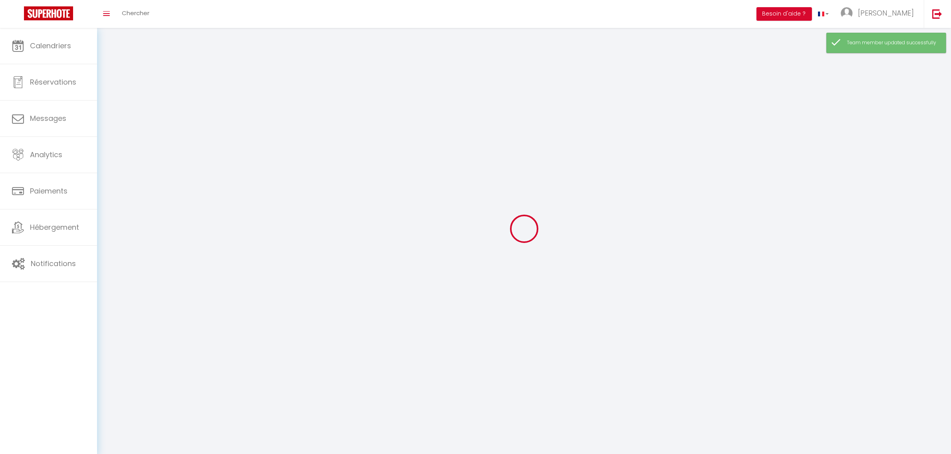
checkbox input "true"
checkbox input "false"
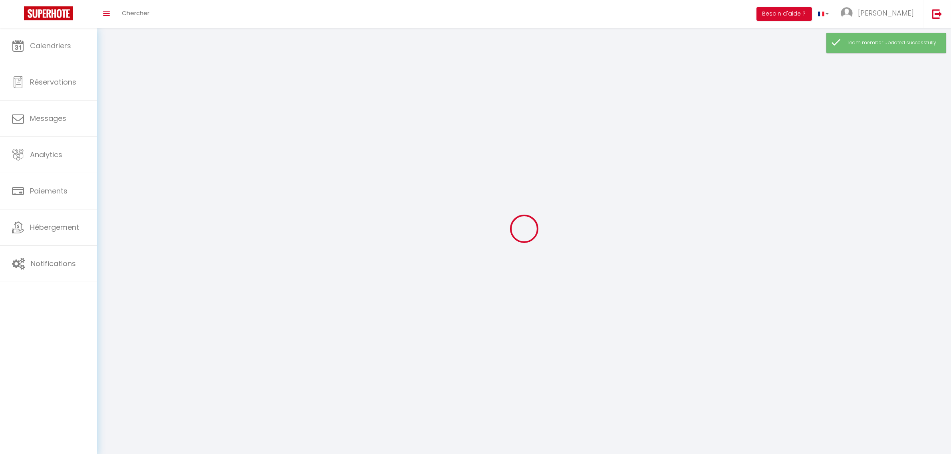
checkbox input "false"
select select
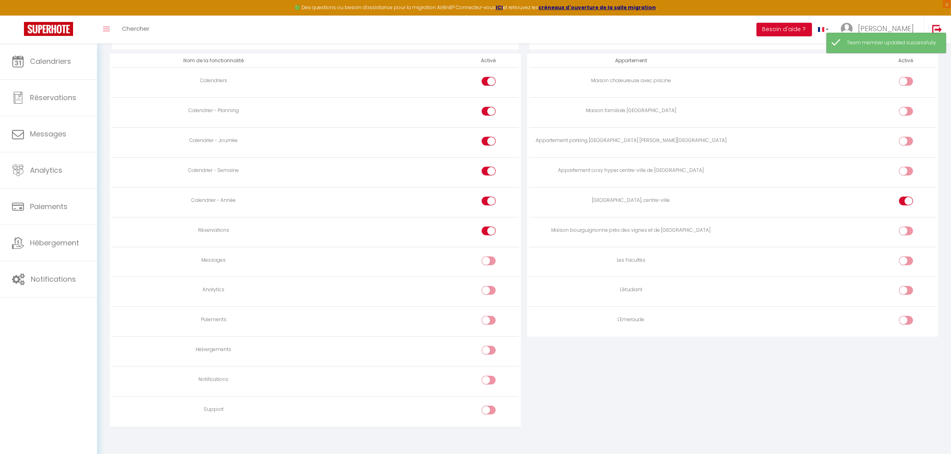
scroll to position [477, 0]
click at [488, 261] on input "checkbox" at bounding box center [495, 261] width 14 height 12
checkbox input "true"
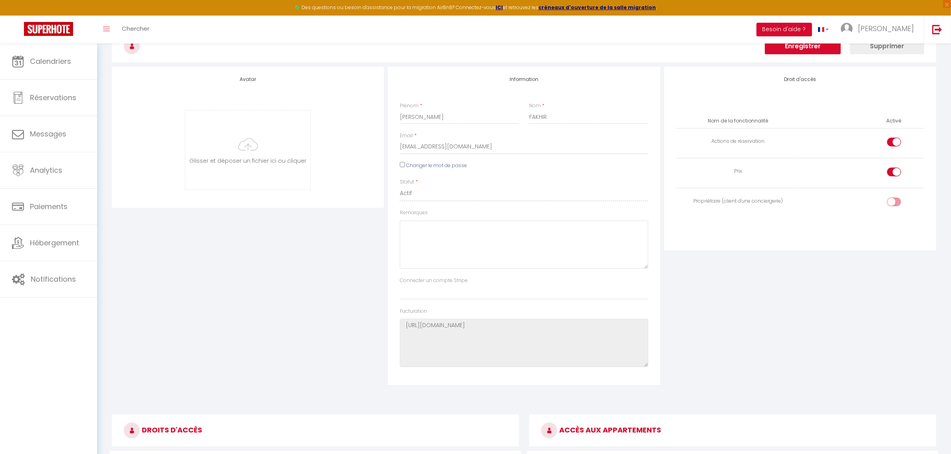
scroll to position [0, 0]
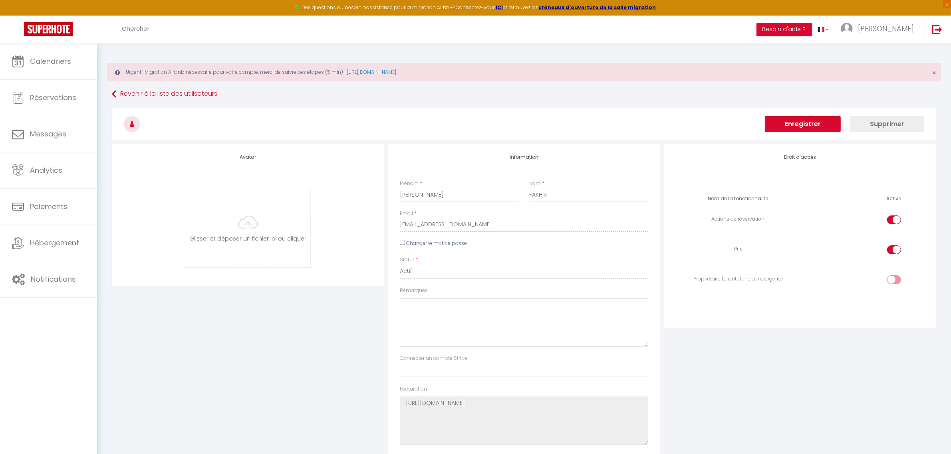
click at [805, 122] on button "Enregistrer" at bounding box center [803, 124] width 76 height 16
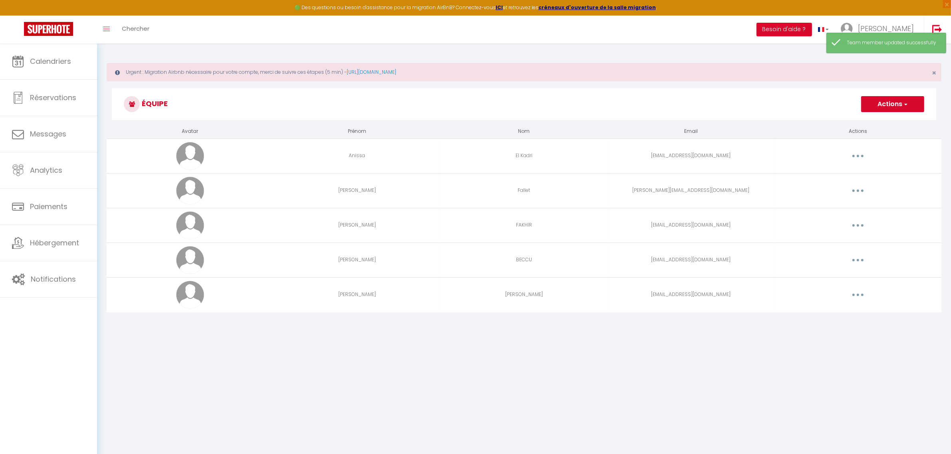
click at [869, 189] on button "button" at bounding box center [858, 191] width 22 height 13
click at [864, 158] on button "button" at bounding box center [858, 156] width 22 height 13
click at [835, 173] on link "Editer" at bounding box center [836, 175] width 59 height 14
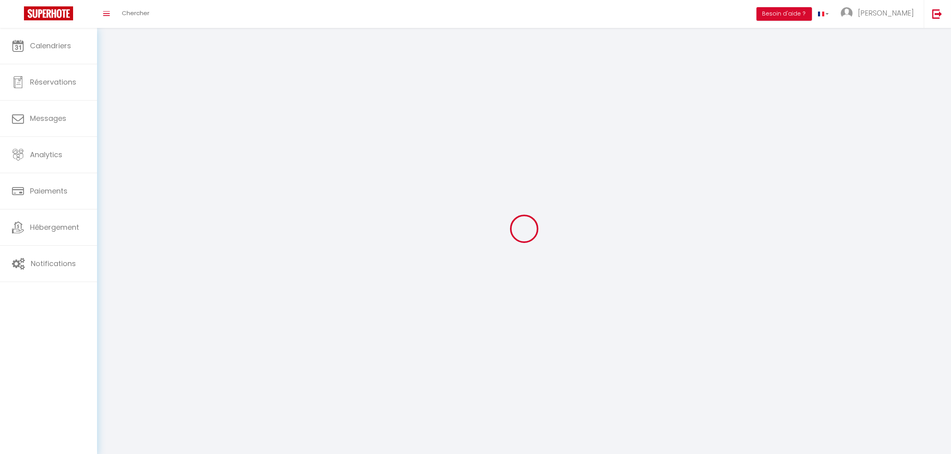
type input "Anissa"
type input "El Kadri"
type input "anissaelkadri@gmail.com"
type textarea "https://app.superhote.com/#/connect/EOhDMFhVPM"
checkbox input "true"
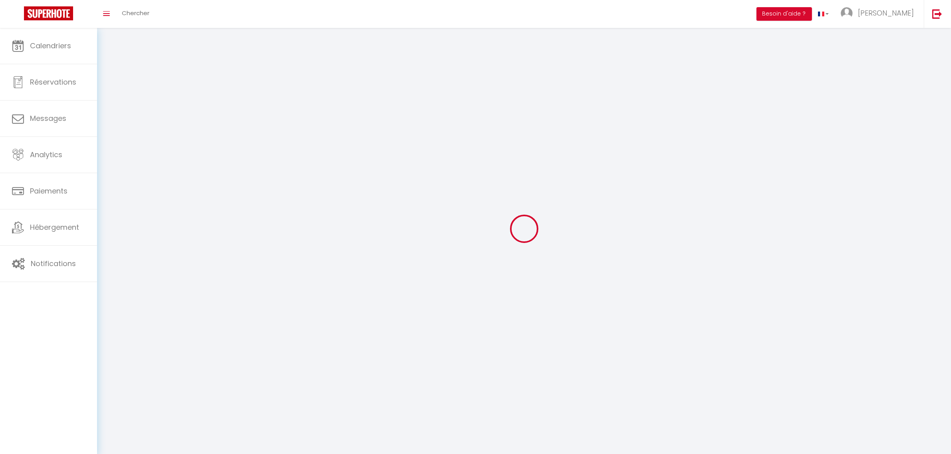
checkbox input "false"
checkbox input "true"
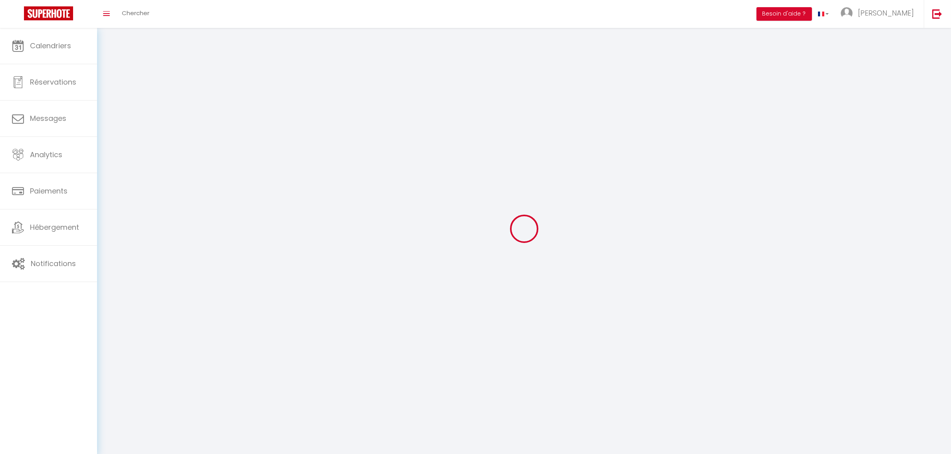
checkbox input "true"
checkbox input "false"
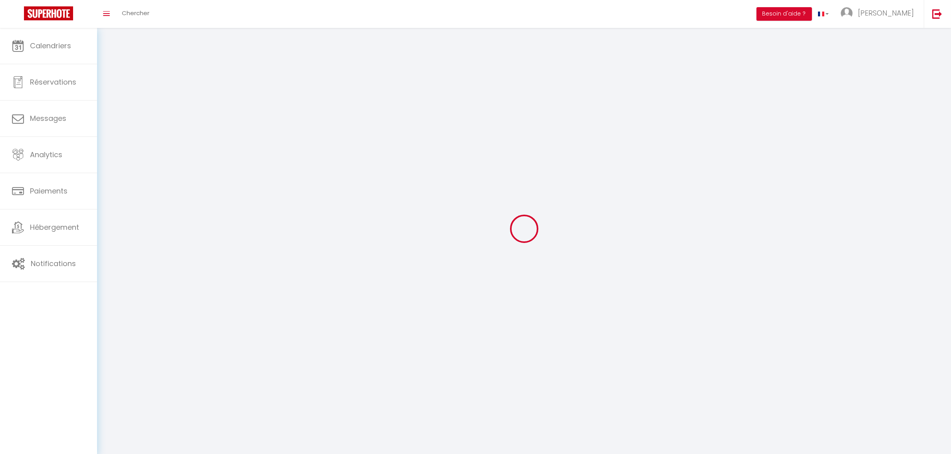
checkbox input "false"
select select
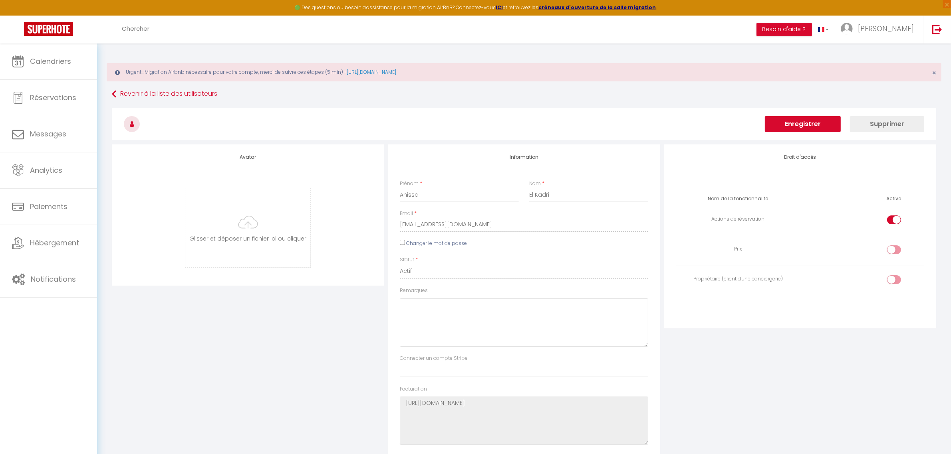
click at [791, 120] on button "Enregistrer" at bounding box center [803, 124] width 76 height 16
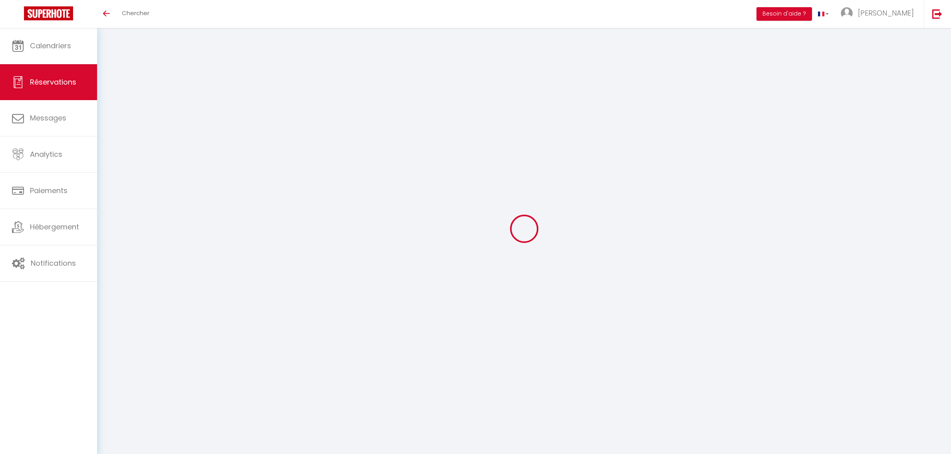
select select
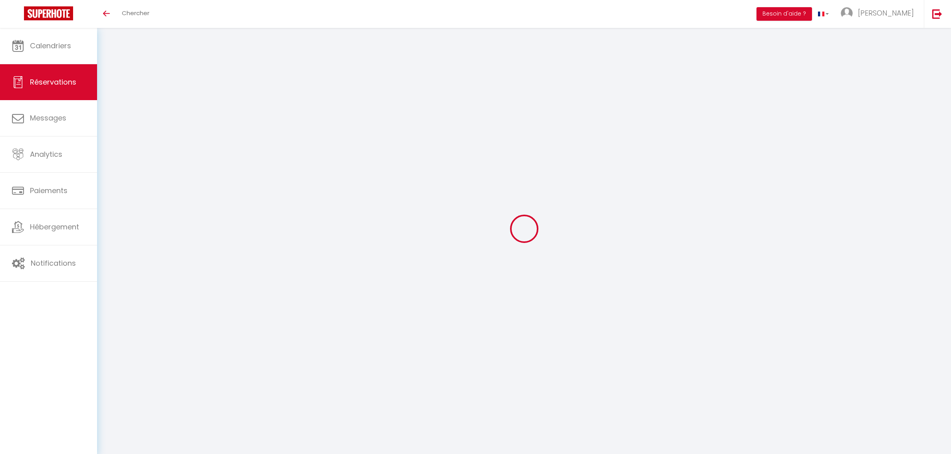
type input "Louanne"
type input "0efpobhnmmueehtls4d8vnidsdgl@reply.superhote.com"
select select
type input "6.619999999999999"
select select "76148"
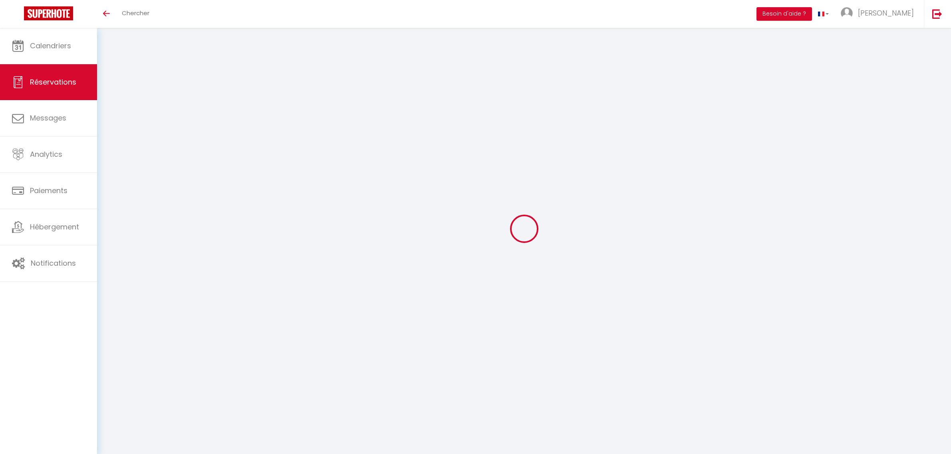
select select "1"
select select
type input "4"
select select "12"
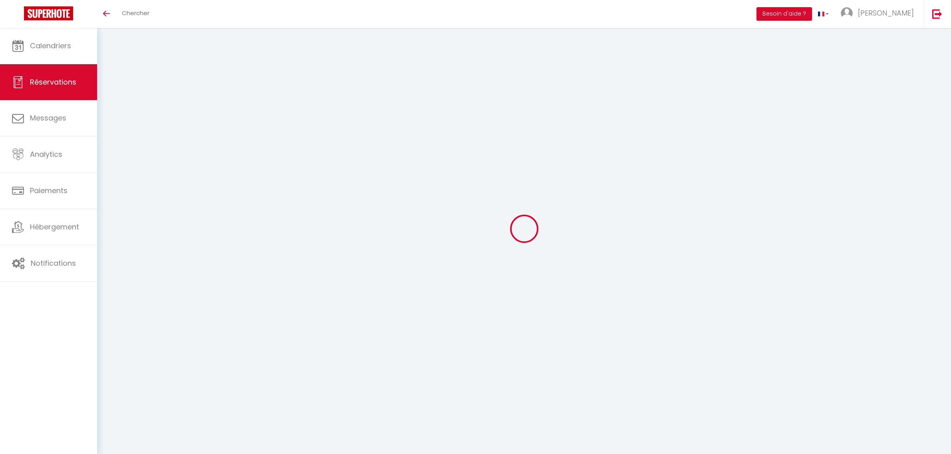
select select
type input "148"
checkbox input "false"
type input "0"
select select "1"
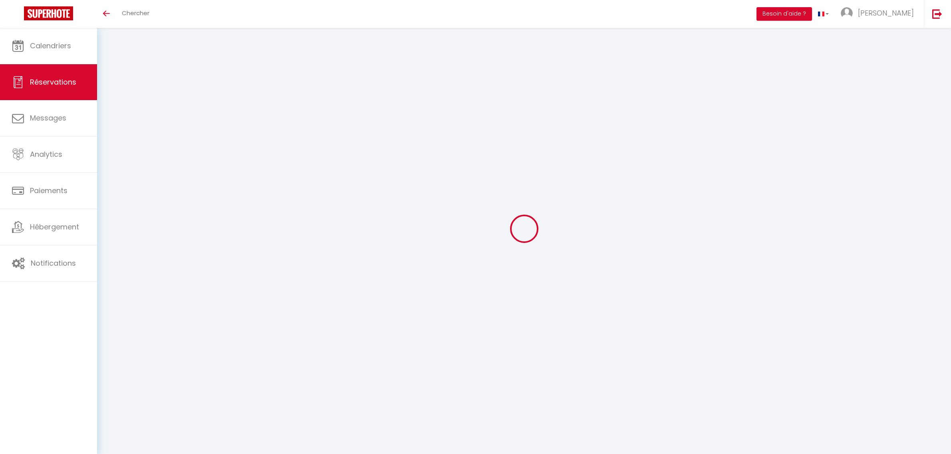
type input "0"
select select
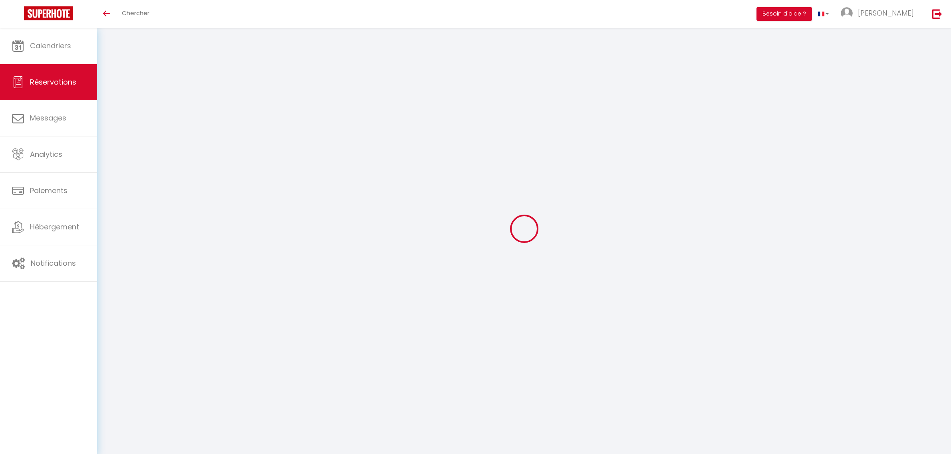
select select
select select "15"
checkbox input "false"
select select
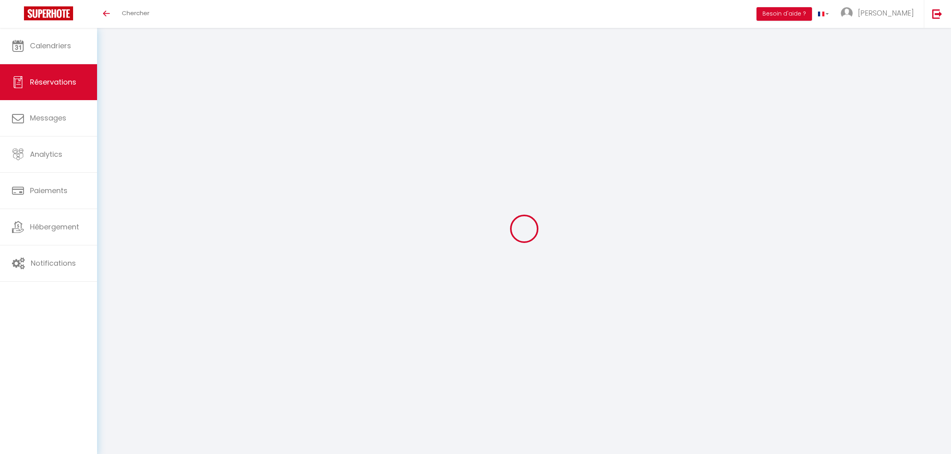
select select
checkbox input "false"
select select
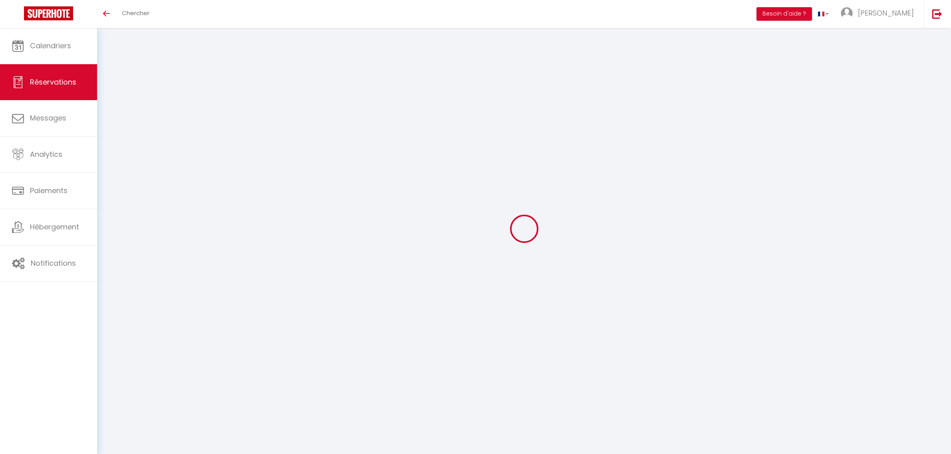
checkbox input "false"
select select
type input "36"
type input "8.14"
select select
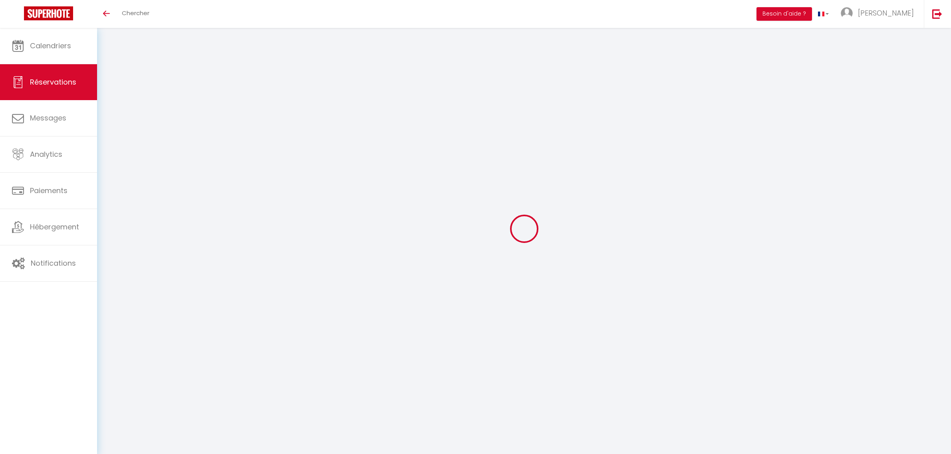
select select
checkbox input "false"
select select
checkbox input "false"
select select
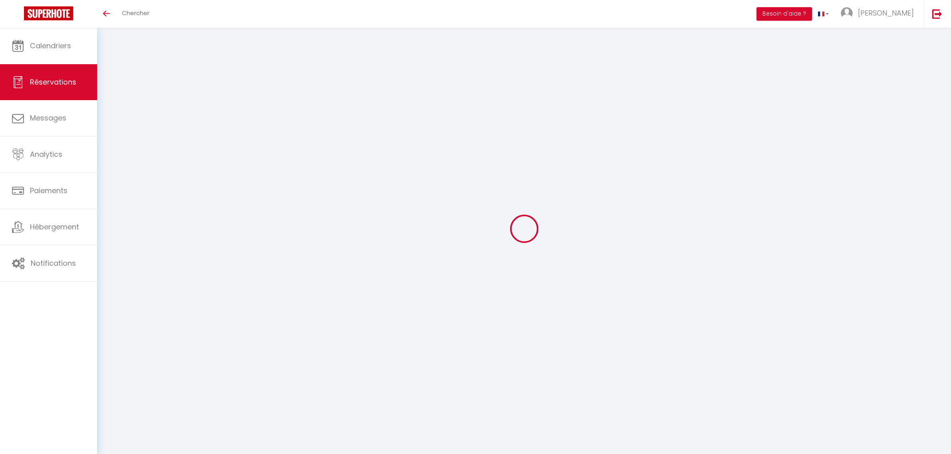
select select
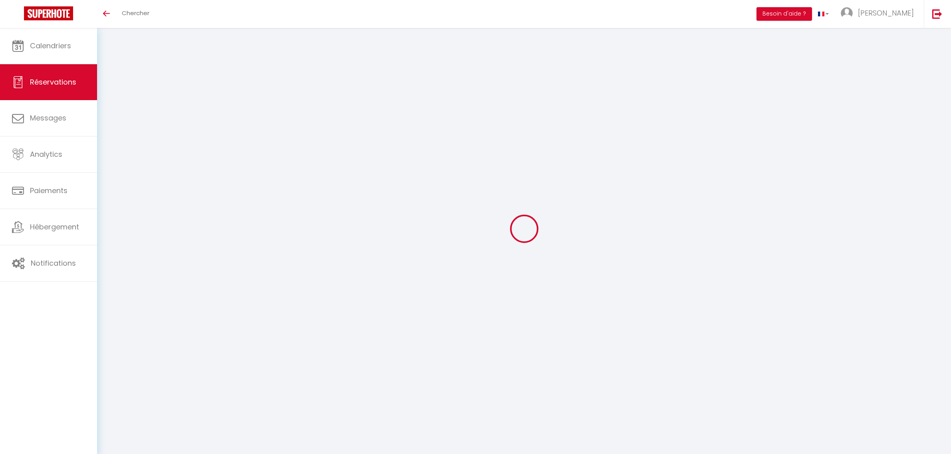
select select
type input "[PERSON_NAME]"
type input "[EMAIL_ADDRESS][DOMAIN_NAME]"
select select
type input "9"
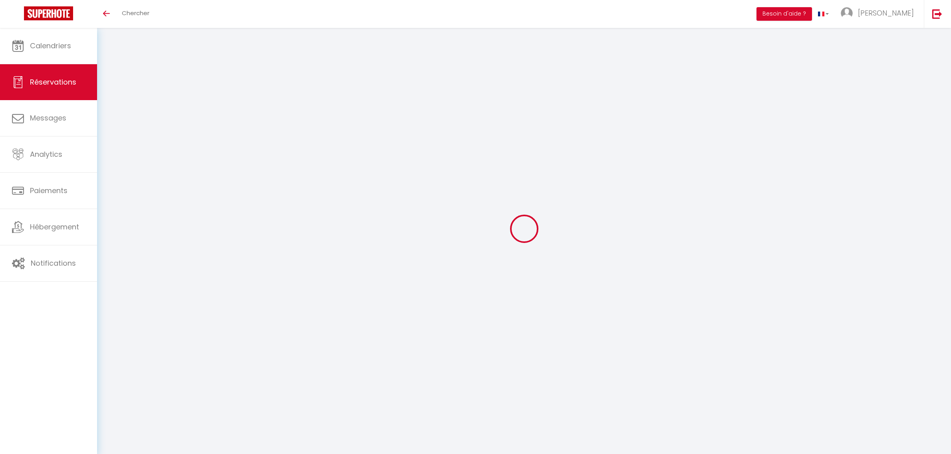
select select "76148"
select select "1"
select select
type input "3"
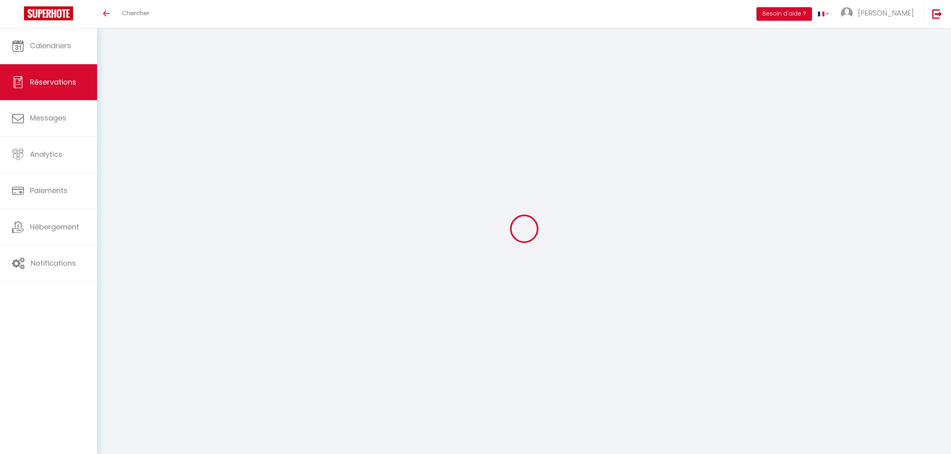
type input "1"
select select "12"
select select
type input "214"
checkbox input "false"
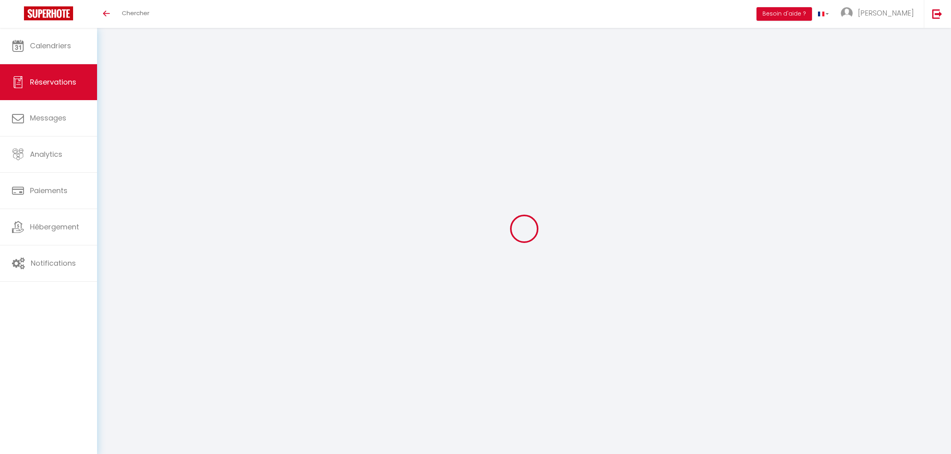
type input "0"
select select "1"
type input "0"
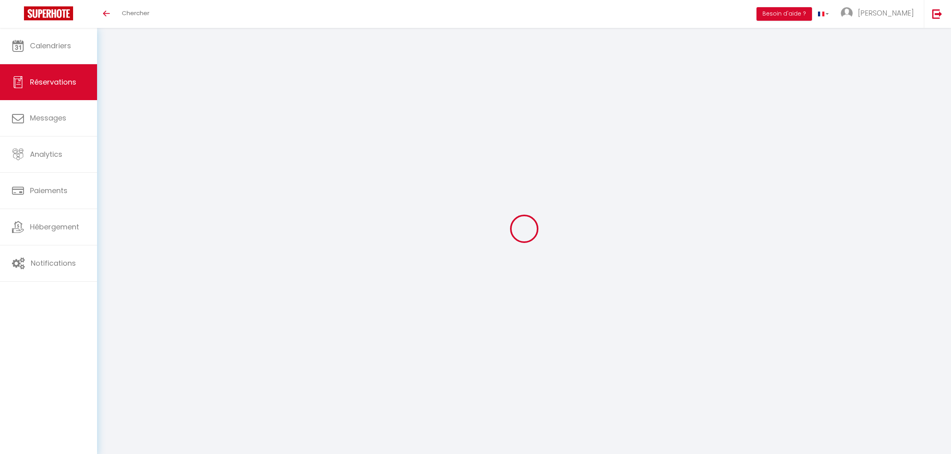
select select
select select "15"
checkbox input "false"
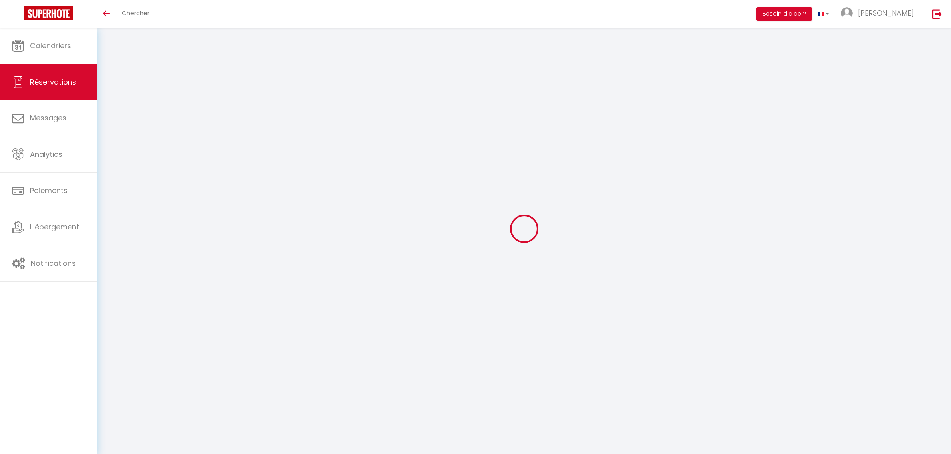
select select
checkbox input "false"
select select
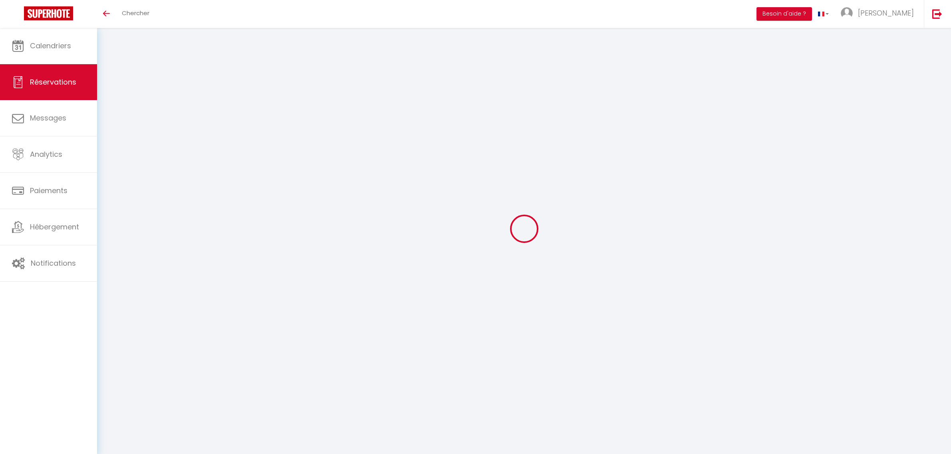
select select
checkbox input "false"
select select
type input "36"
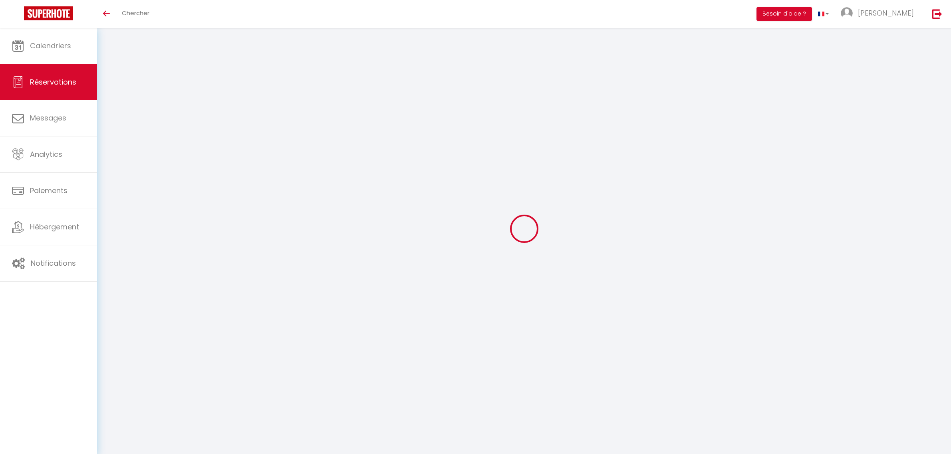
type input "8.82"
select select
checkbox input "false"
select select
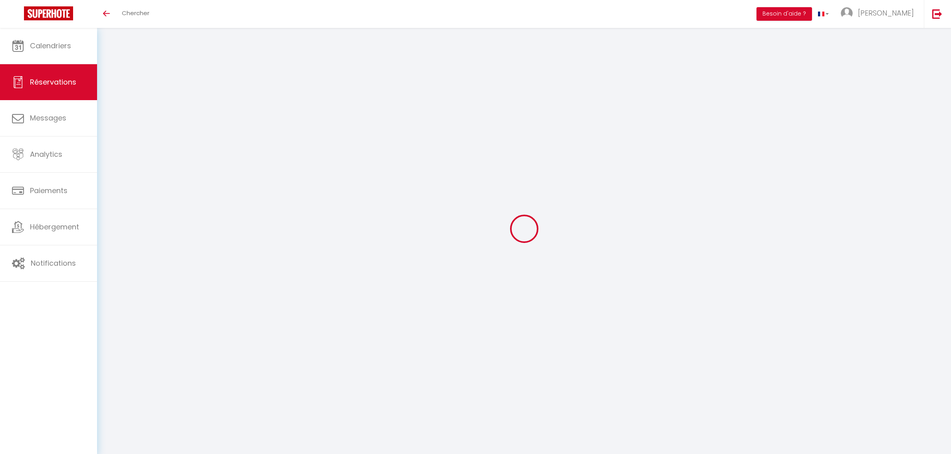
checkbox input "false"
select select
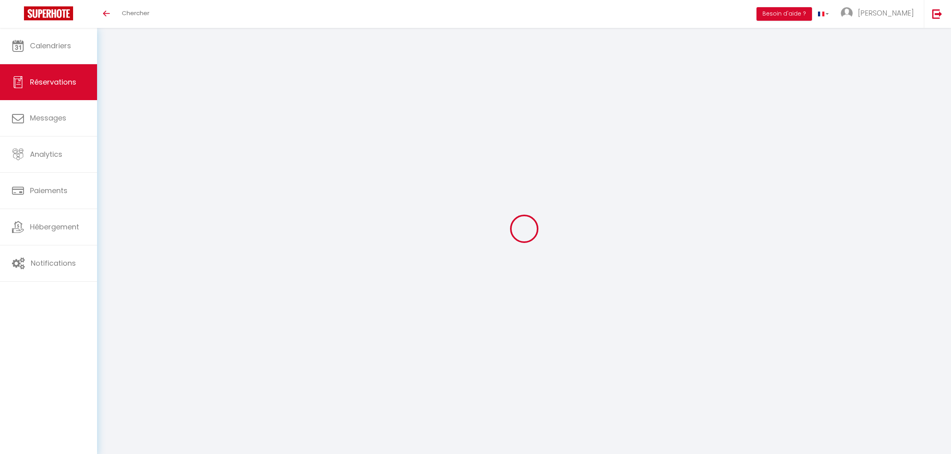
select select
type input "Coci"
type input "[EMAIL_ADDRESS][DOMAIN_NAME]"
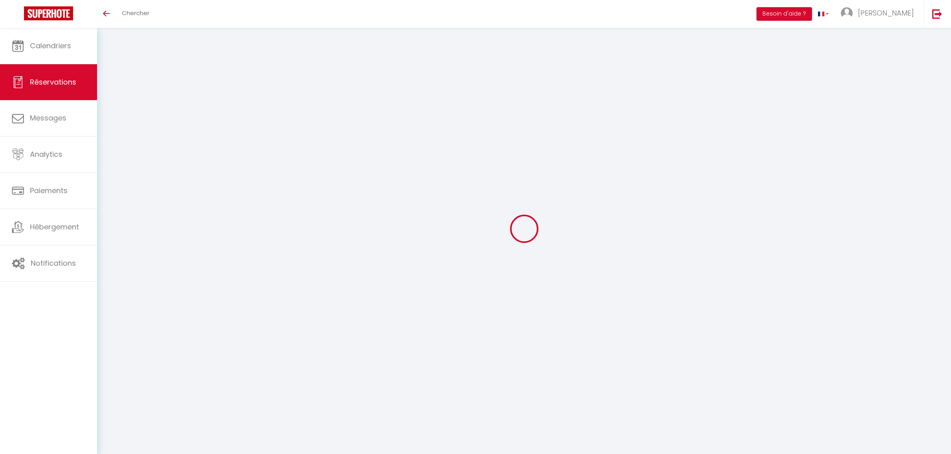
select select
type input "78.86"
select select "76148"
select select "1"
select select
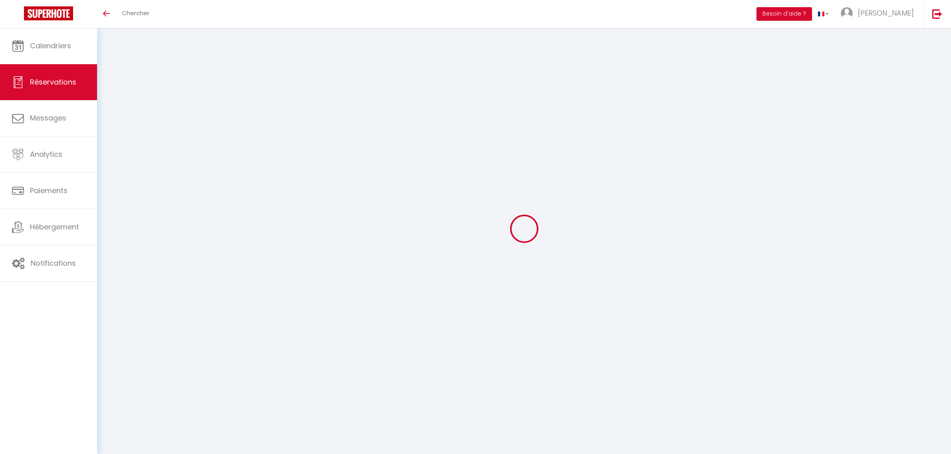
select select
type input "1"
type input "3"
select select "12"
select select
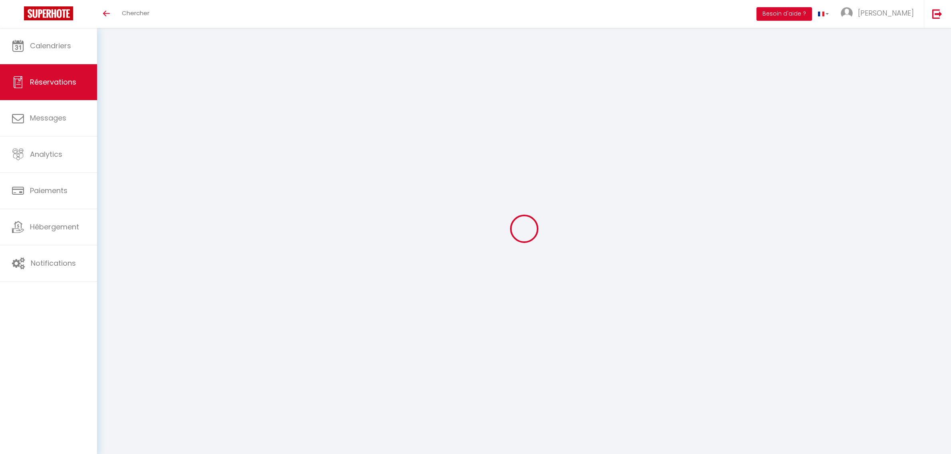
type input "2988"
checkbox input "false"
type input "576.58"
select select "1"
type input "0"
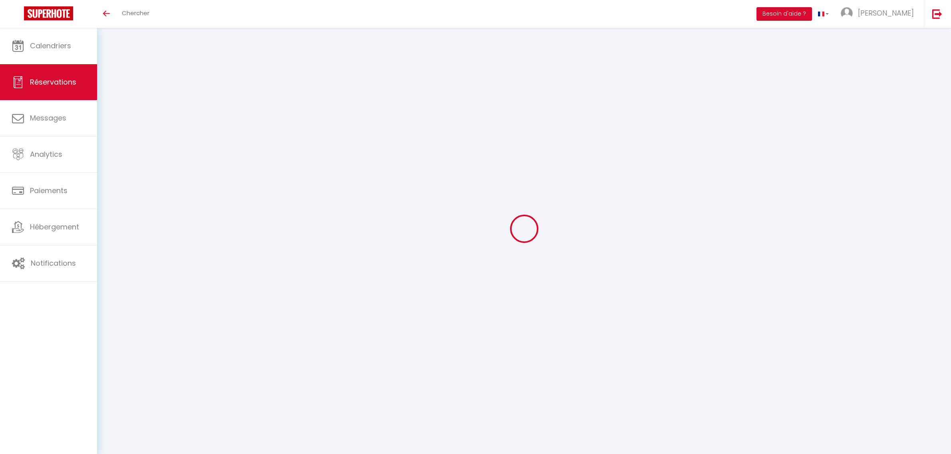
type input "0"
select select
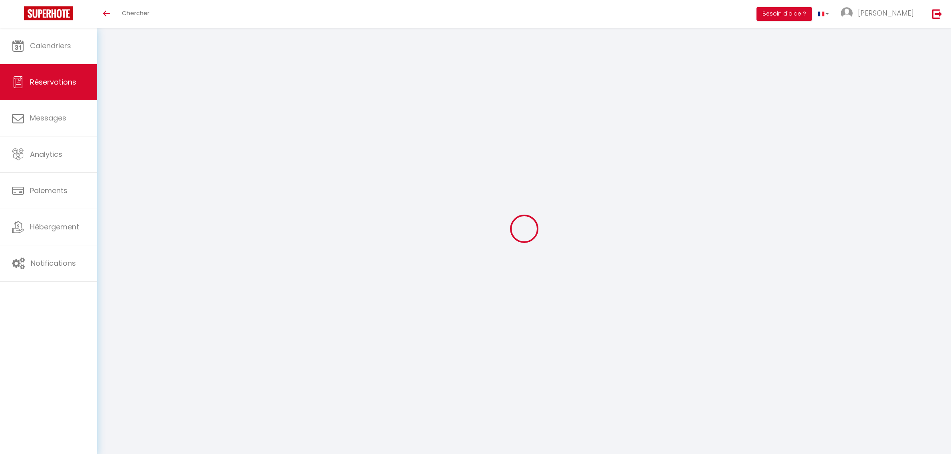
select select "15"
checkbox input "false"
select select
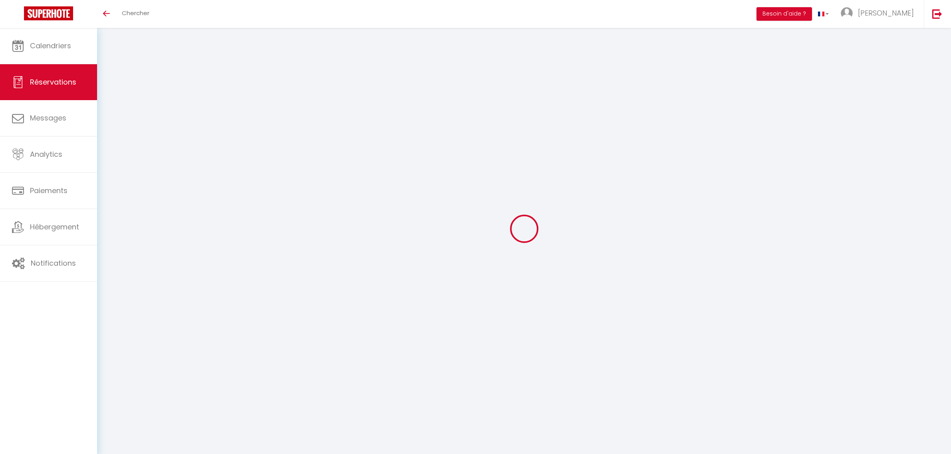
checkbox input "false"
select select
checkbox input "false"
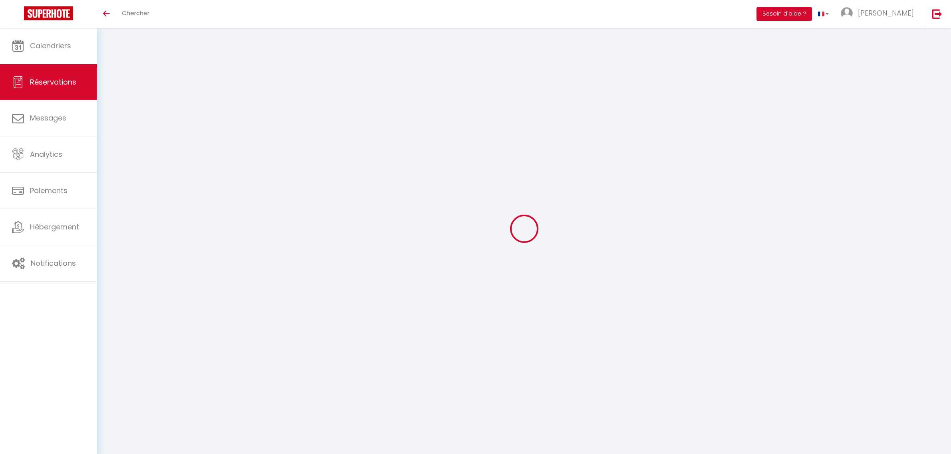
select select
type input "36"
type input "29.62"
select select
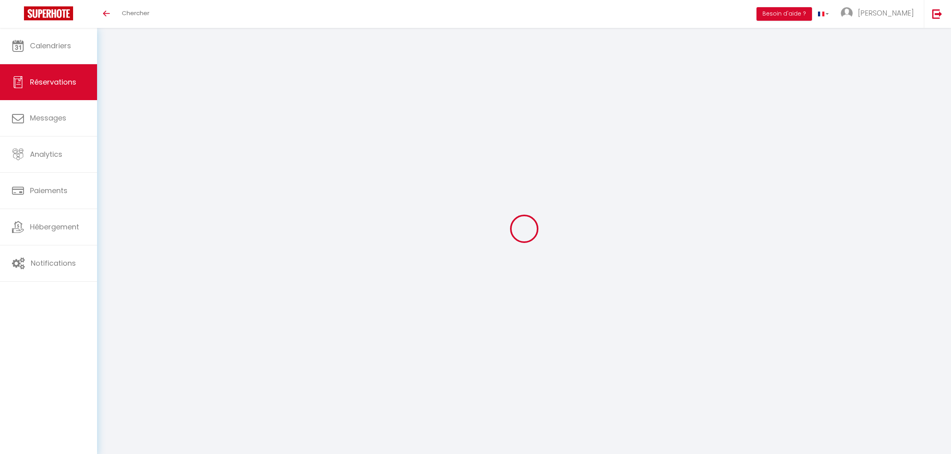
checkbox input "false"
select select
checkbox input "false"
select select
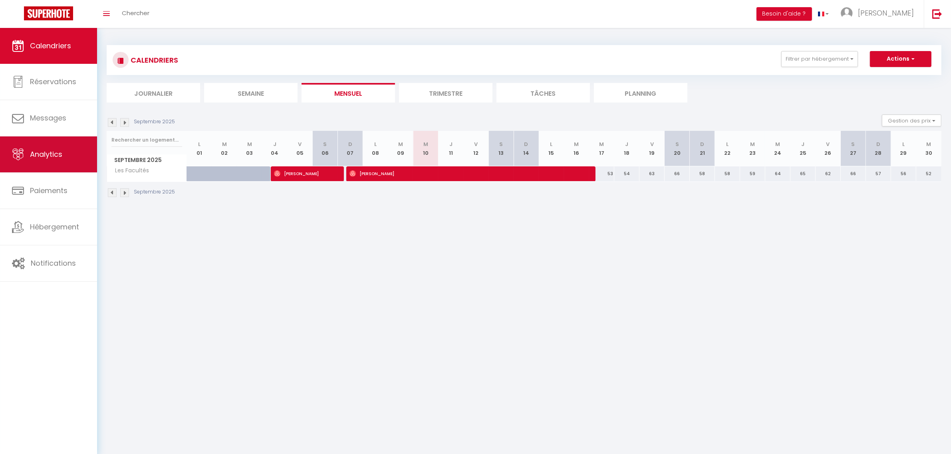
click at [60, 146] on link "Analytics" at bounding box center [48, 155] width 97 height 36
select select "2025"
select select "9"
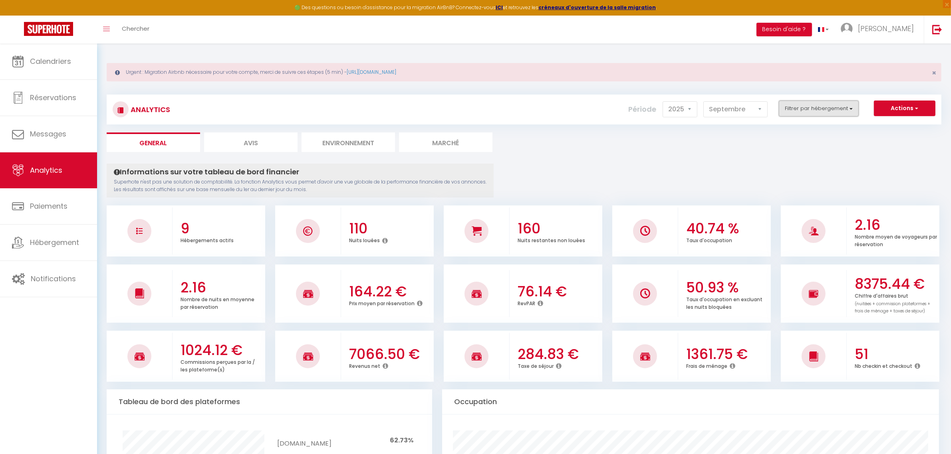
click at [827, 112] on button "Filtrer par hébergement" at bounding box center [819, 109] width 80 height 16
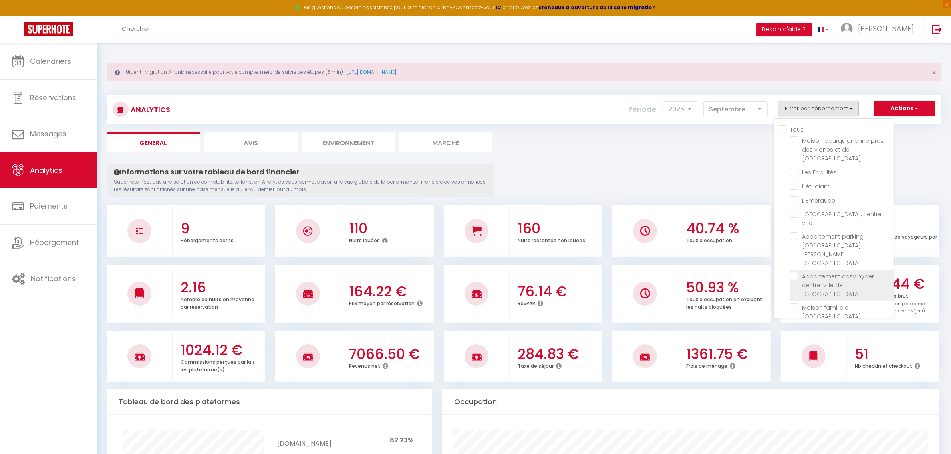
click at [797, 272] on DIJON "checkbox" at bounding box center [842, 276] width 104 height 8
checkbox DIJON "true"
checkbox Beaune "false"
checkbox Facultés "false"
checkbox input "false"
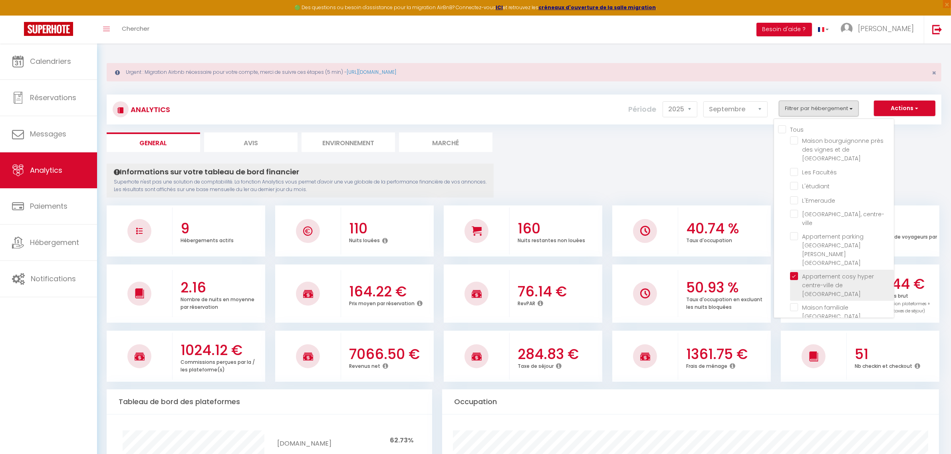
checkbox input "false"
checkbox centre-ville "false"
checkbox centre "false"
checkbox Dijon "false"
checkbox piscine "false"
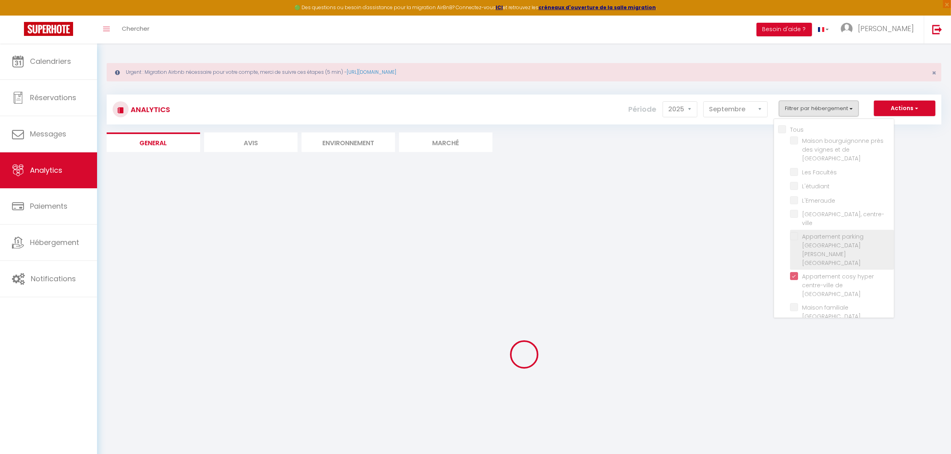
checkbox Beaune "false"
checkbox Facultés "false"
checkbox input "false"
checkbox centre-ville "false"
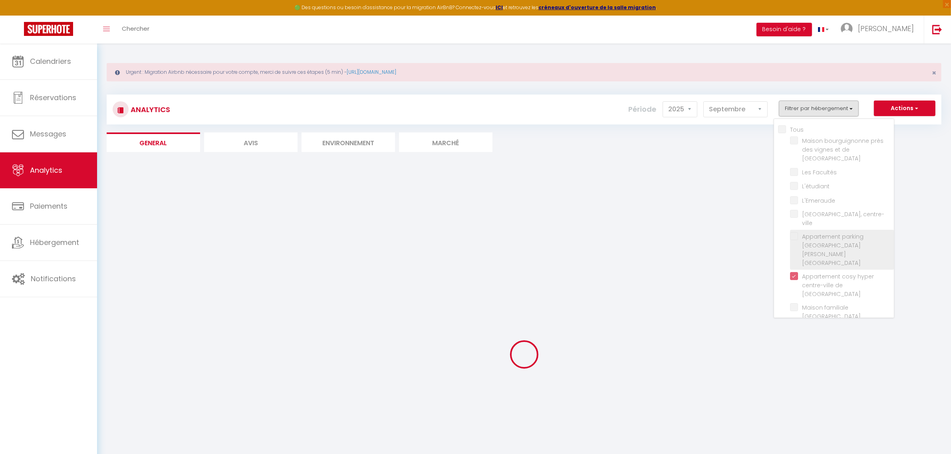
checkbox centre "false"
checkbox Dijon "false"
checkbox piscine "false"
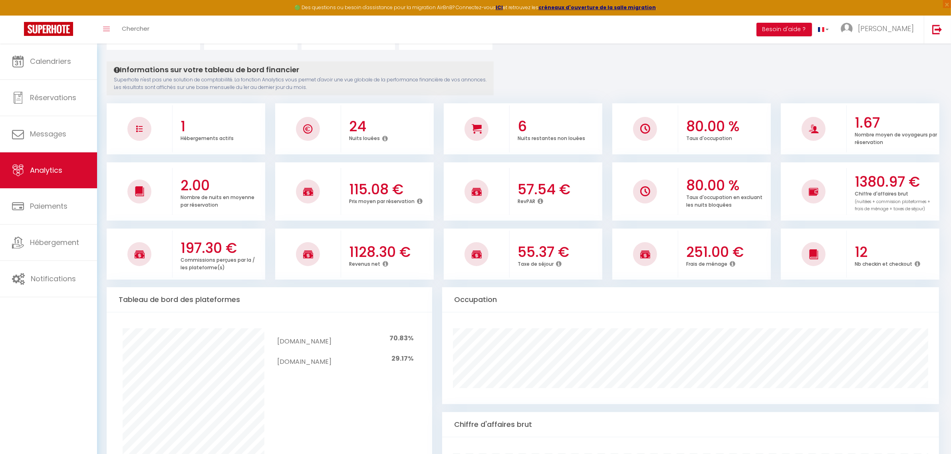
scroll to position [50, 0]
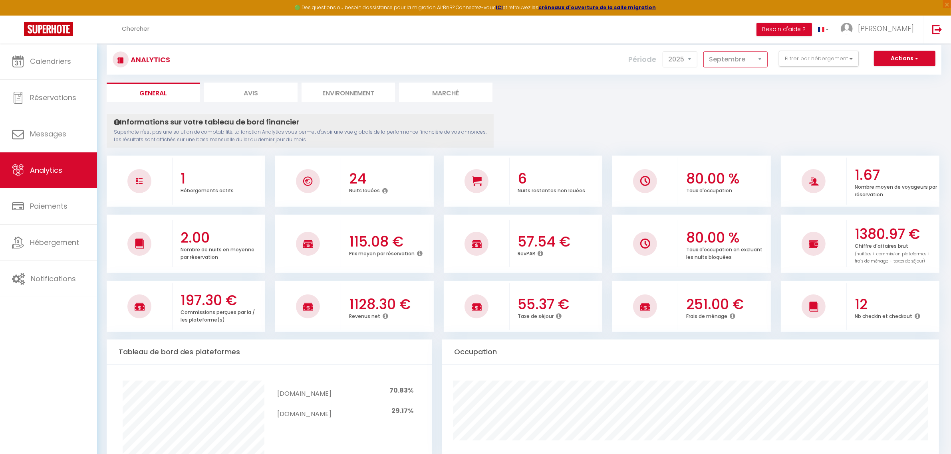
click at [749, 62] on select "[PERSON_NAME] Mars [PERSON_NAME] Juin Juillet Août Septembre Octobre Novembre D…" at bounding box center [735, 60] width 64 height 16
click at [704, 52] on select "[PERSON_NAME] Mars [PERSON_NAME] Juin Juillet Août Septembre Octobre Novembre D…" at bounding box center [735, 60] width 64 height 16
click at [745, 54] on select "[PERSON_NAME] Mars [PERSON_NAME] Juin Juillet Août Septembre Octobre Novembre D…" at bounding box center [735, 60] width 64 height 16
select select "9"
click at [704, 52] on select "[PERSON_NAME] Mars [PERSON_NAME] Juin Juillet Août Septembre Octobre Novembre D…" at bounding box center [735, 60] width 64 height 16
